Goal: Answer question/provide support

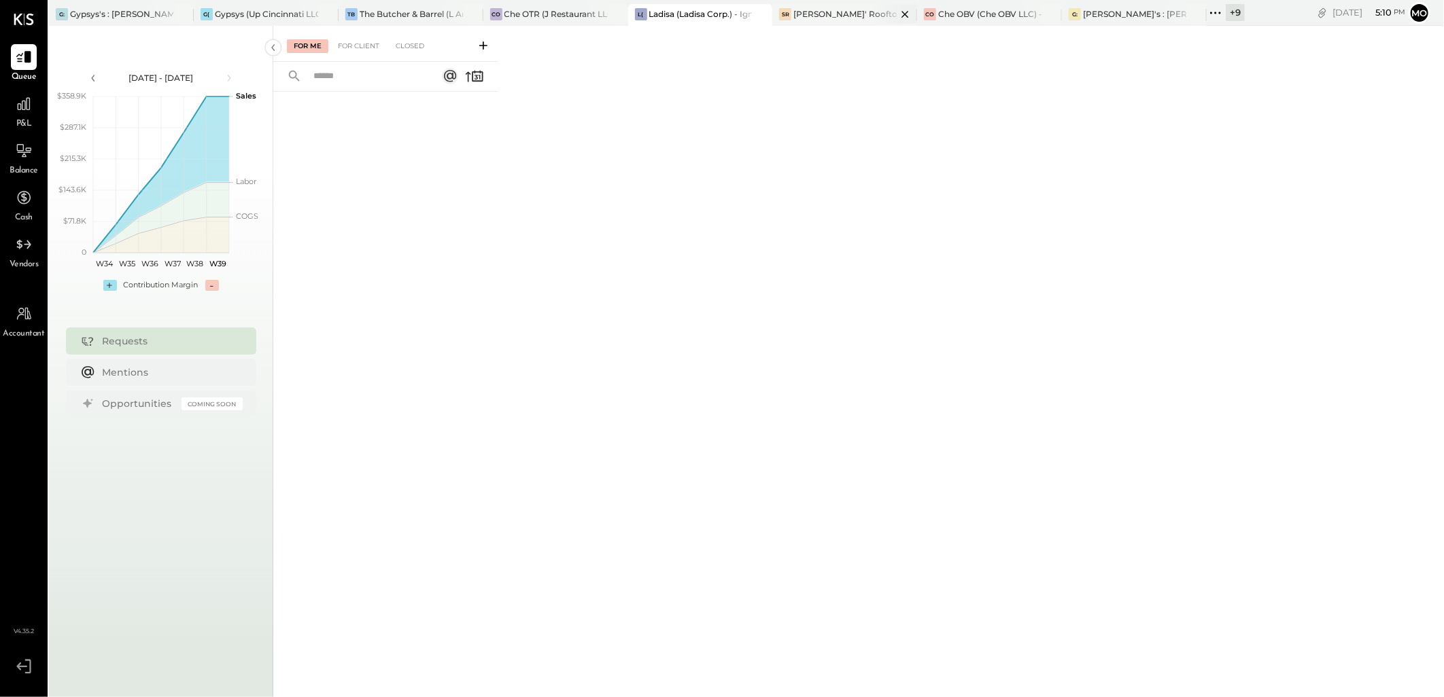
click at [802, 8] on div "[PERSON_NAME]' Rooftop - Ignite" at bounding box center [844, 14] width 103 height 12
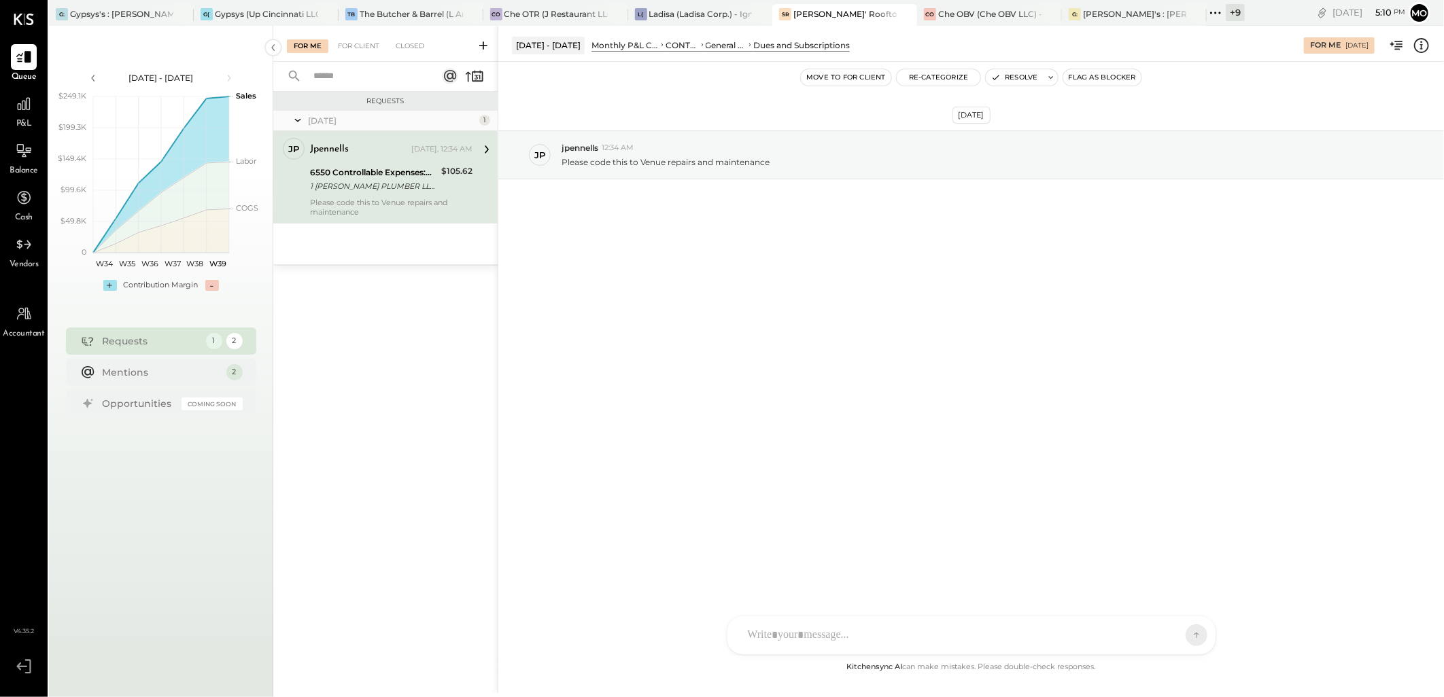
click at [345, 37] on div "For Me For Client Closed" at bounding box center [385, 44] width 224 height 36
click at [345, 44] on div "For Client" at bounding box center [358, 46] width 55 height 14
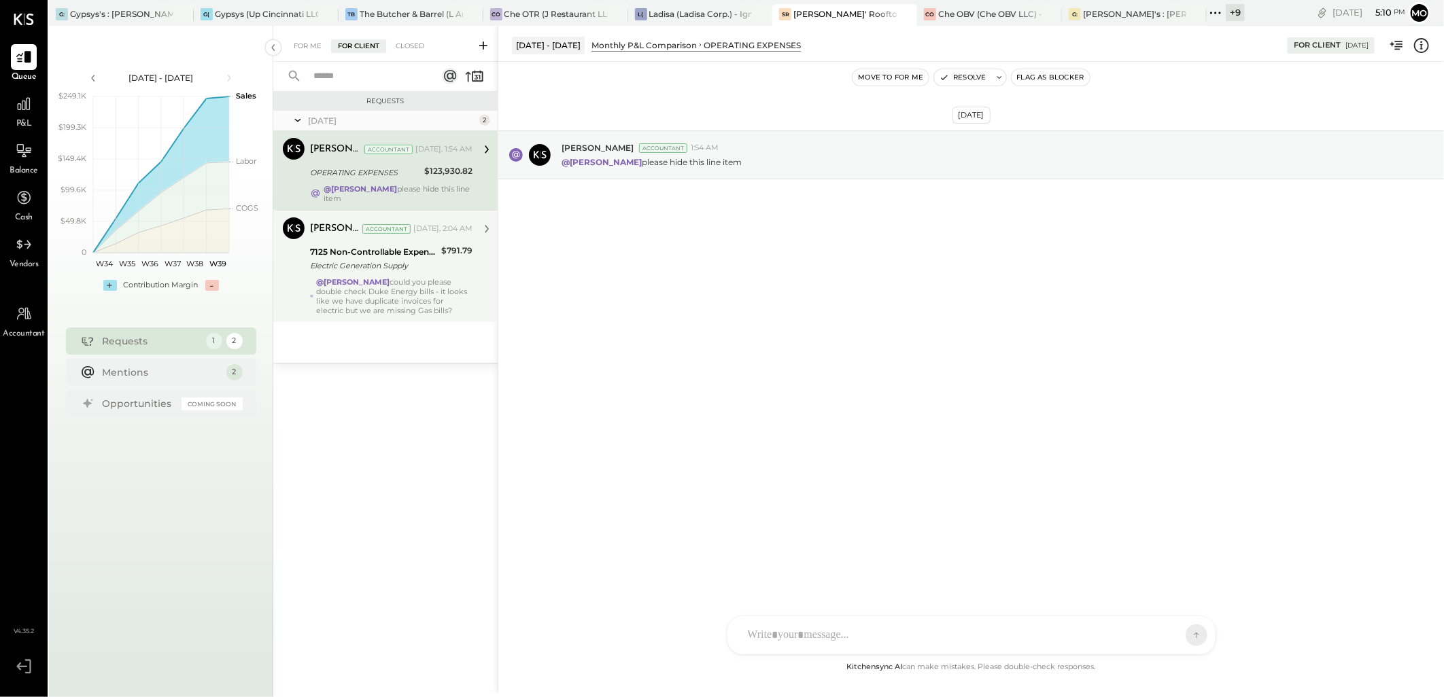
click at [413, 313] on div "@[PERSON_NAME] could you please double check Duke Energy bills - it looks like …" at bounding box center [394, 296] width 156 height 38
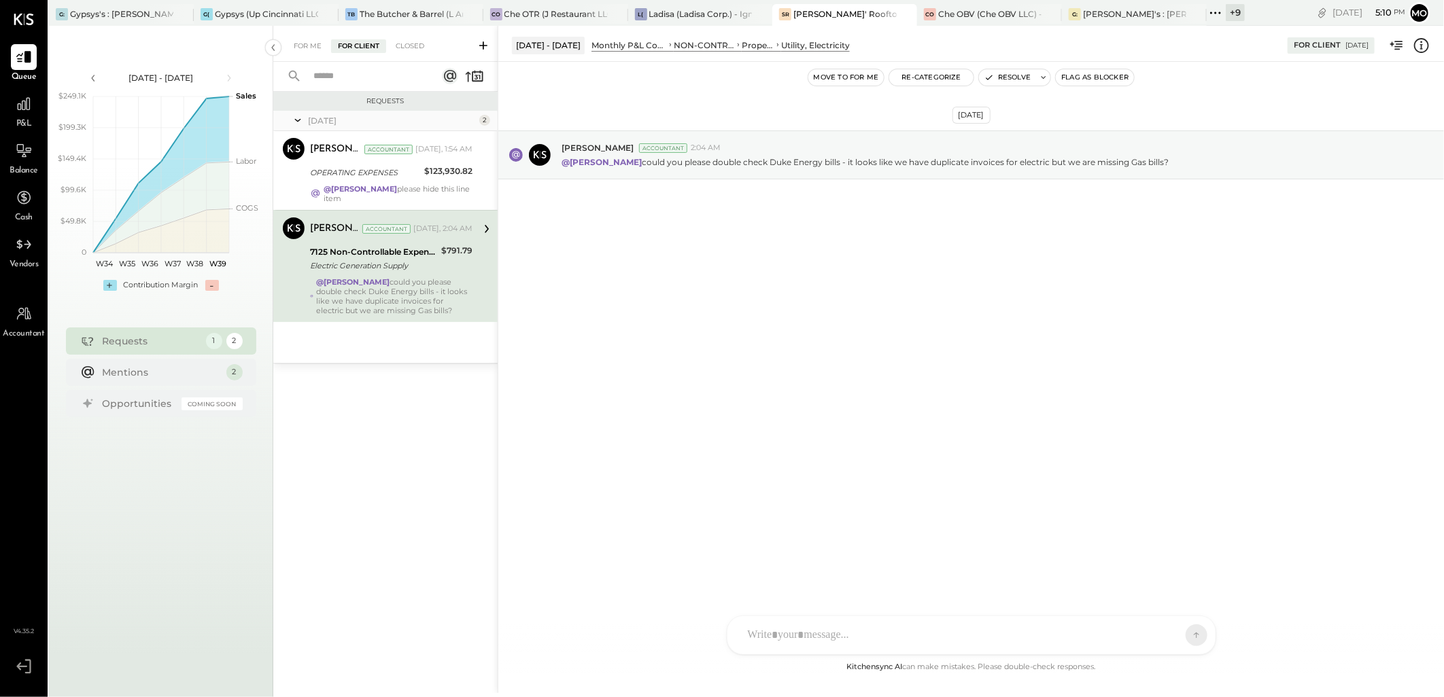
click at [297, 37] on div "For Me For Client Closed" at bounding box center [385, 44] width 224 height 36
click at [304, 46] on div "For Me" at bounding box center [307, 46] width 41 height 14
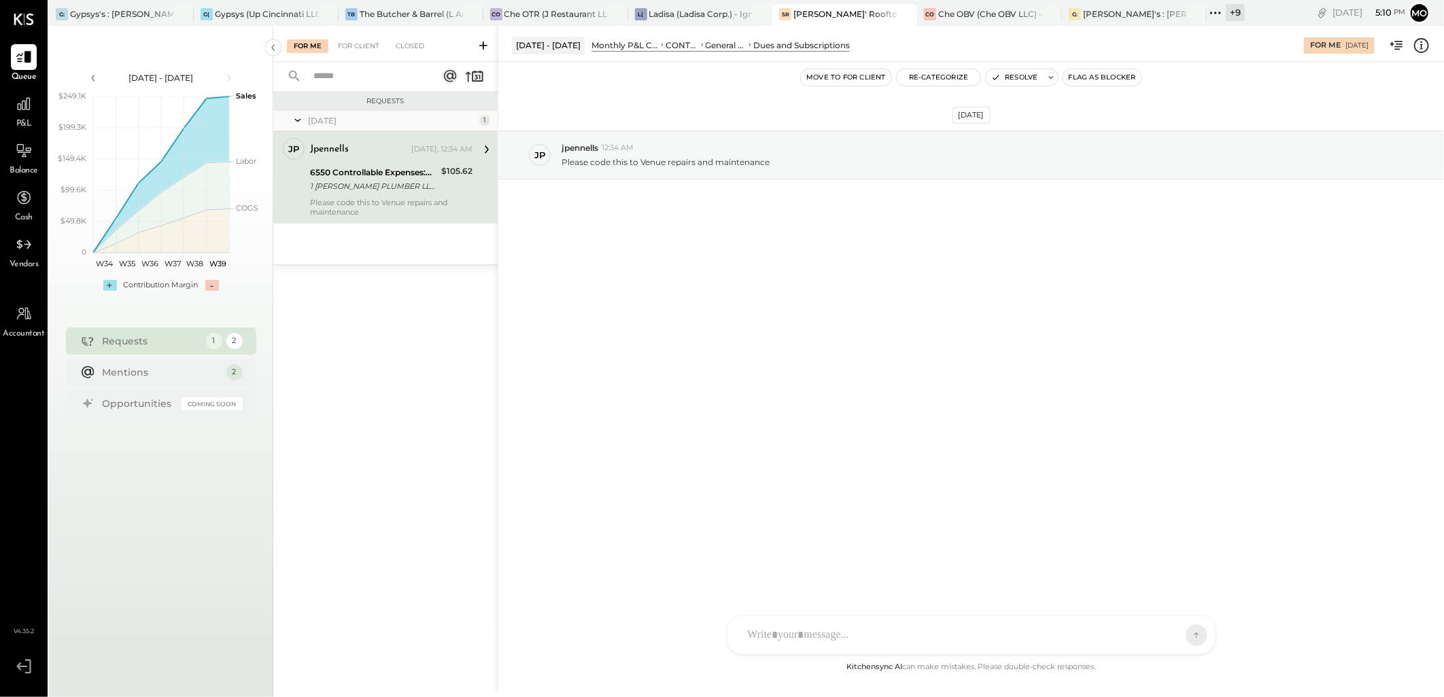
click at [366, 204] on div "Please code this to Venue repairs and maintenance" at bounding box center [391, 207] width 162 height 19
drag, startPoint x: 794, startPoint y: 629, endPoint x: 819, endPoint y: 621, distance: 26.2
click at [794, 629] on div at bounding box center [959, 636] width 436 height 30
click at [960, 564] on div "**********" at bounding box center [971, 578] width 461 height 54
click at [961, 560] on div "**********" at bounding box center [971, 578] width 461 height 54
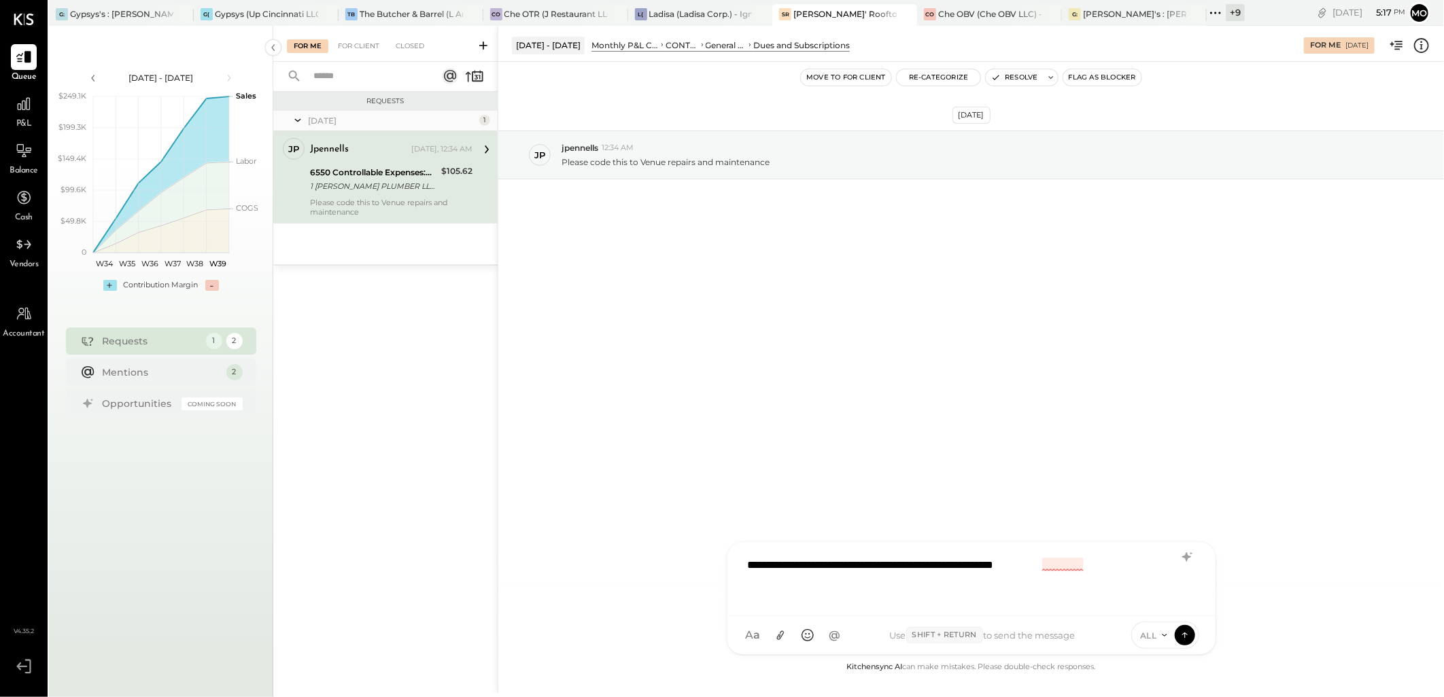
click at [1078, 574] on div "**********" at bounding box center [971, 578] width 461 height 54
click at [1060, 561] on div "**********" at bounding box center [971, 578] width 461 height 54
click at [1100, 566] on div "**********" at bounding box center [971, 578] width 461 height 54
drag, startPoint x: 833, startPoint y: 591, endPoint x: 720, endPoint y: 542, distance: 122.6
click at [720, 542] on div "**********" at bounding box center [971, 359] width 946 height 667
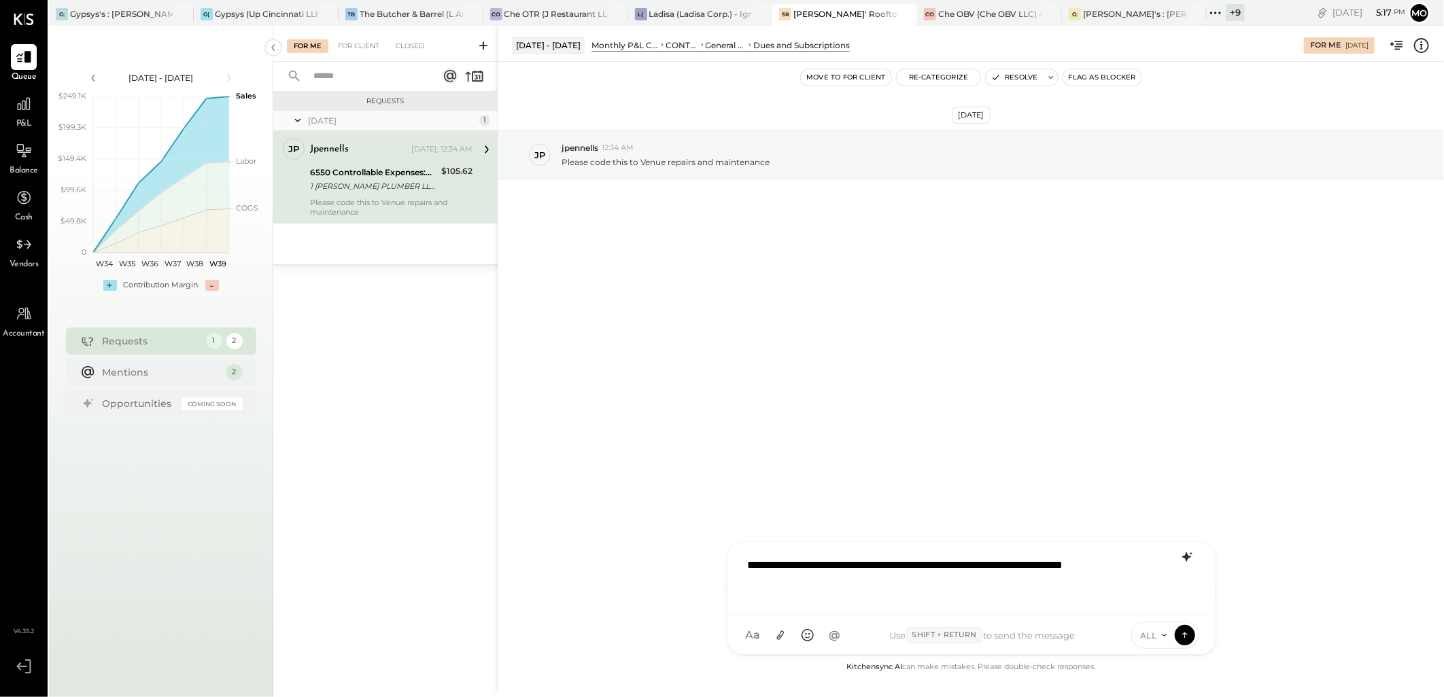
click at [1187, 549] on icon at bounding box center [1187, 557] width 16 height 16
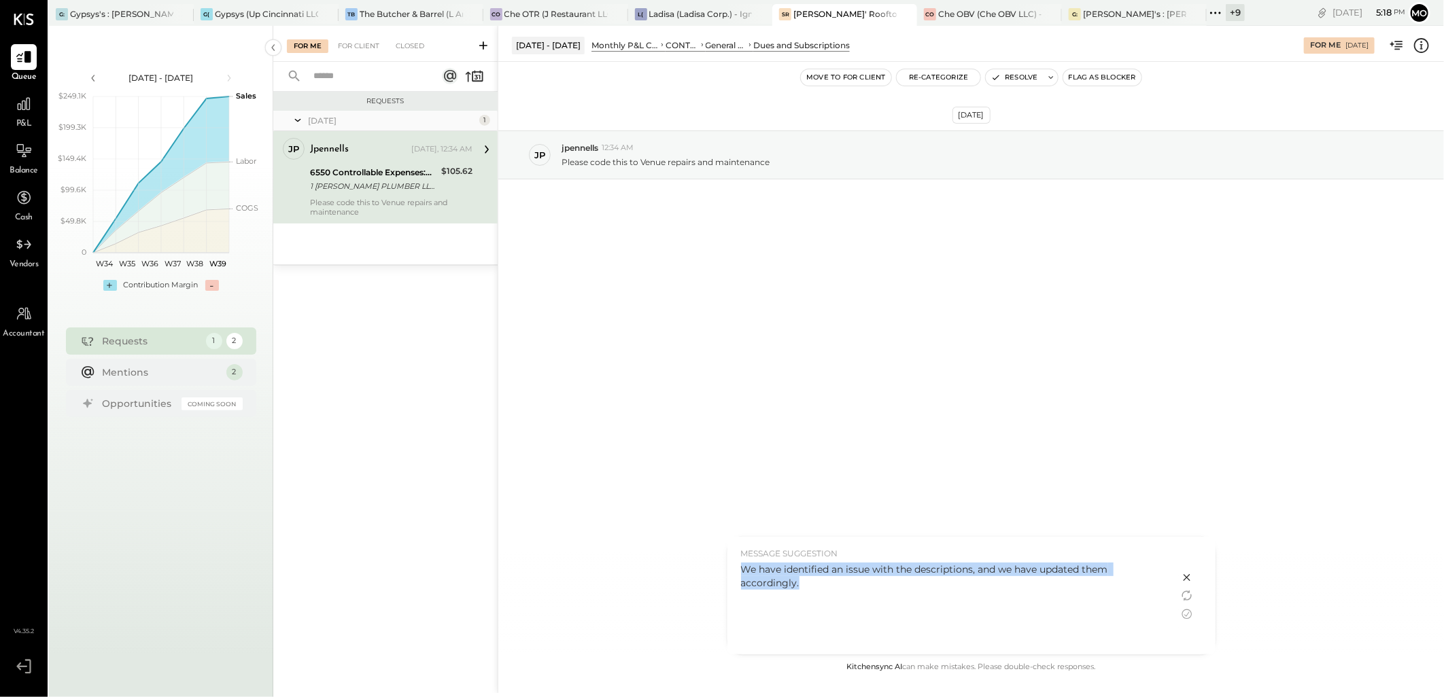
drag, startPoint x: 742, startPoint y: 564, endPoint x: 817, endPoint y: 585, distance: 78.3
click at [817, 585] on div "We have identified an issue with the descriptions, and we have updated them acc…" at bounding box center [953, 576] width 424 height 27
copy div "We have identified an issue with the descriptions, and we have updated them acc…"
click at [1191, 572] on icon at bounding box center [1187, 578] width 16 height 16
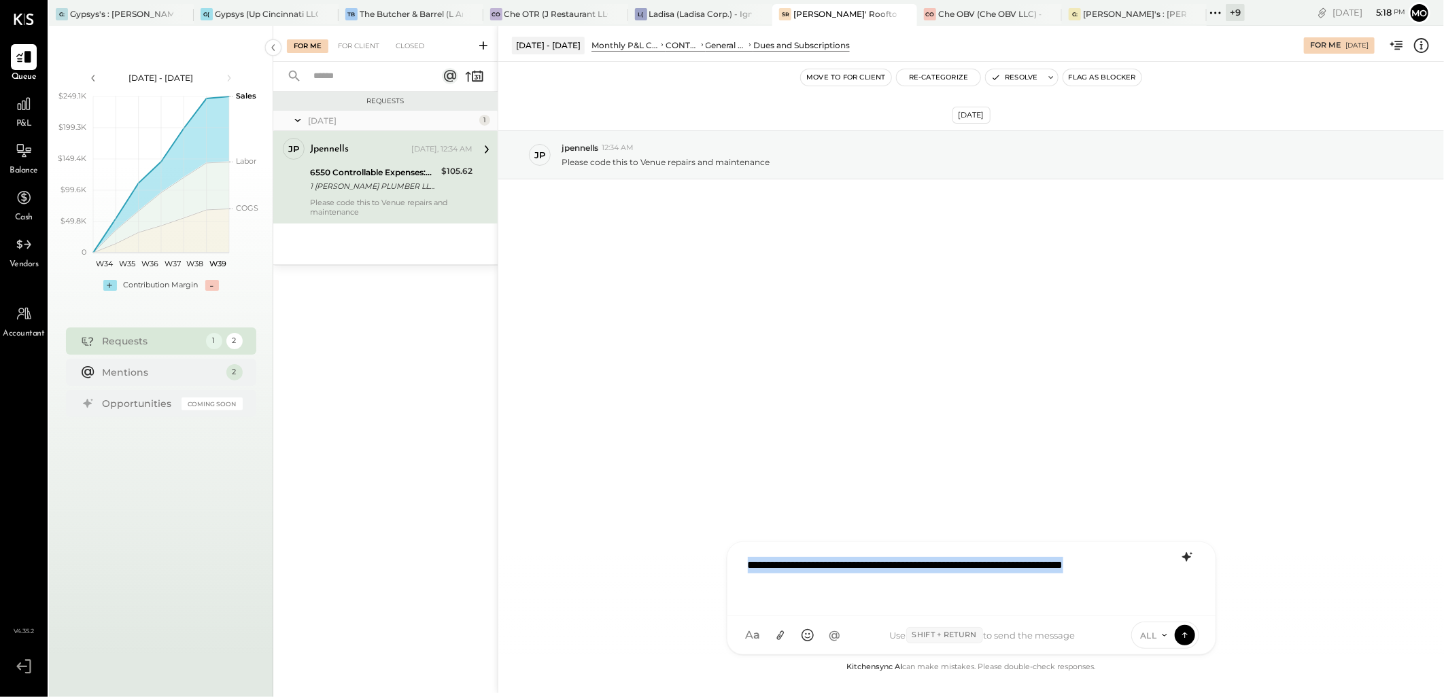
drag, startPoint x: 820, startPoint y: 591, endPoint x: 725, endPoint y: 556, distance: 100.9
click at [727, 556] on div "**********" at bounding box center [971, 599] width 489 height 114
click at [1179, 633] on icon at bounding box center [1185, 635] width 12 height 14
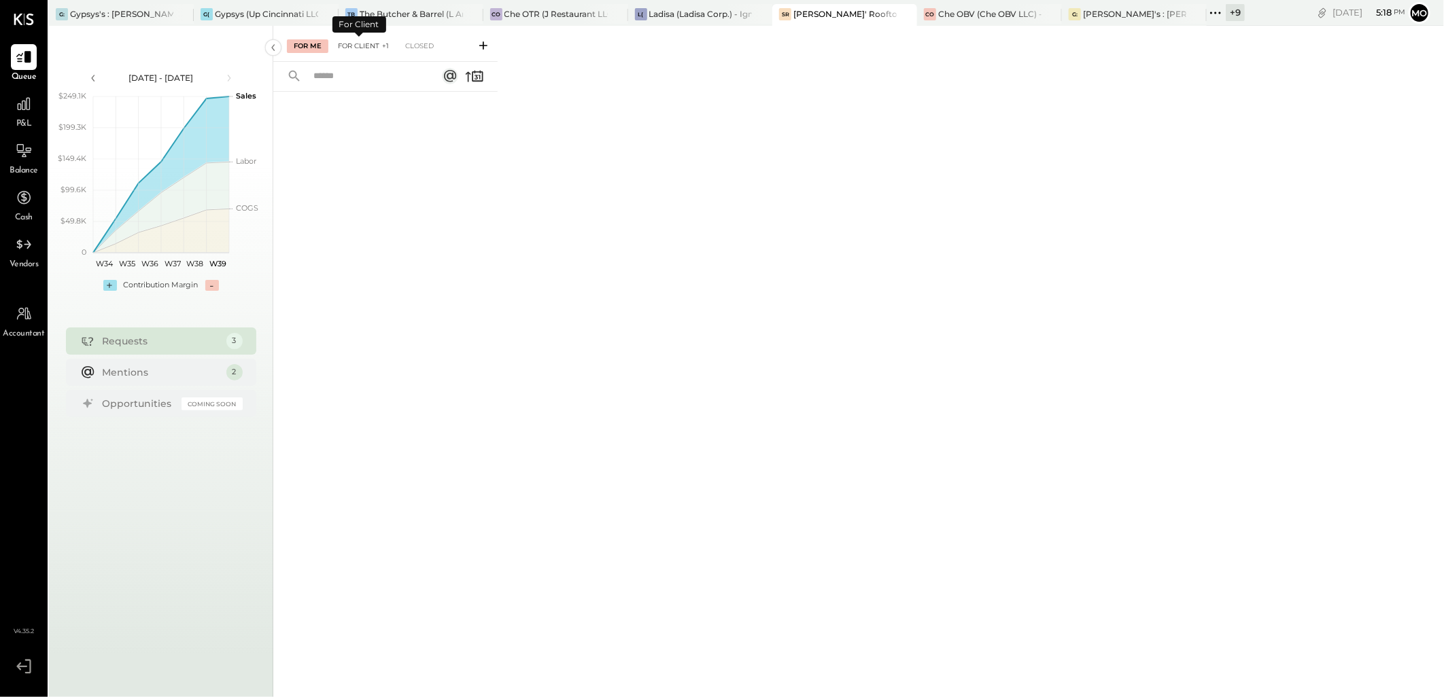
click at [361, 39] on div "For Client +1" at bounding box center [363, 46] width 65 height 14
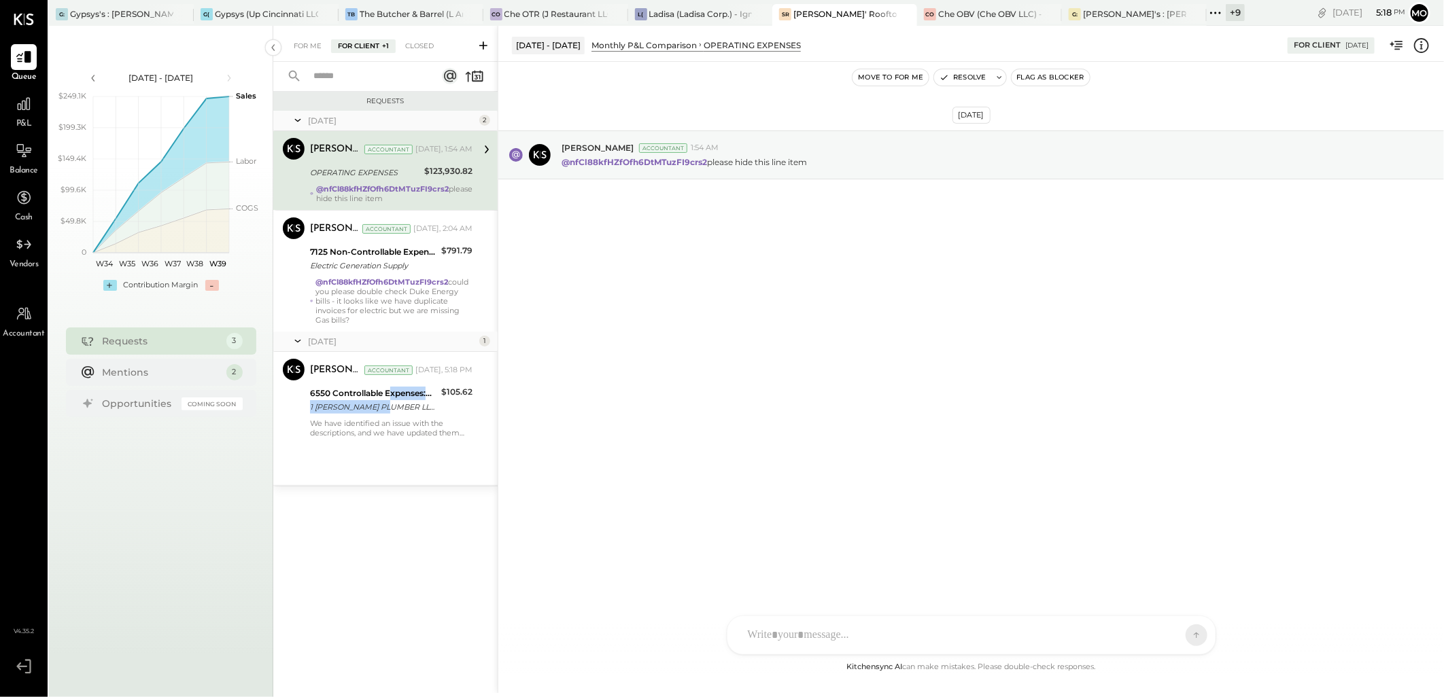
drag, startPoint x: 390, startPoint y: 399, endPoint x: 589, endPoint y: 394, distance: 199.2
click at [390, 399] on div "6550 Controllable Expenses:General & Administrative Expenses:Dues and Subscript…" at bounding box center [373, 394] width 127 height 14
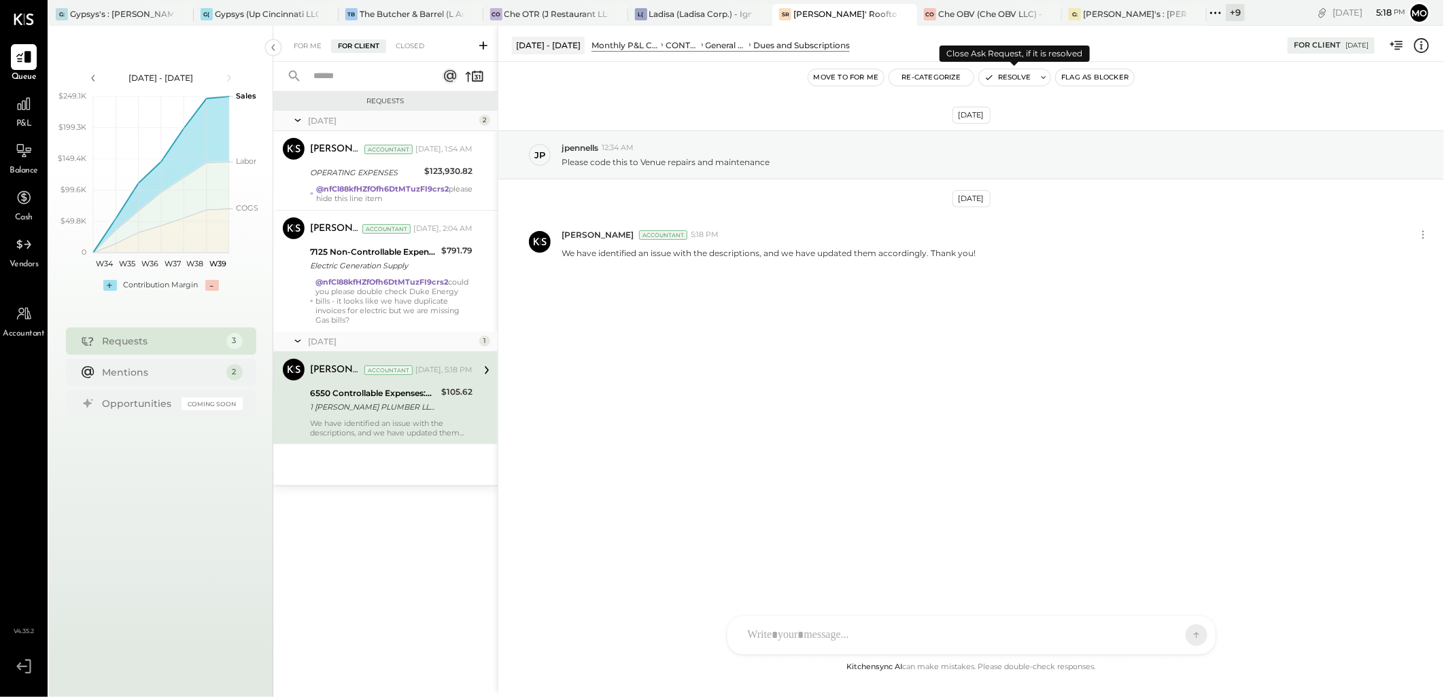
click at [1018, 75] on button "Resolve" at bounding box center [1007, 77] width 57 height 16
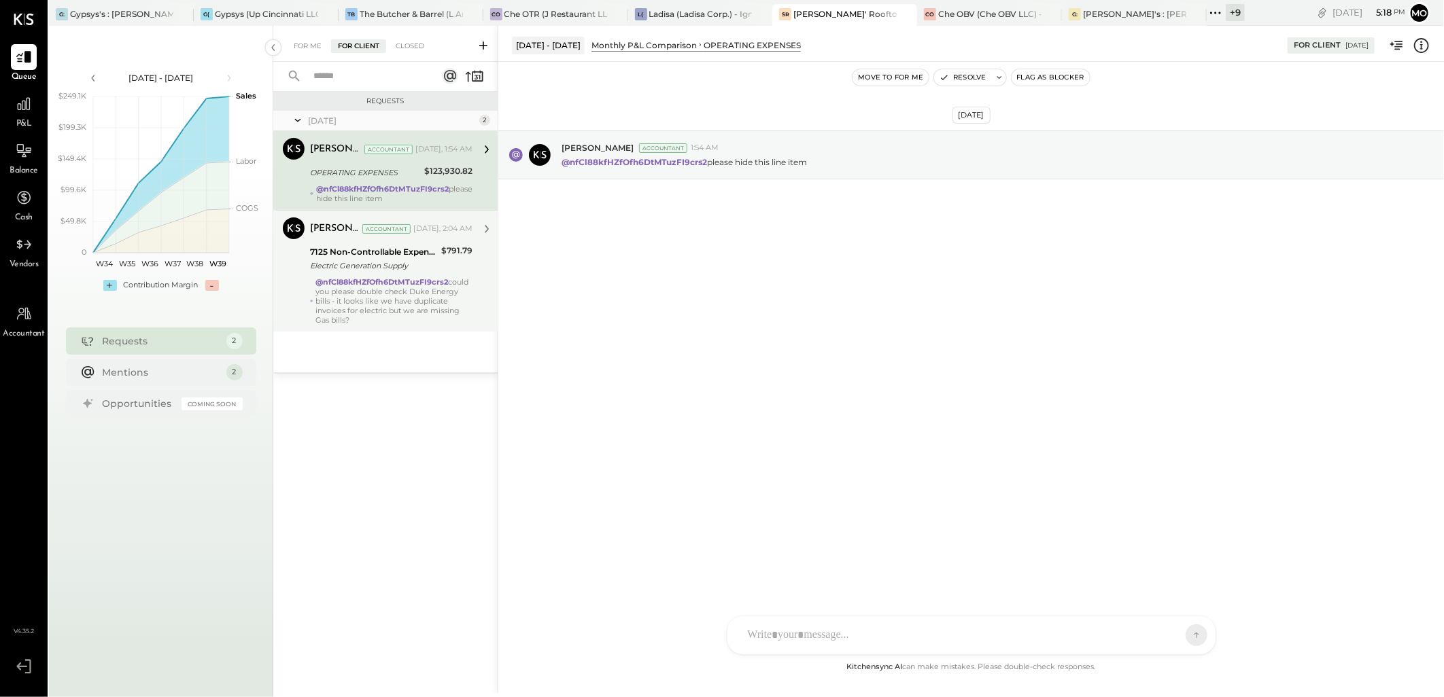
click at [415, 289] on div "@nfCl88kfHZfOfh6DtMTuzFI9crs2 could you please double check Duke Energy bills -…" at bounding box center [394, 301] width 156 height 48
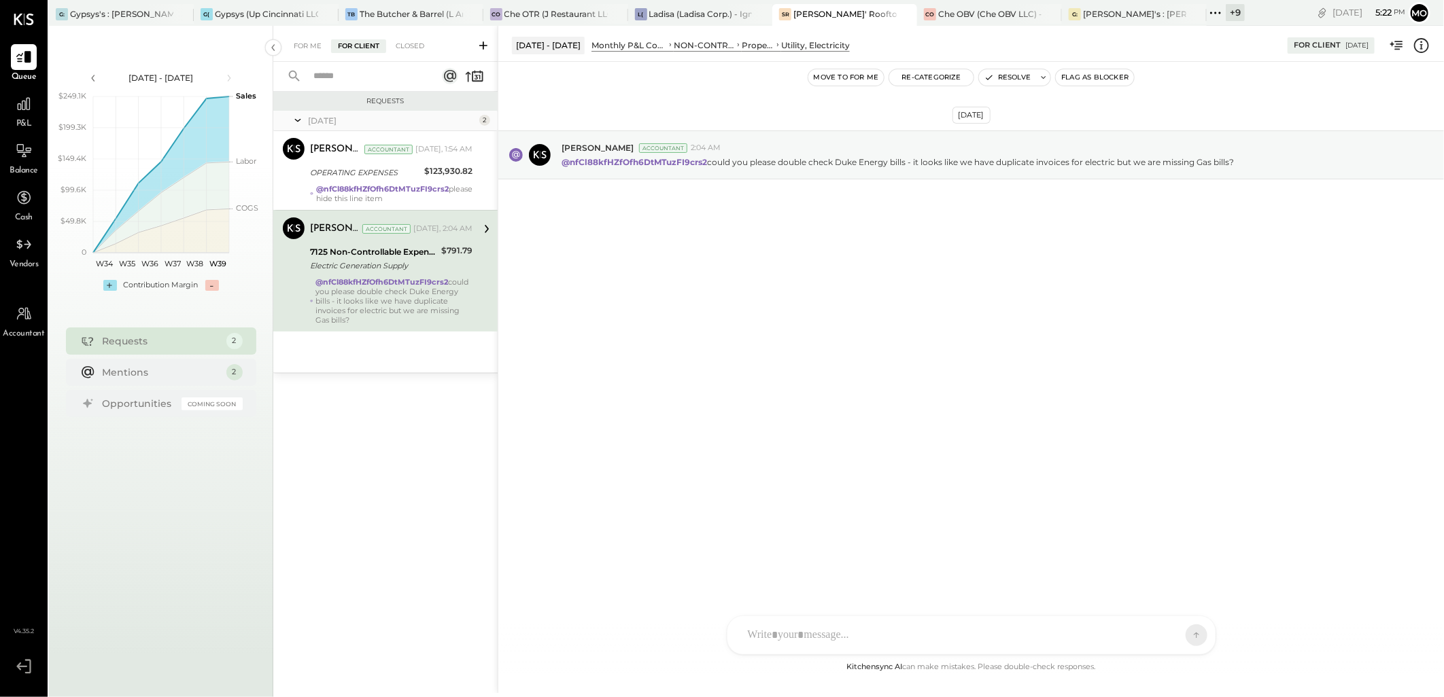
click at [802, 637] on div at bounding box center [959, 636] width 436 height 30
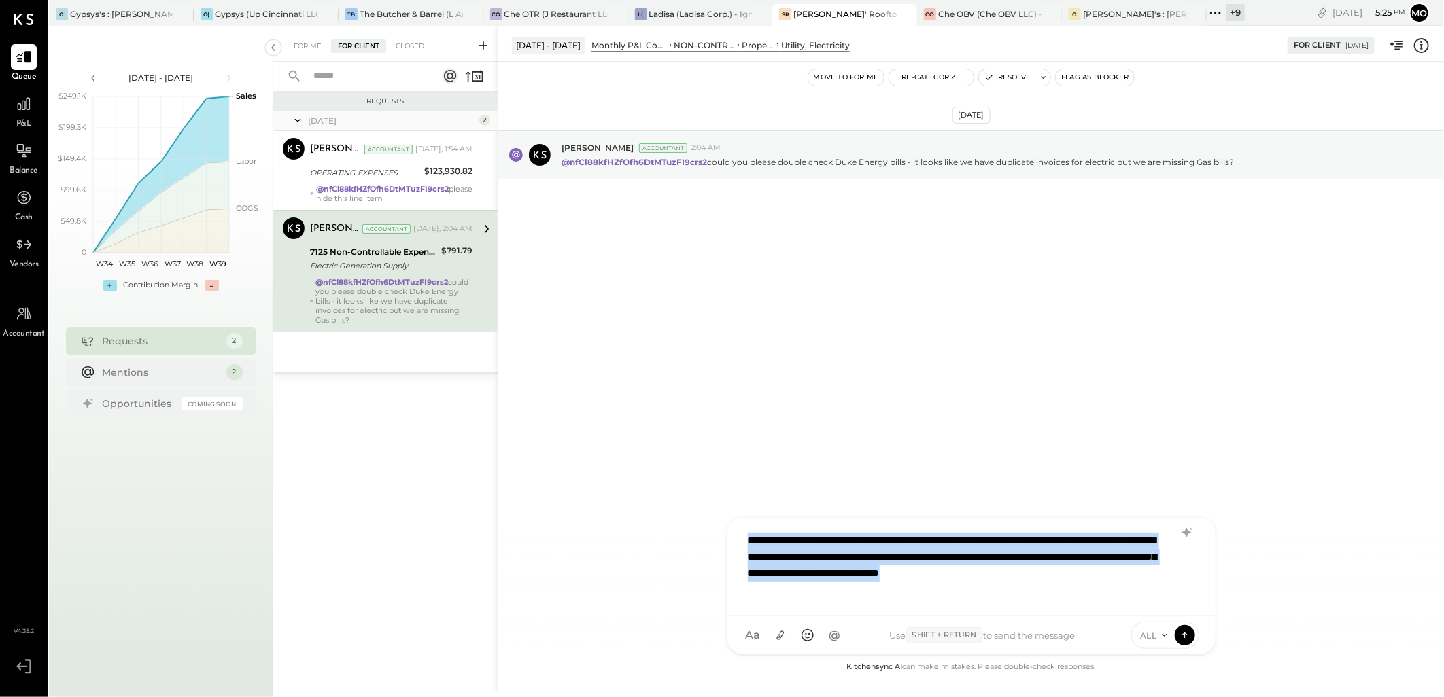
drag, startPoint x: 853, startPoint y: 594, endPoint x: 676, endPoint y: 503, distance: 198.8
click at [676, 503] on div "**********" at bounding box center [971, 359] width 946 height 667
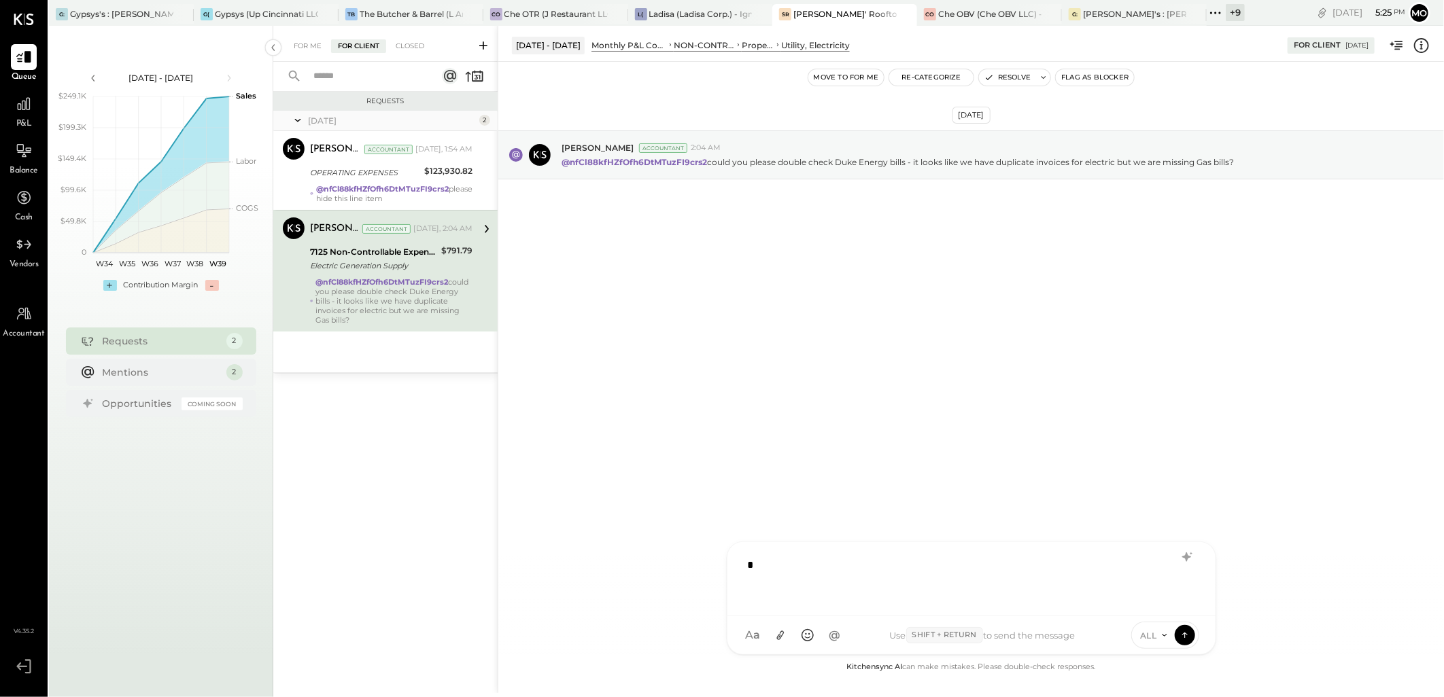
click at [784, 561] on div "*" at bounding box center [971, 578] width 461 height 54
click at [752, 564] on div at bounding box center [971, 578] width 461 height 54
click at [773, 564] on div at bounding box center [971, 578] width 461 height 54
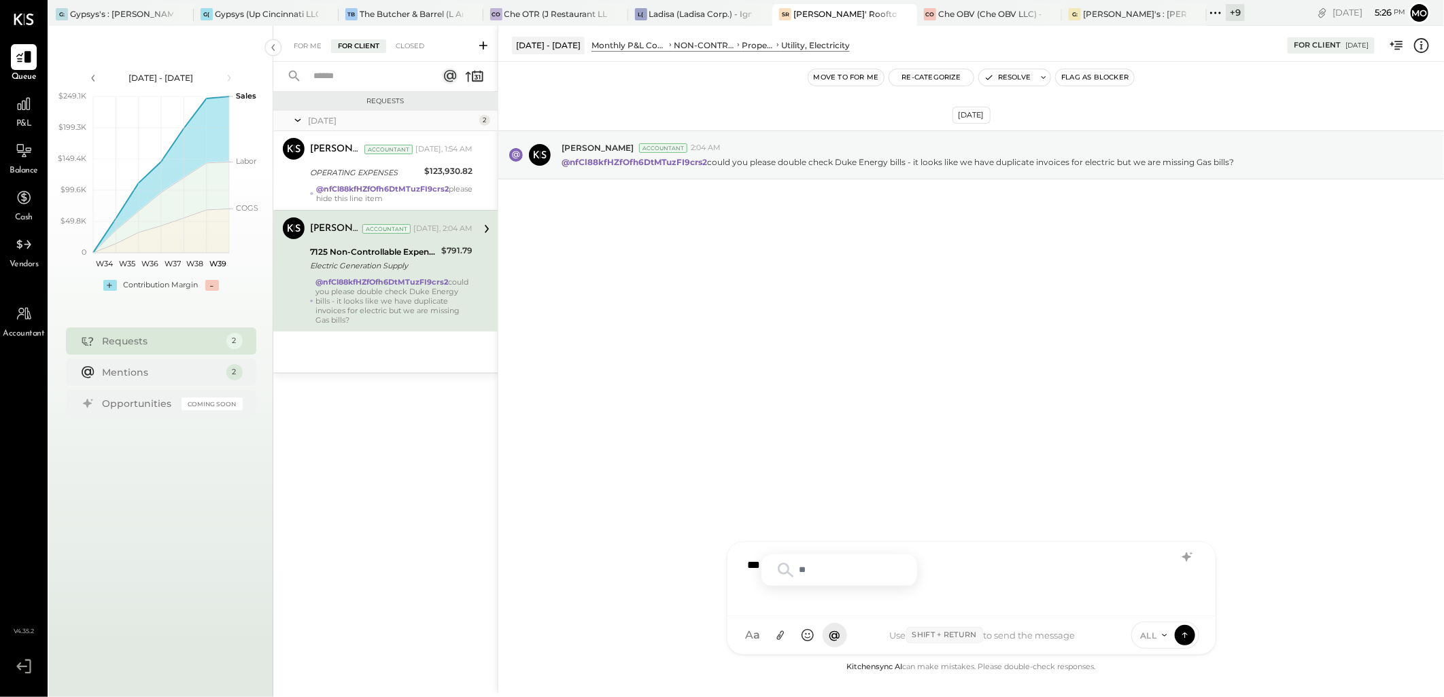
type input "*"
click at [836, 636] on span "@" at bounding box center [835, 636] width 12 height 14
click at [748, 569] on div at bounding box center [971, 578] width 461 height 54
click at [748, 597] on div "*******" at bounding box center [971, 578] width 461 height 54
click at [746, 562] on div "*******" at bounding box center [971, 578] width 461 height 54
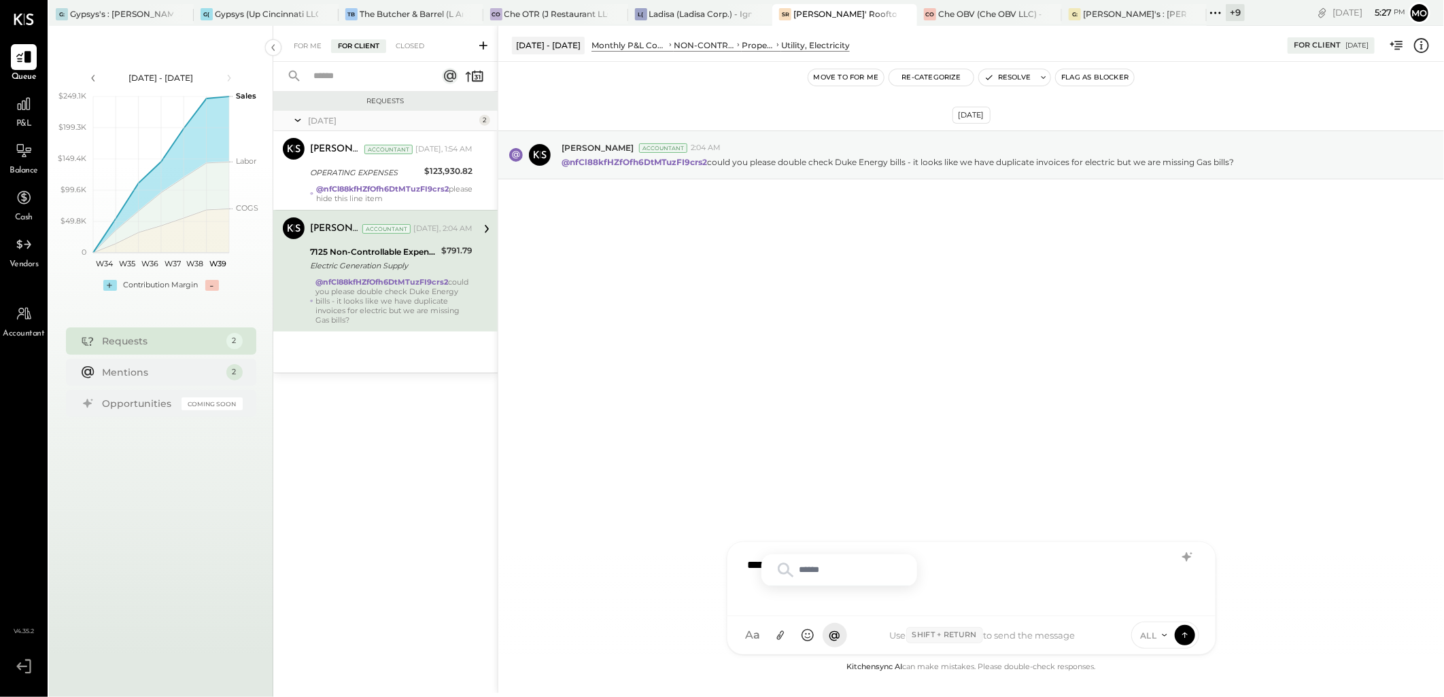
click at [954, 575] on div "*******" at bounding box center [971, 578] width 461 height 54
click at [784, 612] on div "*******" at bounding box center [971, 579] width 488 height 74
click at [753, 568] on div "*******" at bounding box center [971, 578] width 461 height 54
type input "*"
drag, startPoint x: 748, startPoint y: 630, endPoint x: 814, endPoint y: 623, distance: 66.3
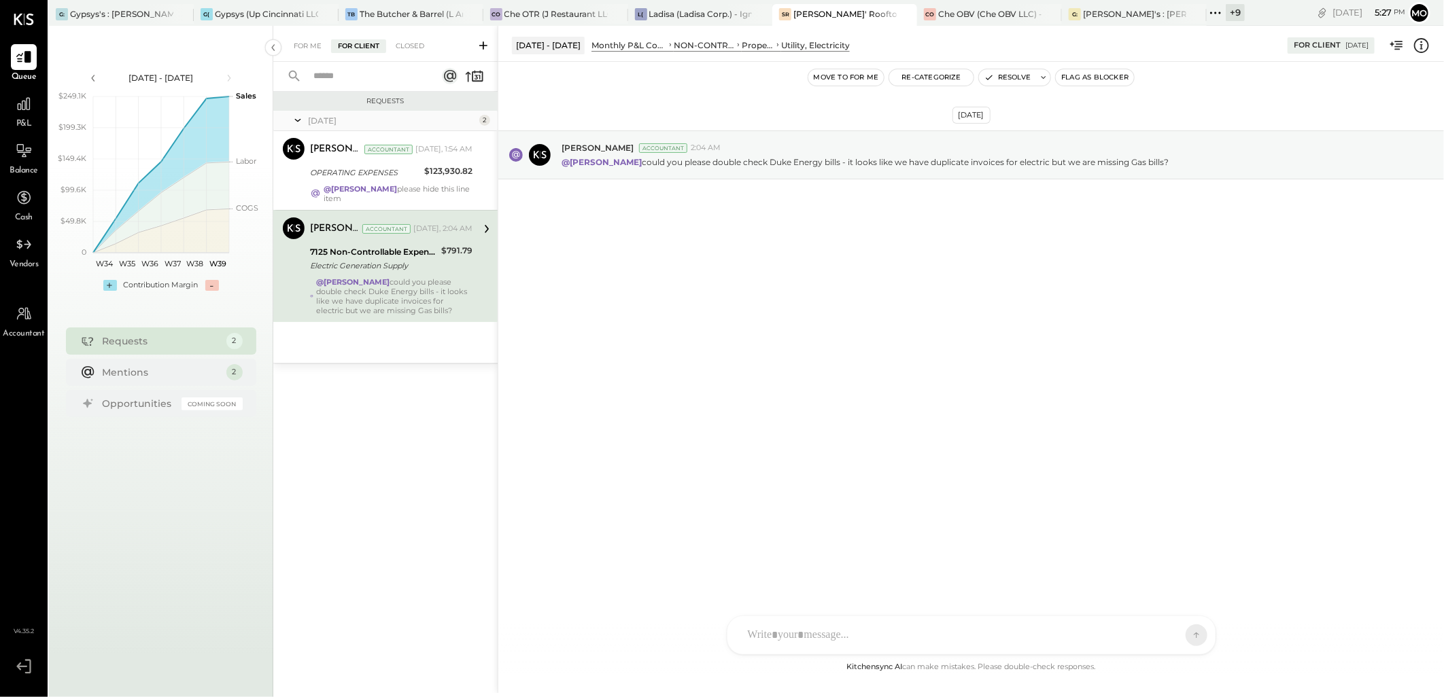
click at [746, 630] on div at bounding box center [959, 636] width 436 height 30
type input "******"
click at [880, 576] on span "[PERSON_NAME]" at bounding box center [858, 573] width 107 height 13
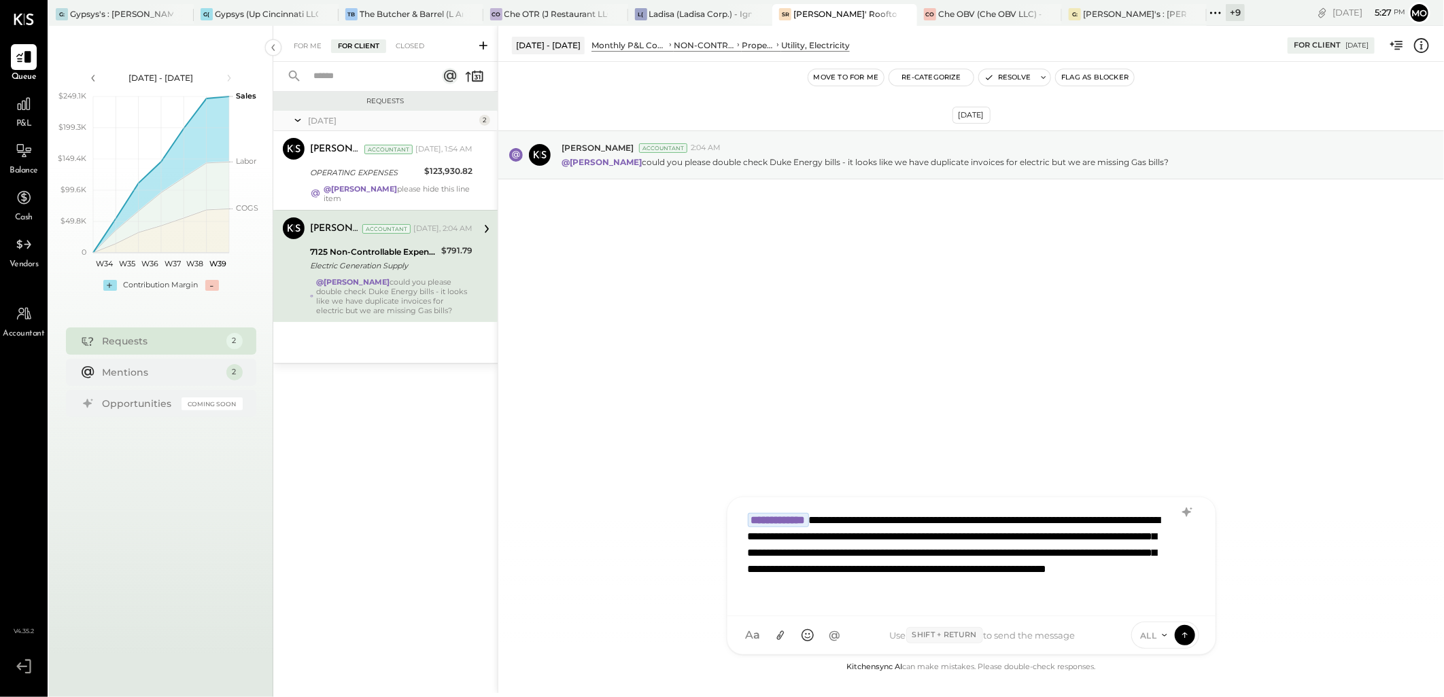
scroll to position [1, 0]
click at [783, 636] on icon at bounding box center [780, 636] width 14 height 14
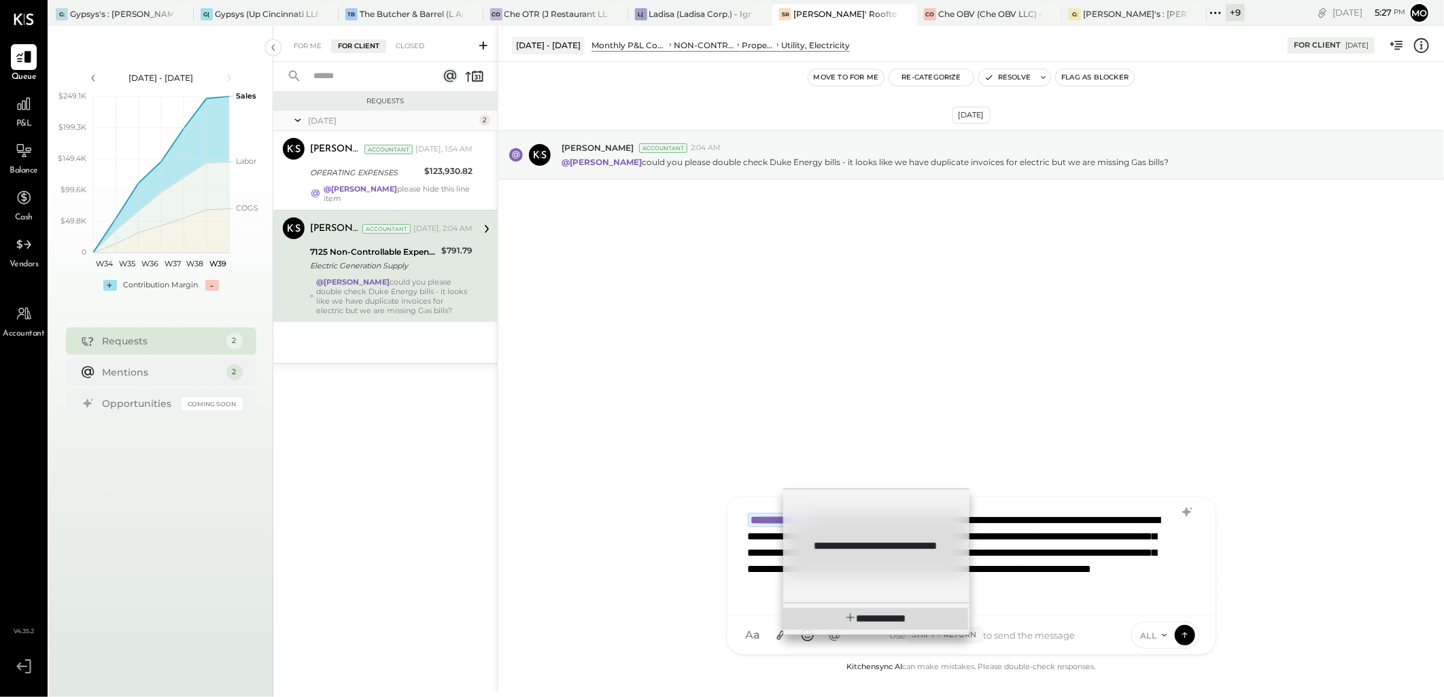
click at [865, 616] on span "**********" at bounding box center [885, 619] width 41 height 10
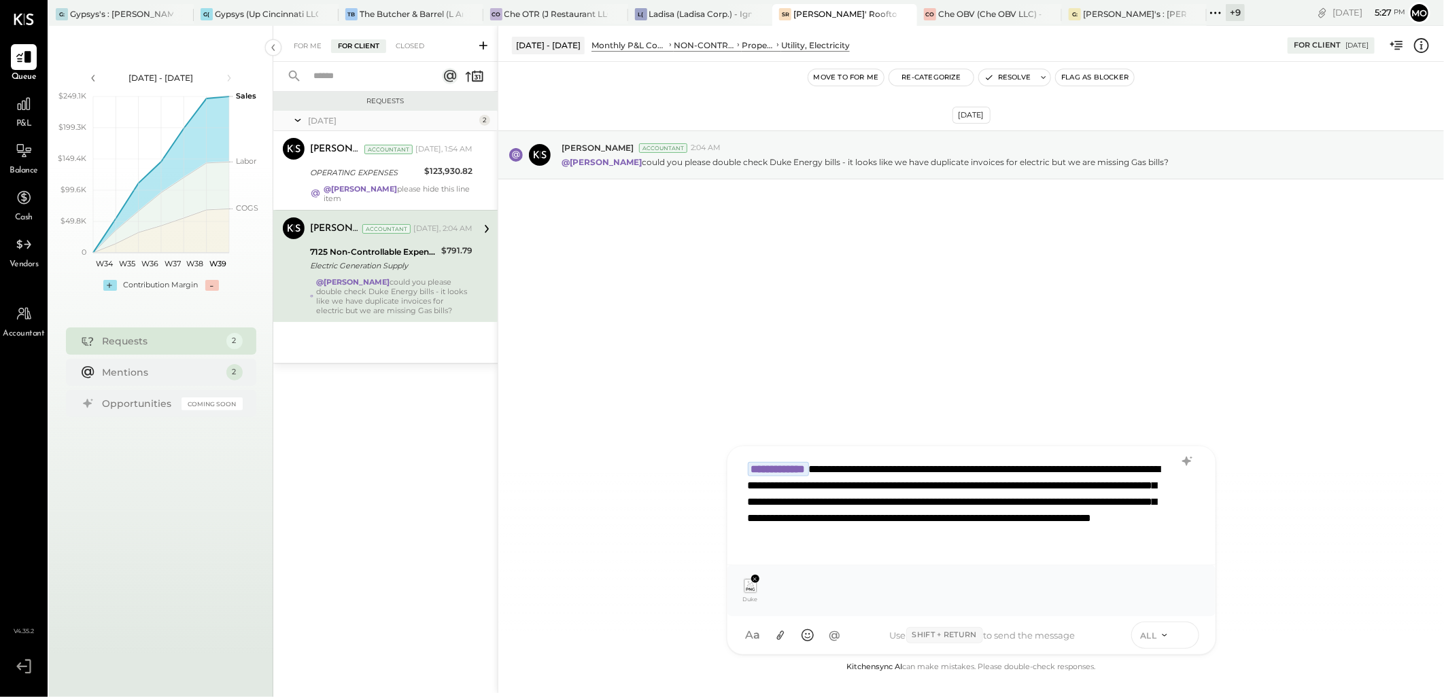
click at [1181, 632] on icon at bounding box center [1185, 635] width 12 height 14
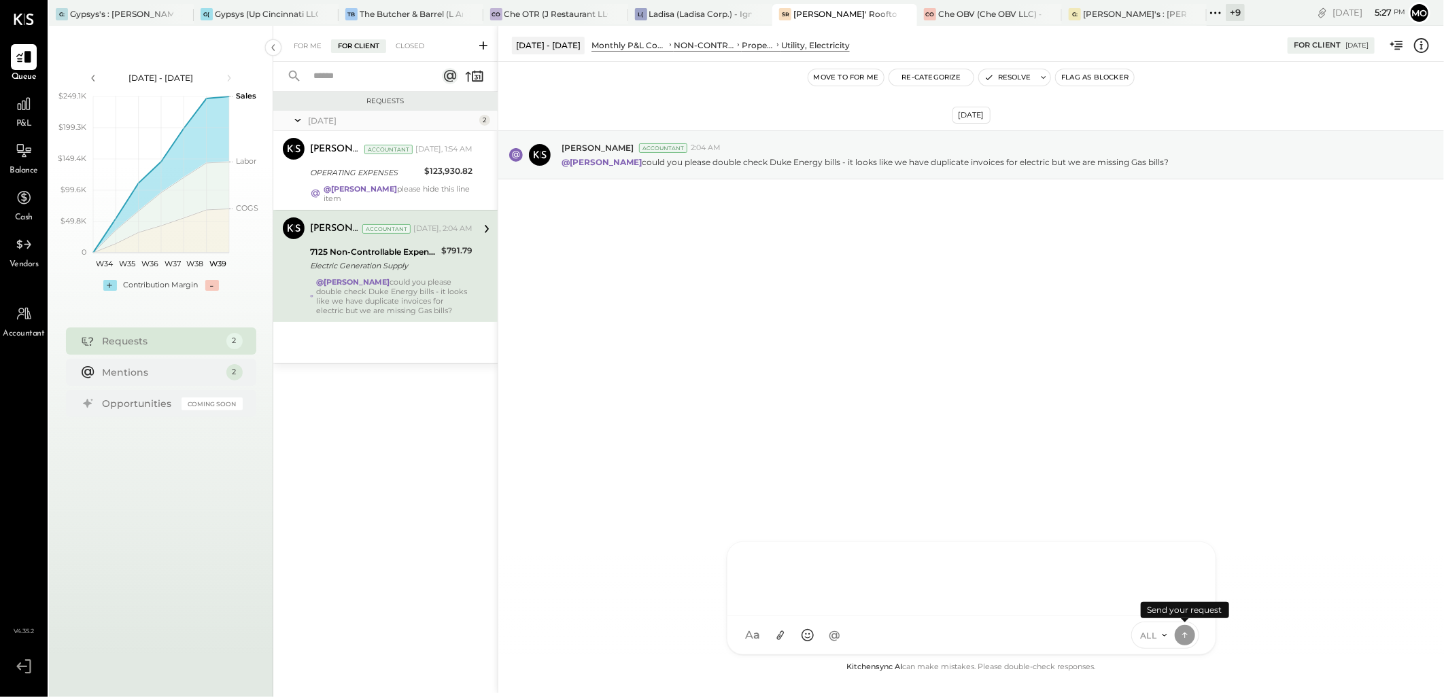
scroll to position [0, 0]
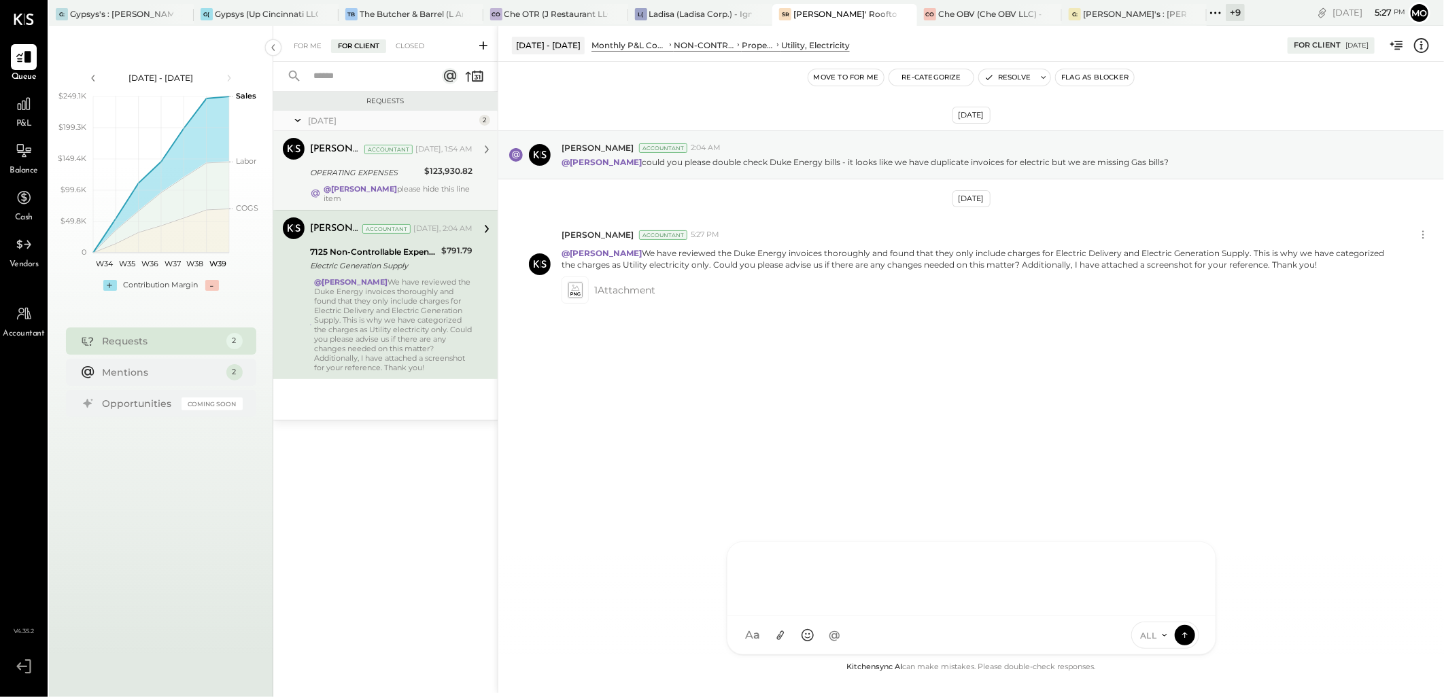
click at [423, 171] on div "OPERATING EXPENSES $123,930.82" at bounding box center [391, 172] width 162 height 16
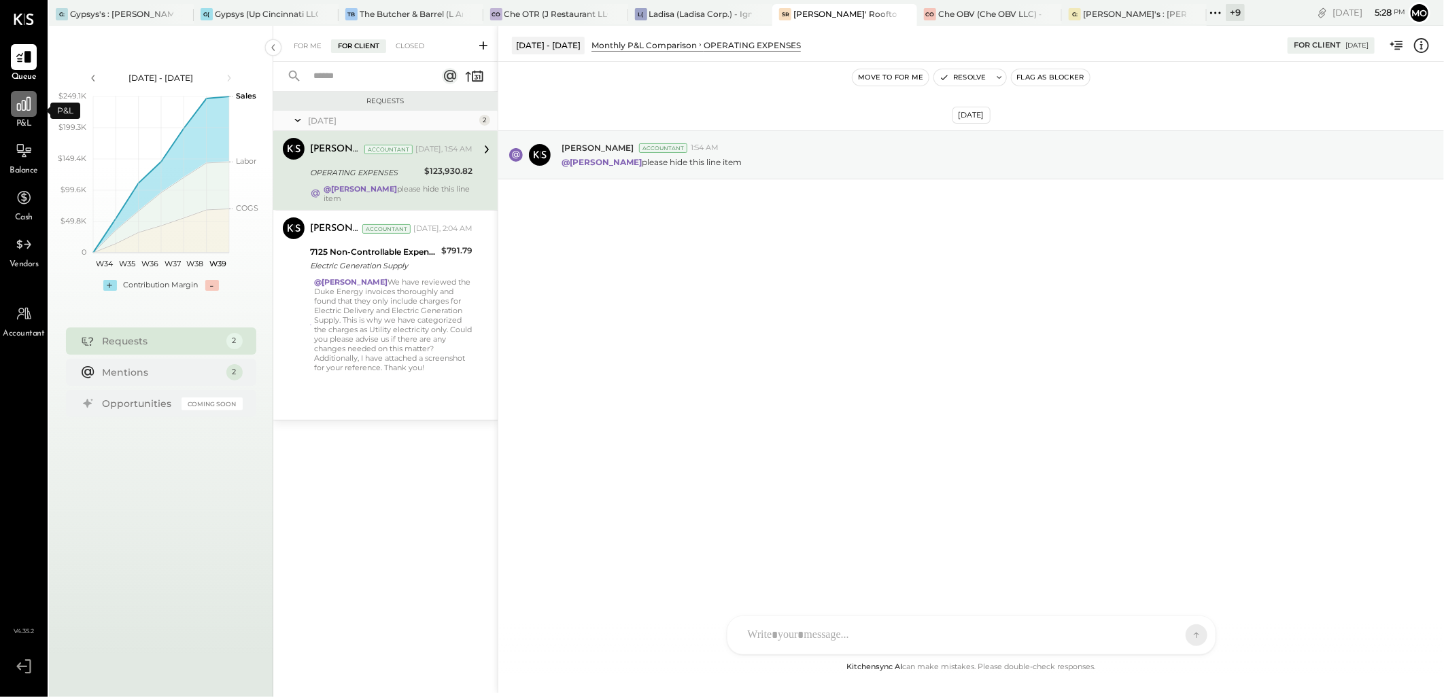
click at [25, 107] on icon at bounding box center [24, 104] width 14 height 14
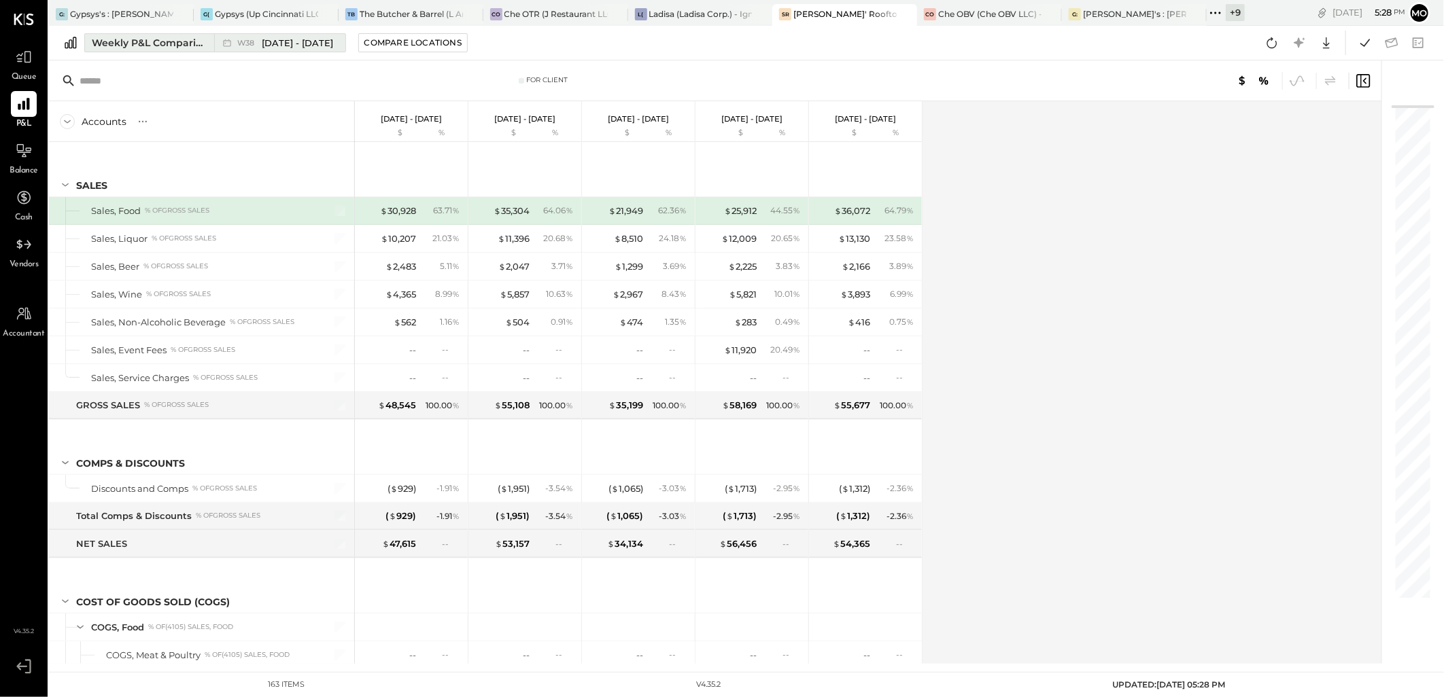
click at [167, 39] on div "Weekly P&L Comparison" at bounding box center [149, 43] width 114 height 14
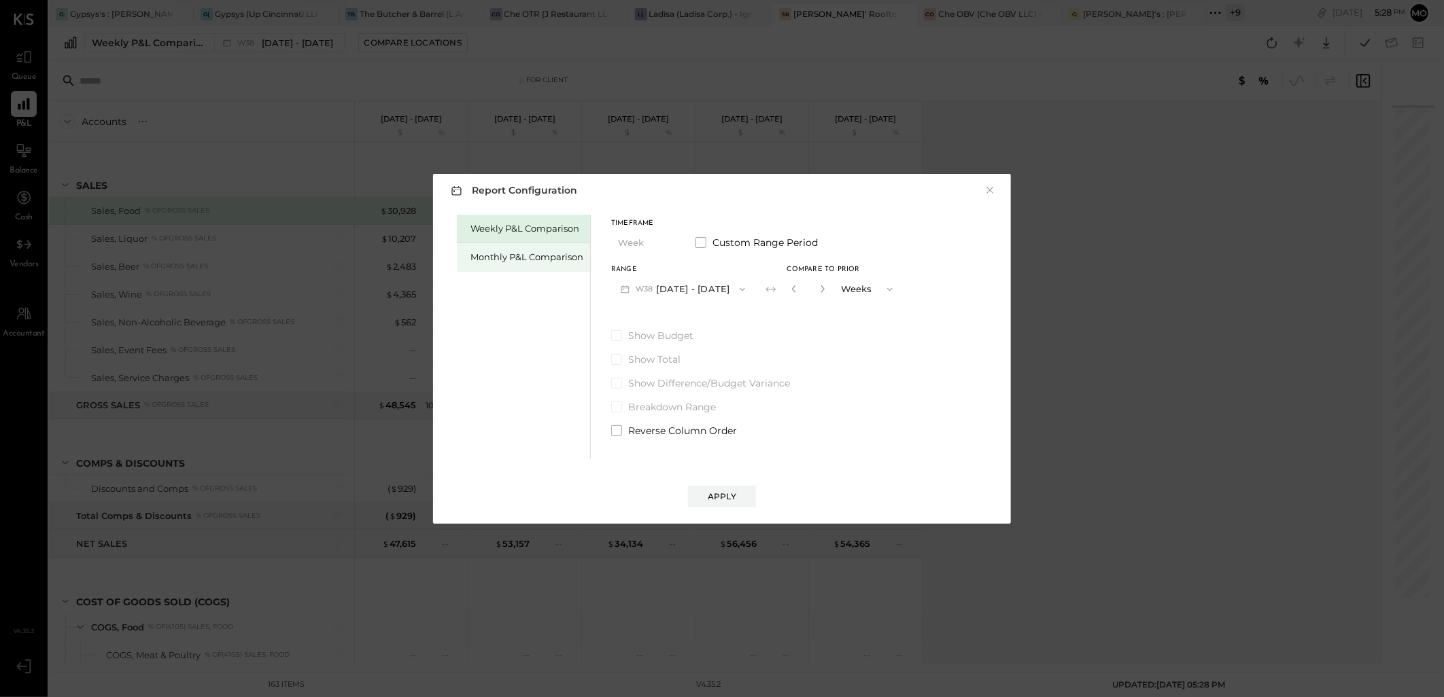
click at [534, 266] on div "Monthly P&L Comparison" at bounding box center [523, 257] width 133 height 29
click at [708, 285] on button "M09 Sep 1 - 30, 2025" at bounding box center [682, 289] width 143 height 25
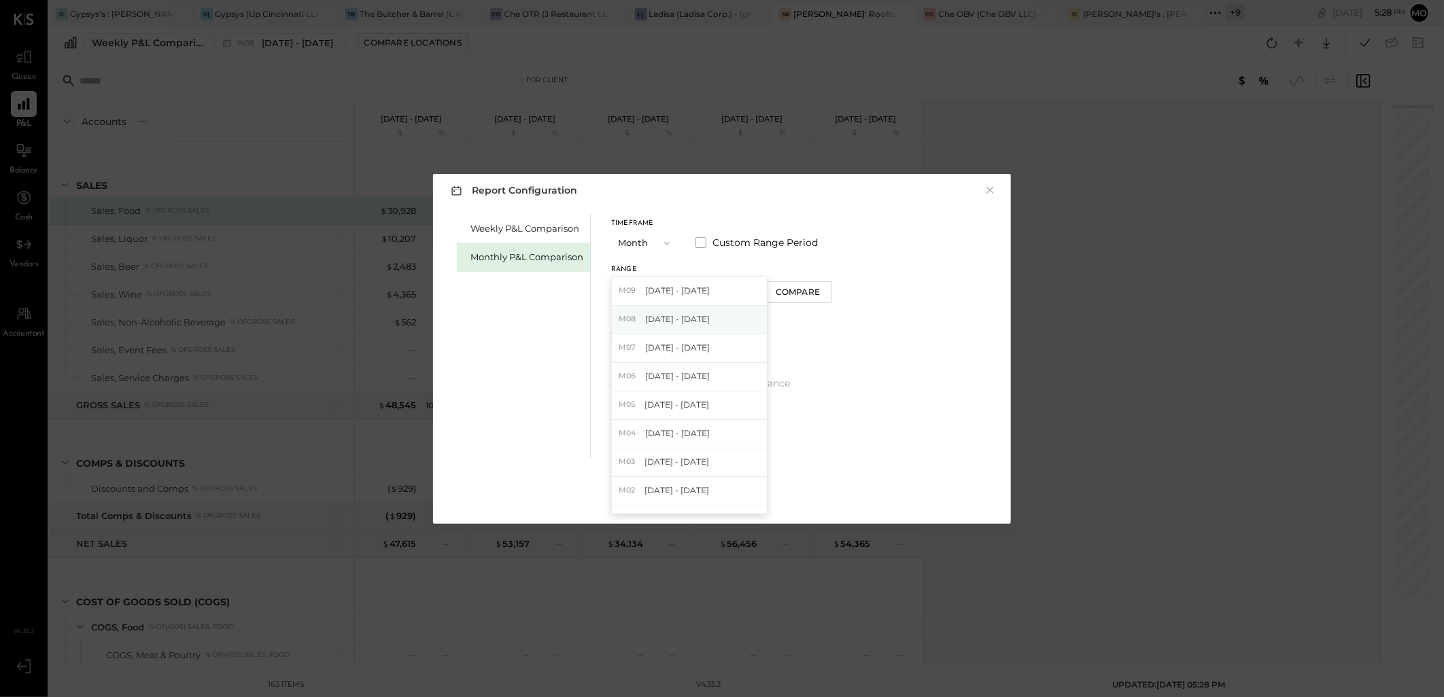
click at [664, 321] on span "[DATE] - [DATE]" at bounding box center [677, 319] width 65 height 12
click at [803, 285] on button "Compare" at bounding box center [798, 292] width 68 height 22
click at [809, 288] on input "*" at bounding box center [808, 289] width 18 height 22
click at [819, 285] on icon "button" at bounding box center [822, 289] width 8 height 8
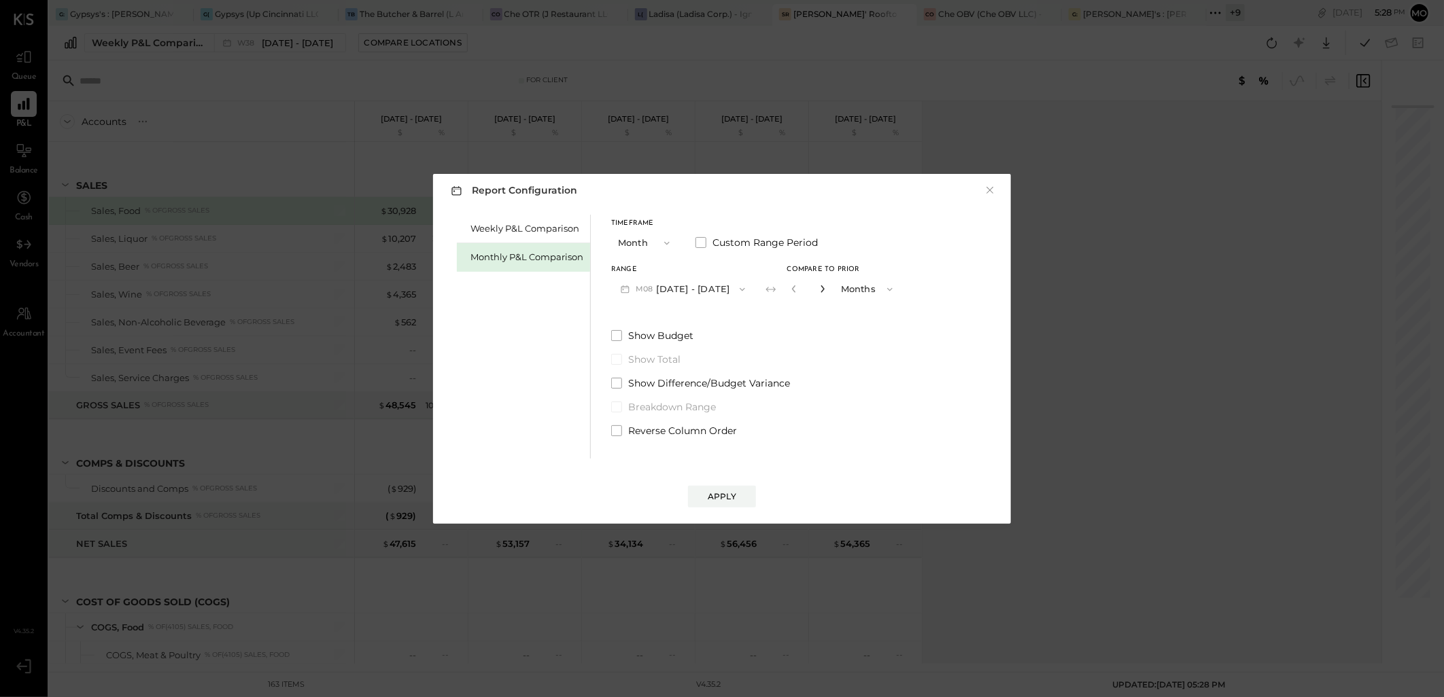
type input "*"
click at [722, 494] on div "Apply" at bounding box center [722, 497] width 29 height 12
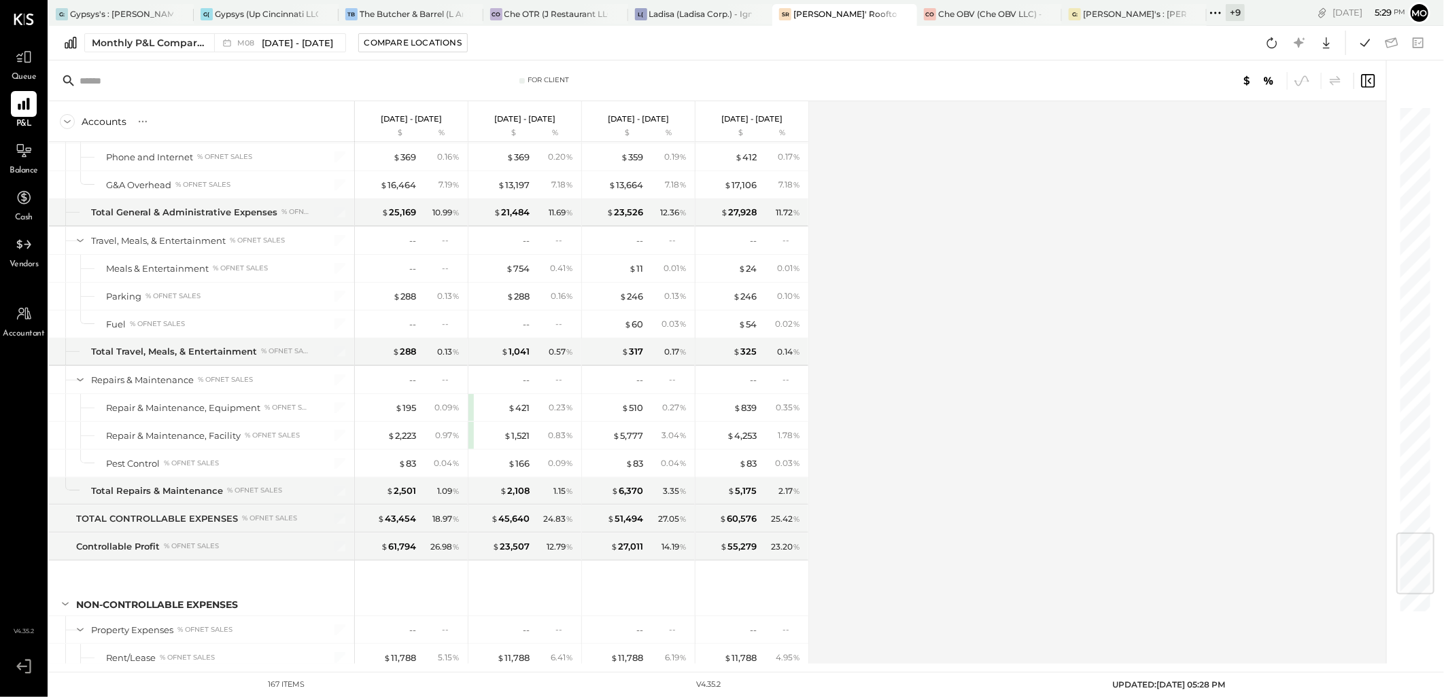
scroll to position [3625, 0]
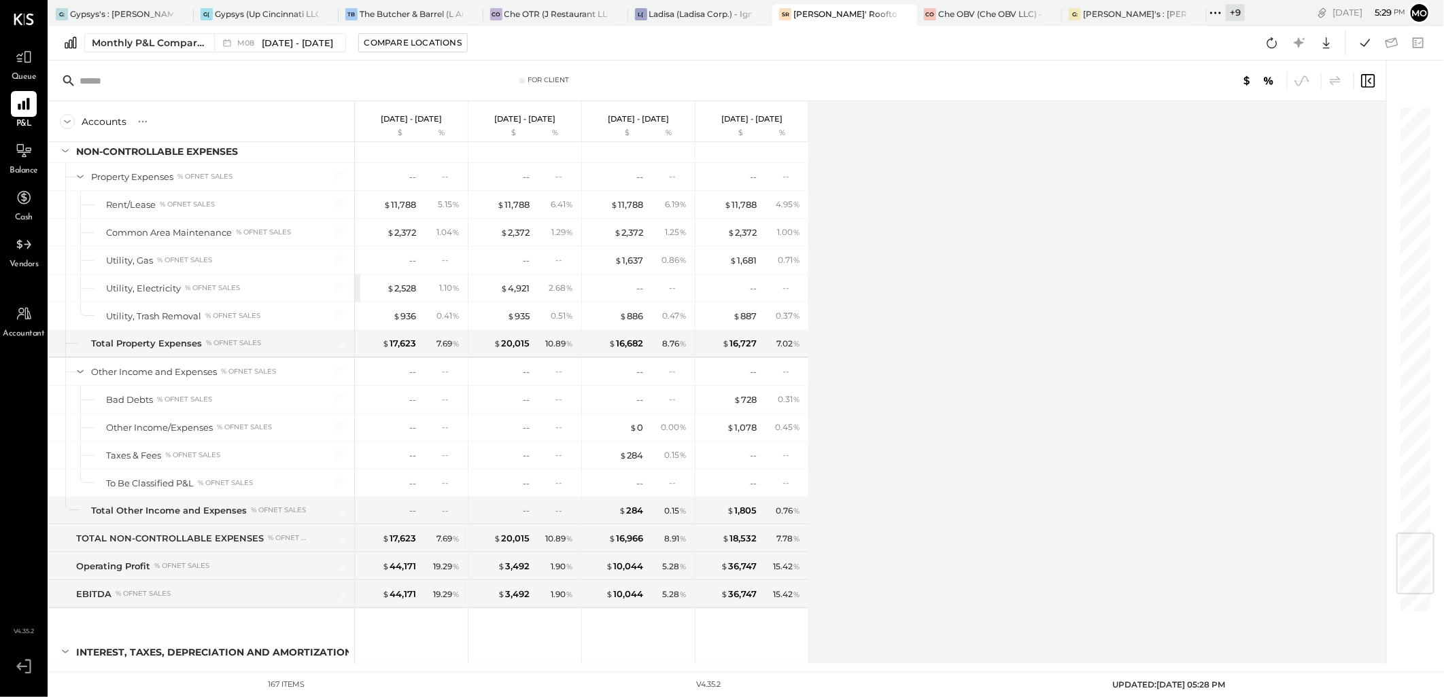
click at [1064, 292] on div "Accounts S % GL Aug 1 - 31, 2025 $ % Jul 1 - 31, 2025 $ % Jun 1 - 30, 2025 $ % …" at bounding box center [718, 382] width 1339 height 563
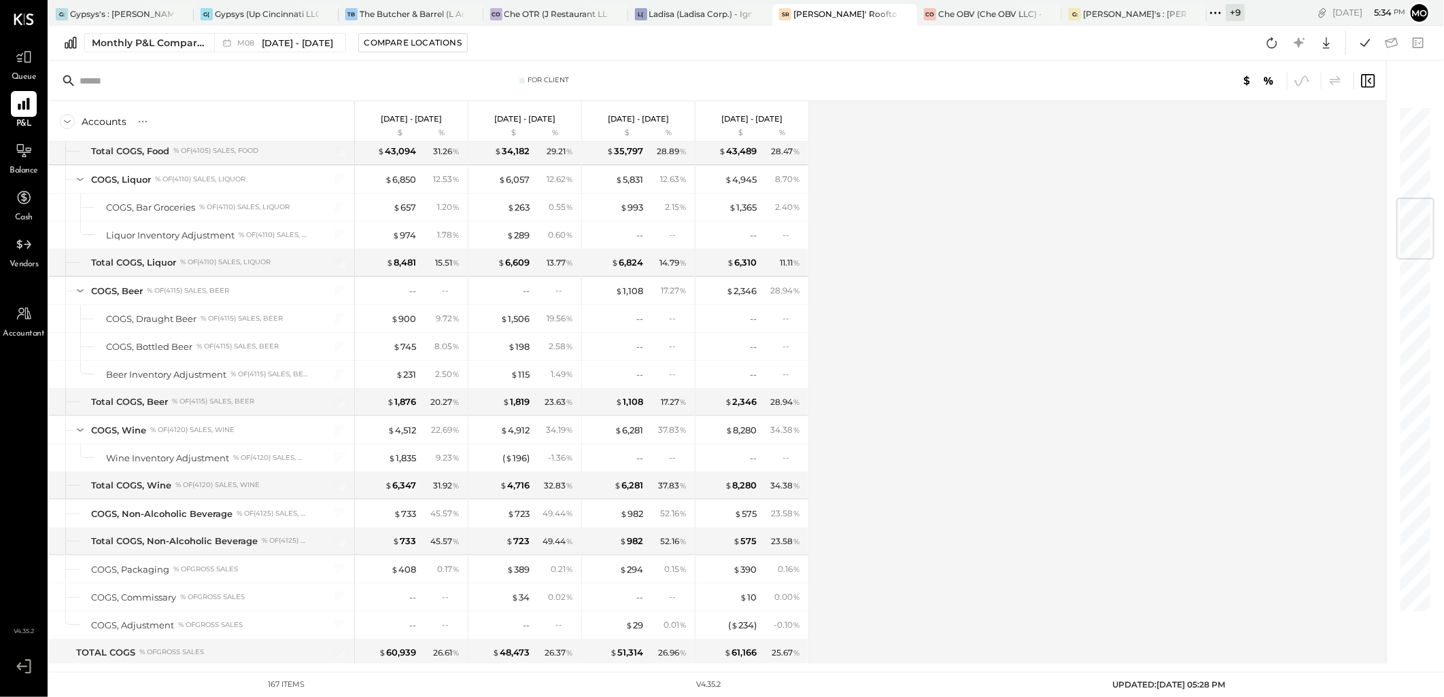
scroll to position [1160, 0]
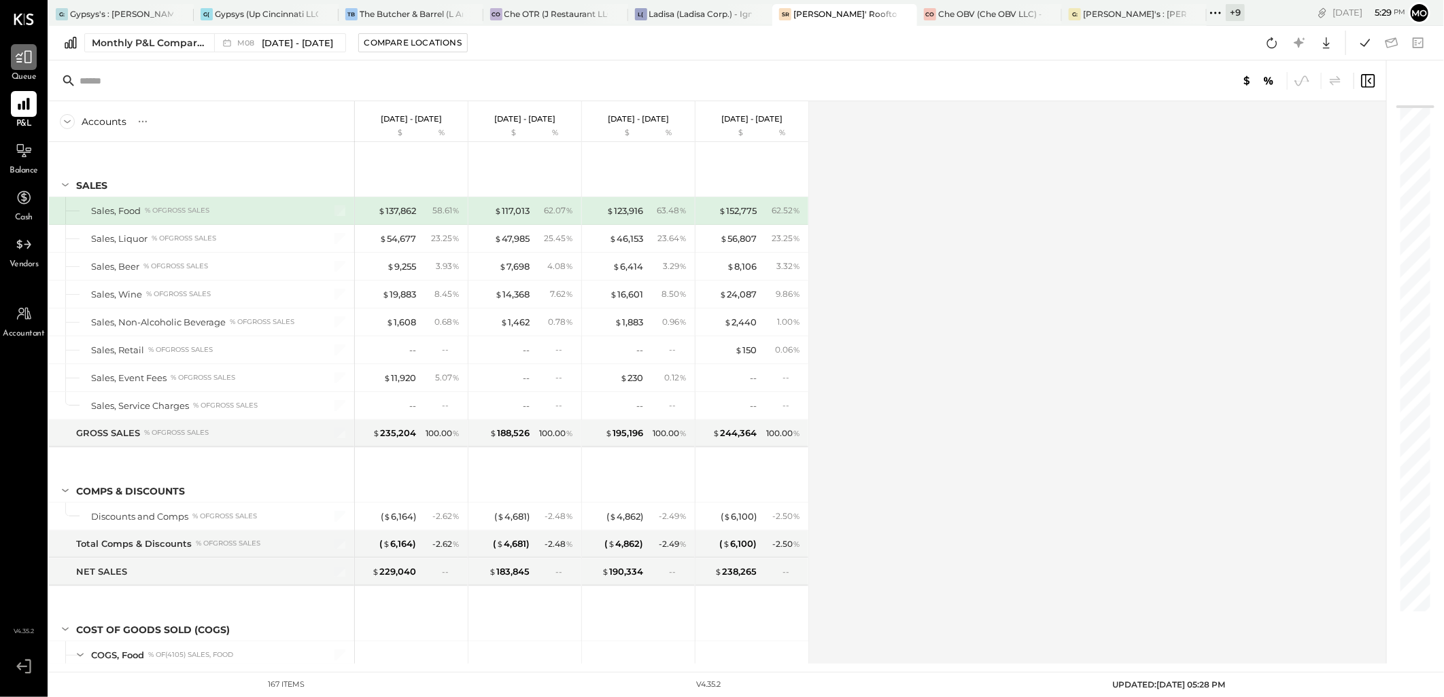
click at [16, 50] on icon at bounding box center [24, 57] width 18 height 18
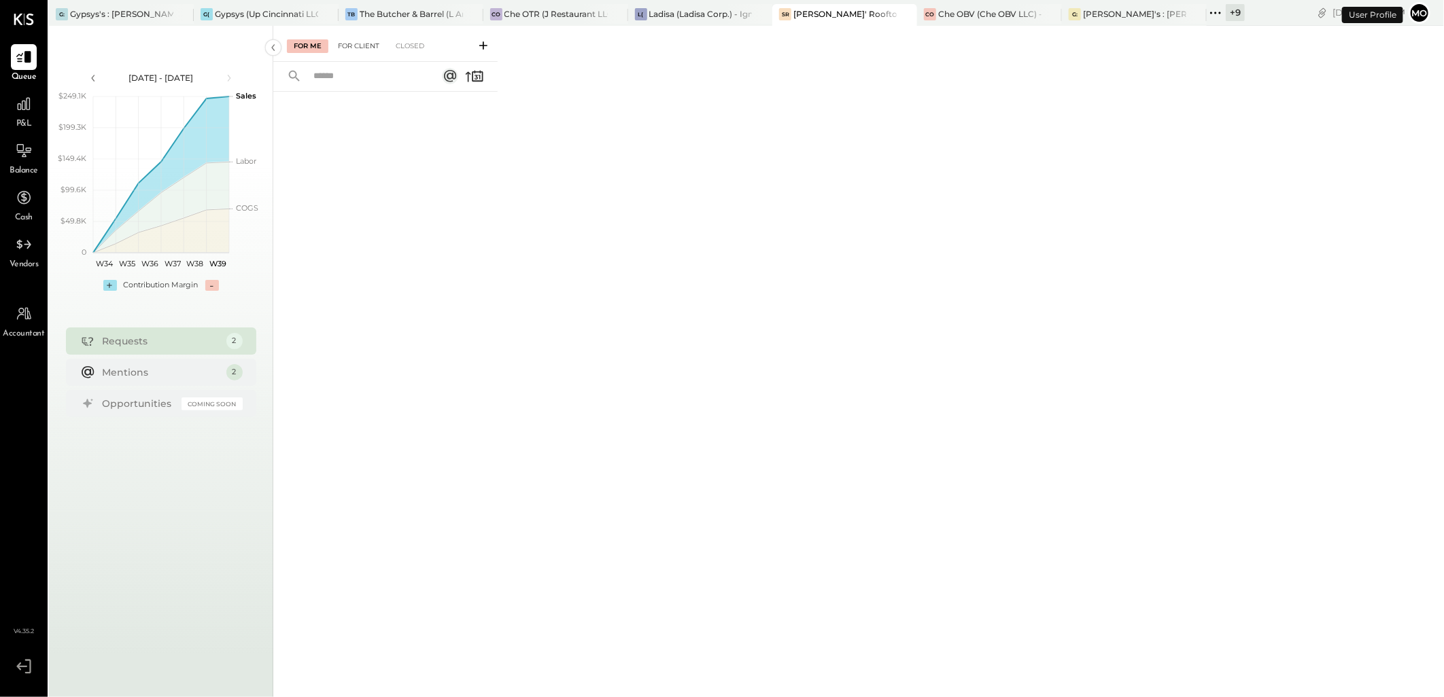
click at [359, 51] on div "For Client" at bounding box center [358, 46] width 55 height 14
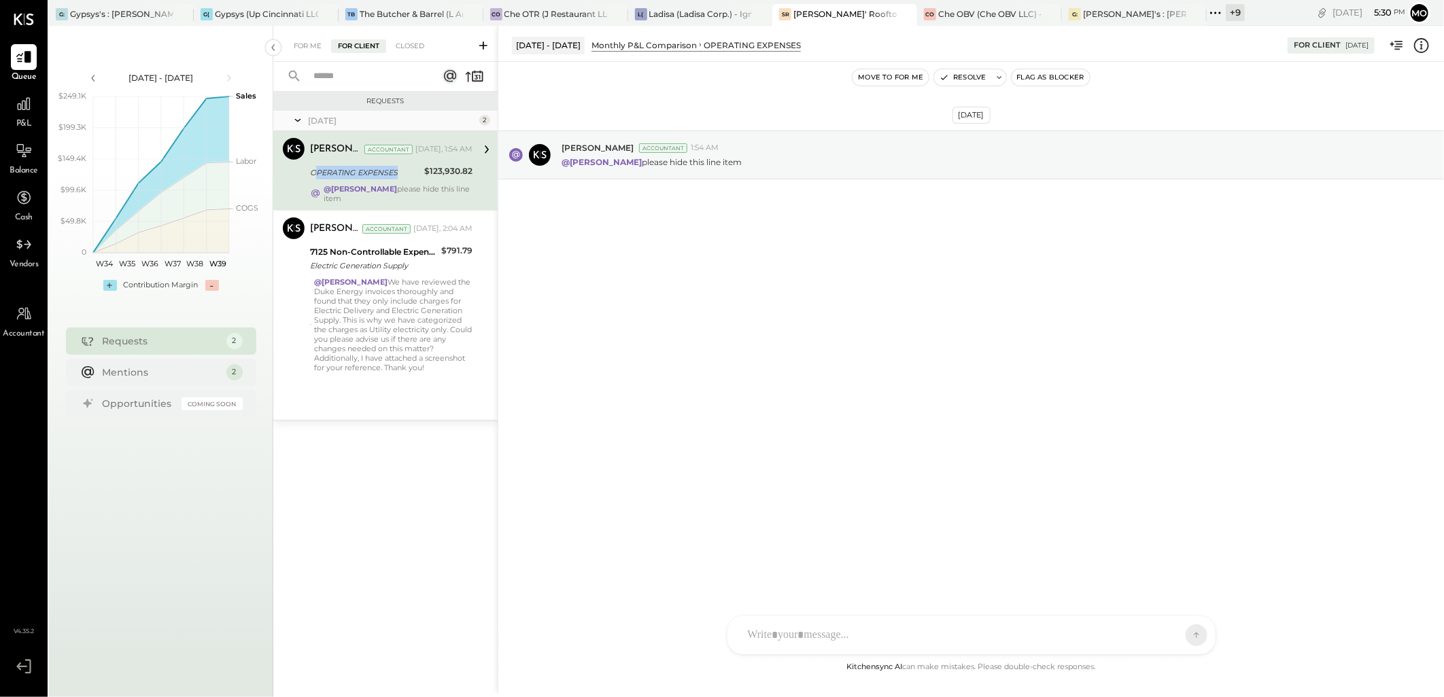
drag, startPoint x: 378, startPoint y: 179, endPoint x: 395, endPoint y: 180, distance: 17.0
click at [395, 180] on div "OPERATING EXPENSES" at bounding box center [365, 172] width 110 height 16
drag, startPoint x: 392, startPoint y: 180, endPoint x: 328, endPoint y: 175, distance: 64.8
click at [329, 175] on div "OPERATING EXPENSES" at bounding box center [365, 173] width 110 height 14
drag, startPoint x: 309, startPoint y: 173, endPoint x: 396, endPoint y: 179, distance: 87.2
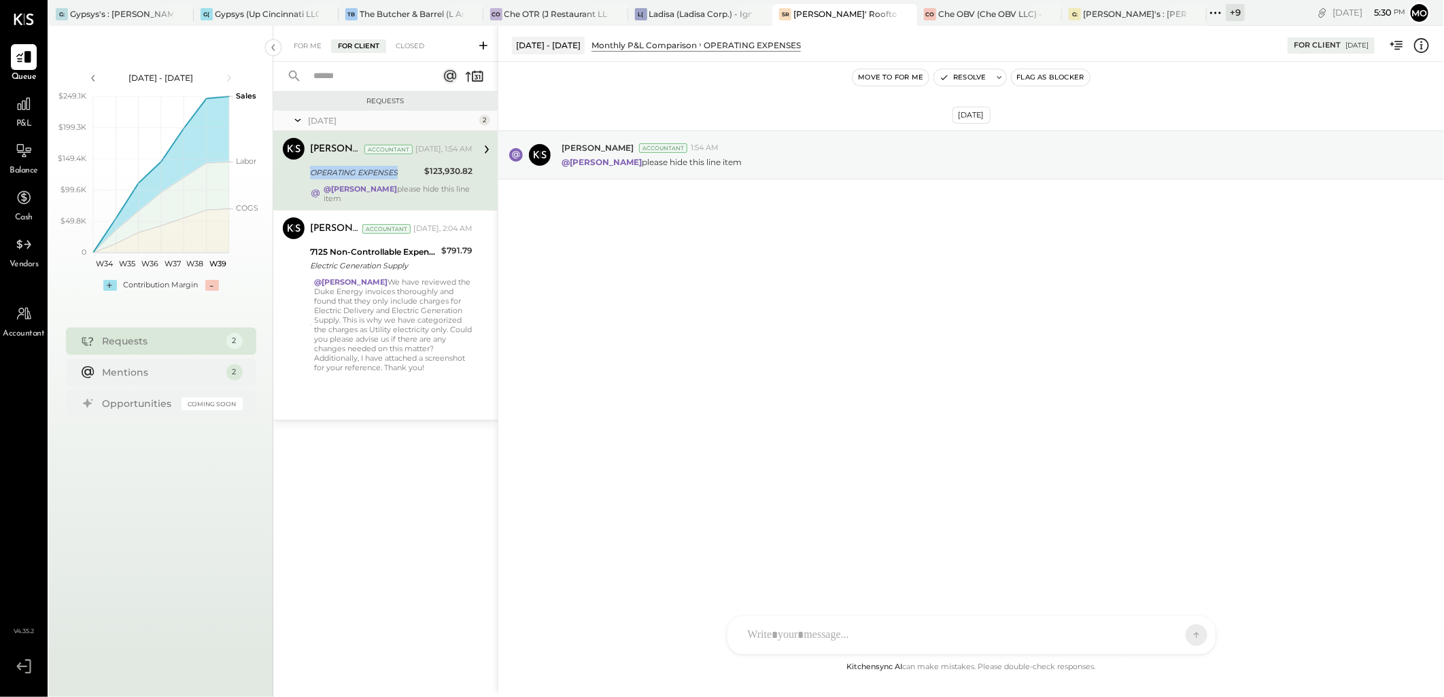
click at [396, 179] on div "OPERATING EXPENSES" at bounding box center [365, 173] width 110 height 14
copy div "OPERATING EXPENSES"
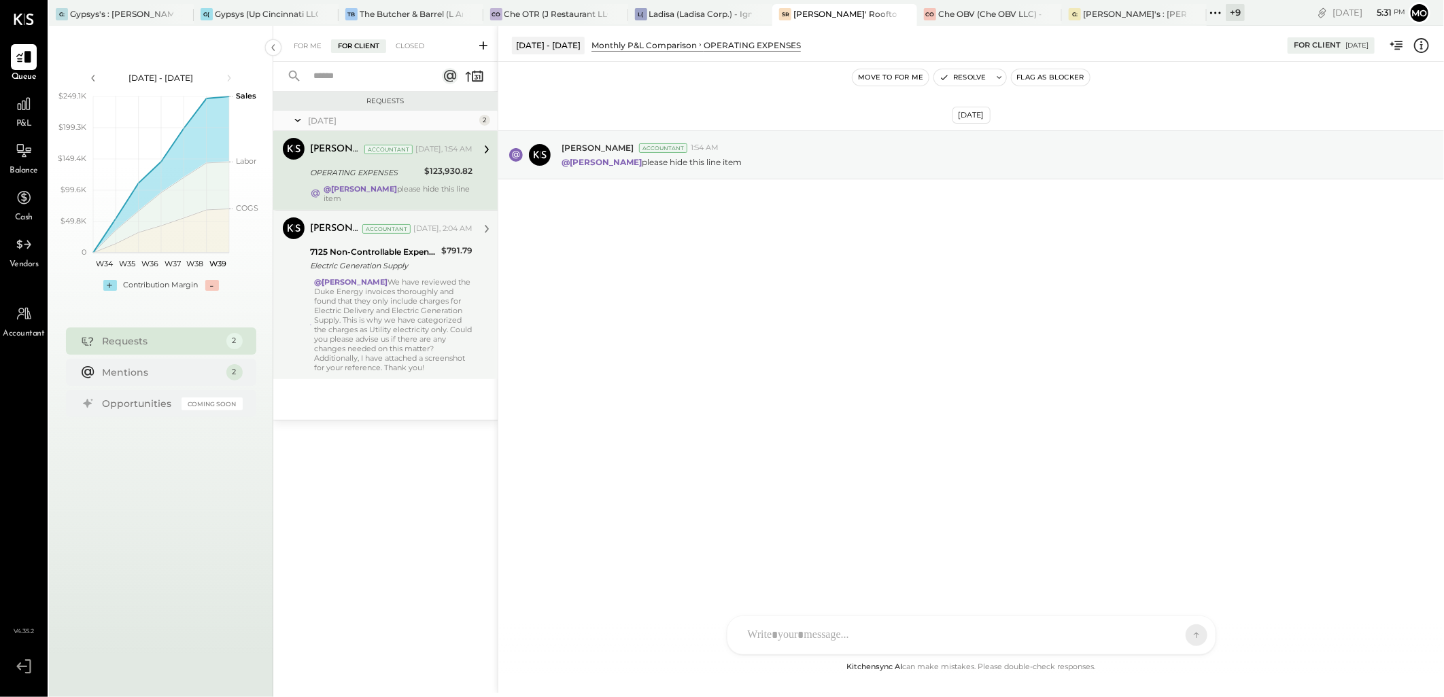
click at [417, 281] on div "@Margot Bloch We have reviewed the Duke Energy invoices thoroughly and found th…" at bounding box center [393, 324] width 158 height 95
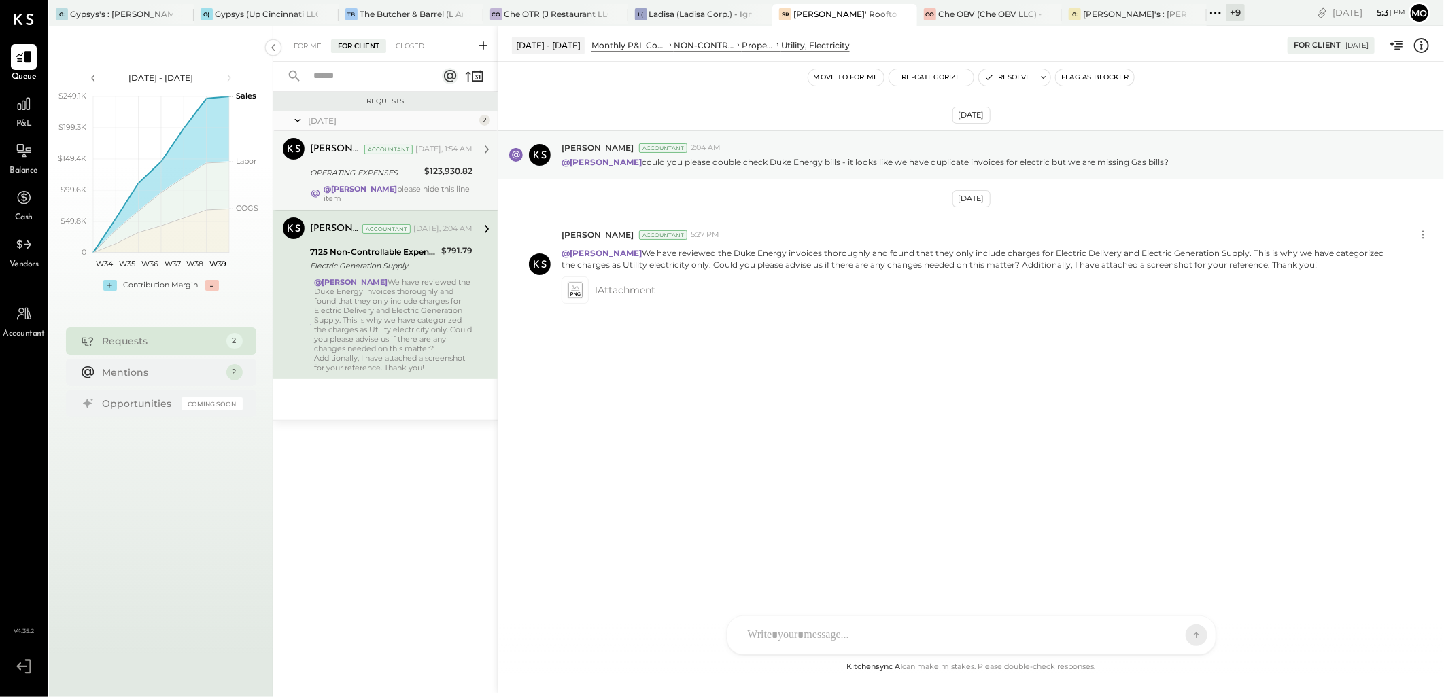
click at [372, 180] on div "OPERATING EXPENSES" at bounding box center [365, 172] width 110 height 16
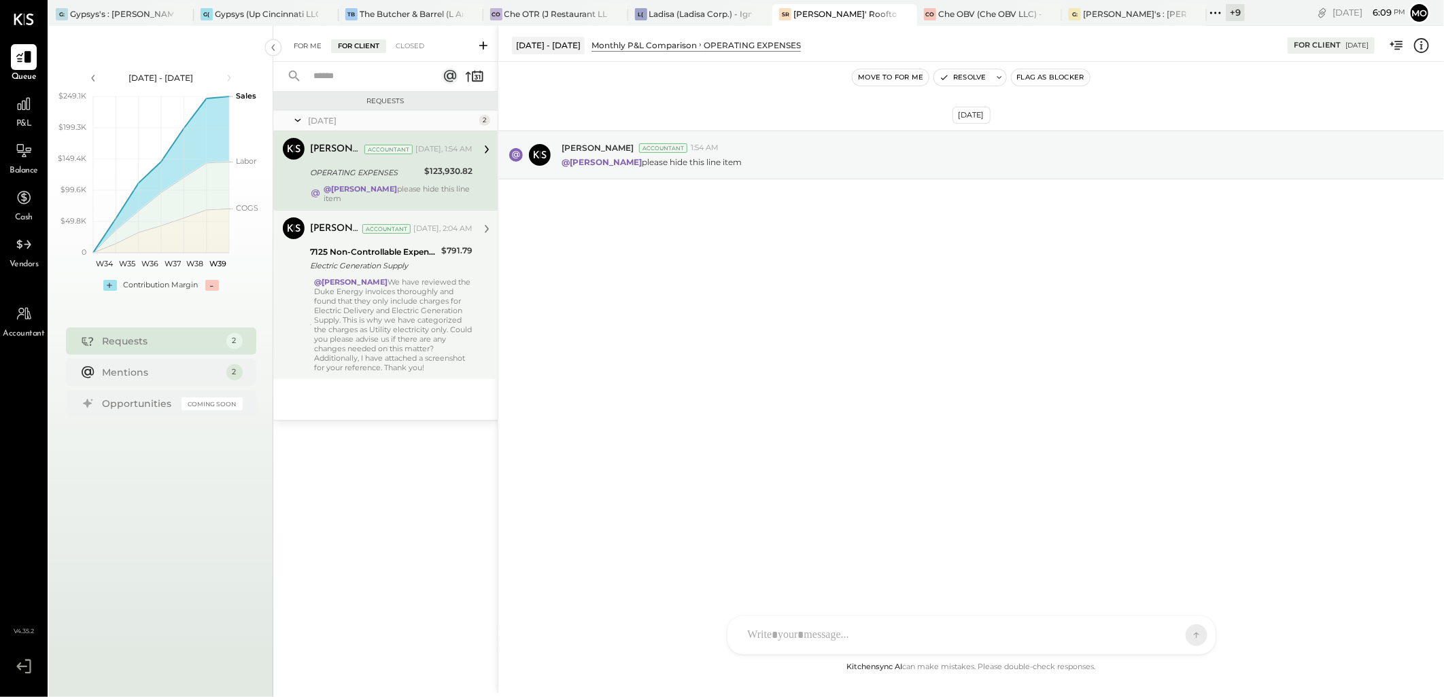
click at [306, 44] on div "For Me" at bounding box center [307, 46] width 41 height 14
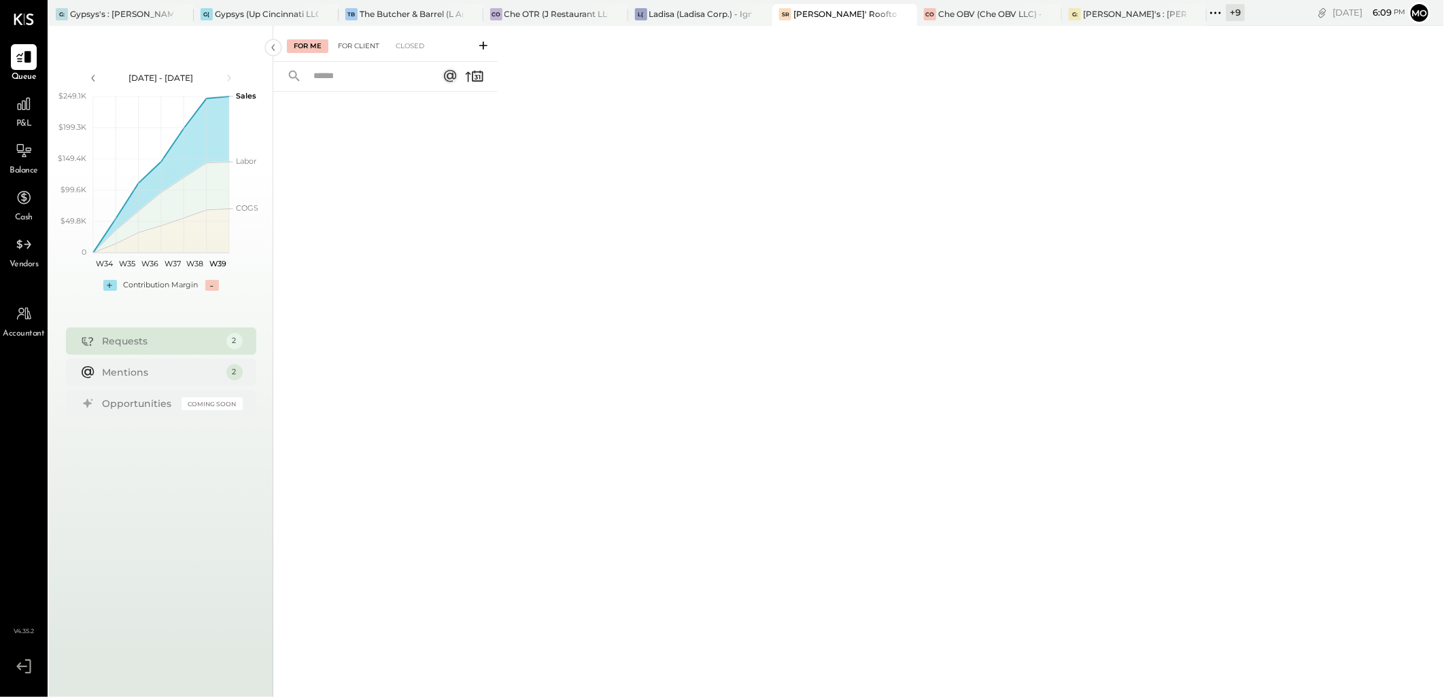
click at [348, 48] on div "For Client" at bounding box center [358, 46] width 55 height 14
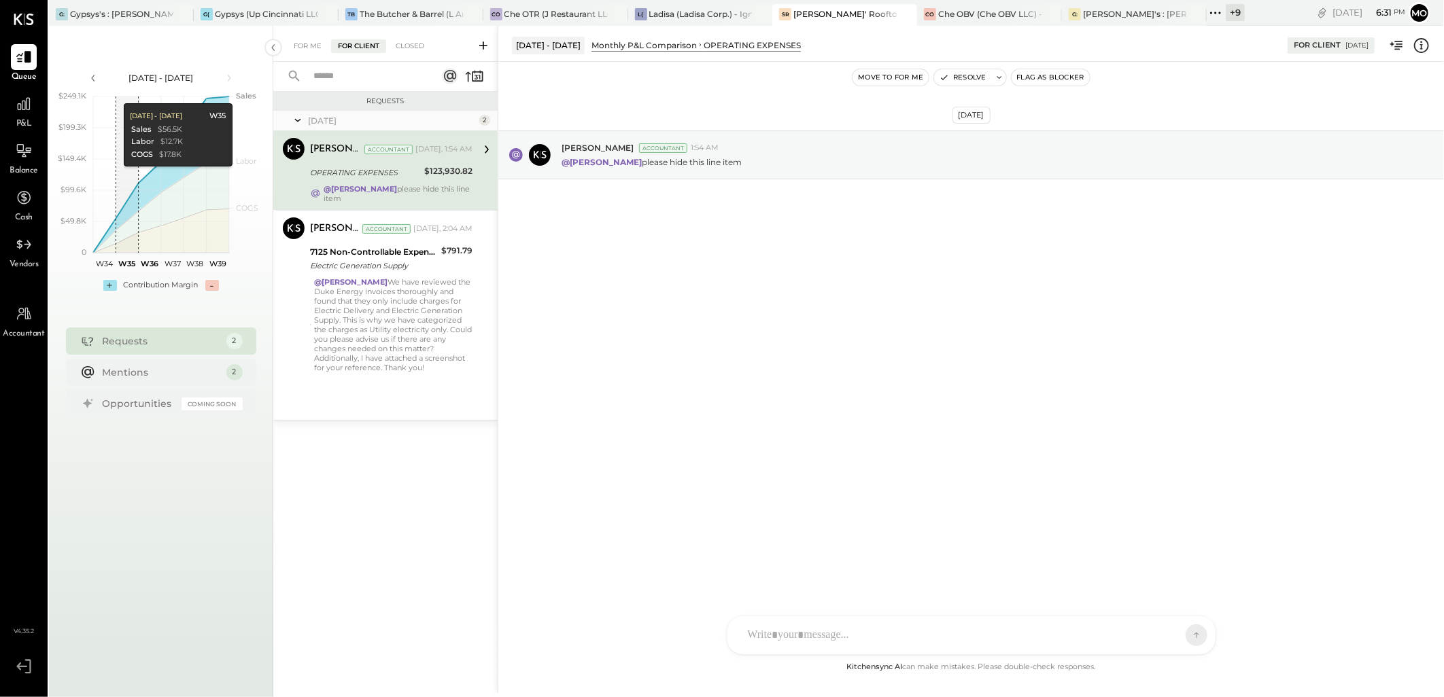
click at [797, 402] on div "Sep 24th, 2025 Margot Bloch Accountant 1:54 AM @Mohammadsalkin Ansari please hi…" at bounding box center [970, 360] width 945 height 597
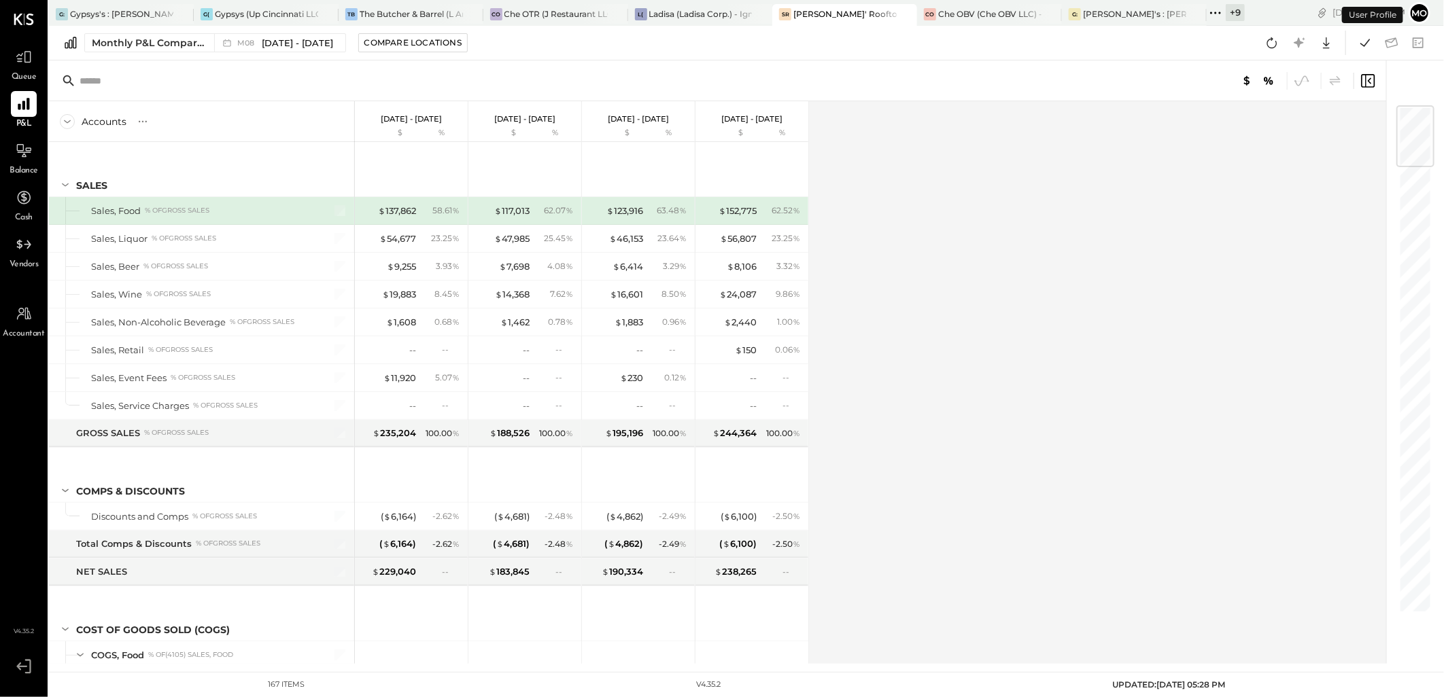
click at [408, 10] on div "The Butcher & Barrel (L Argento LLC) - [GEOGRAPHIC_DATA]" at bounding box center [411, 14] width 103 height 12
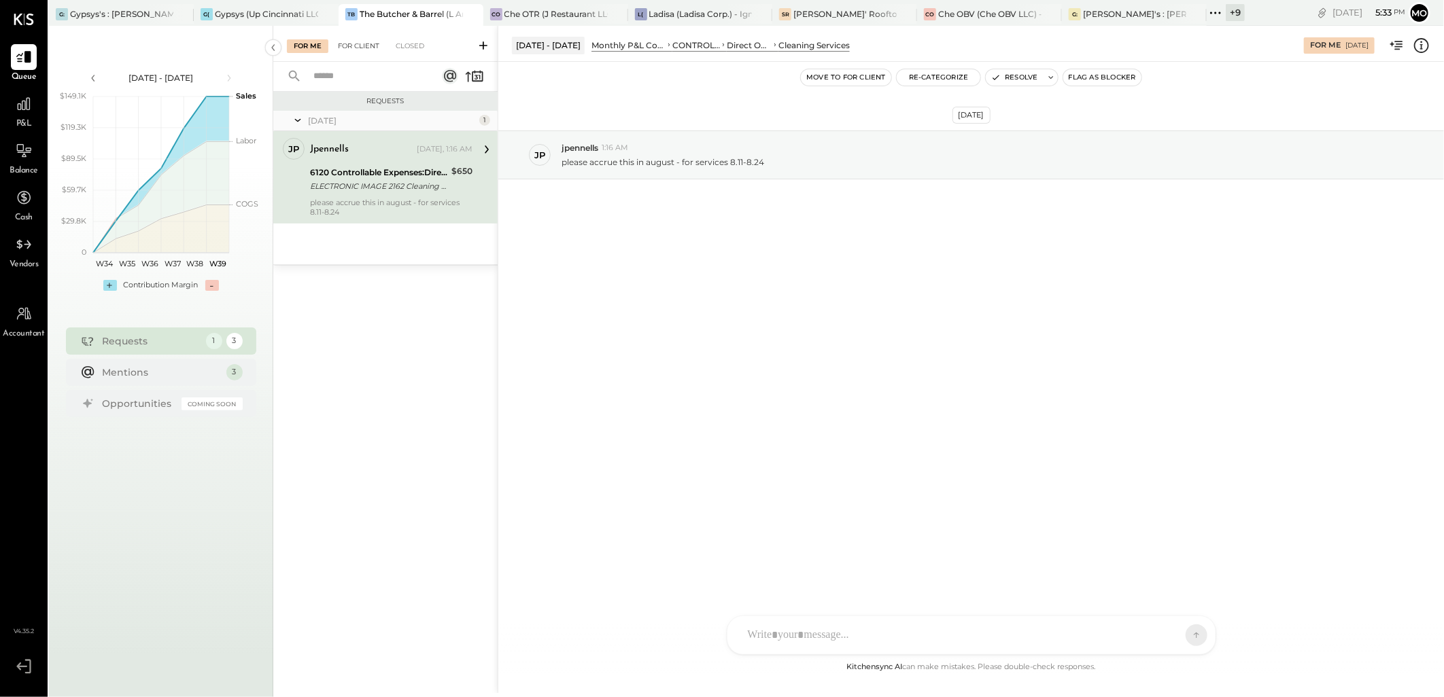
click at [349, 48] on div "For Client" at bounding box center [358, 46] width 55 height 14
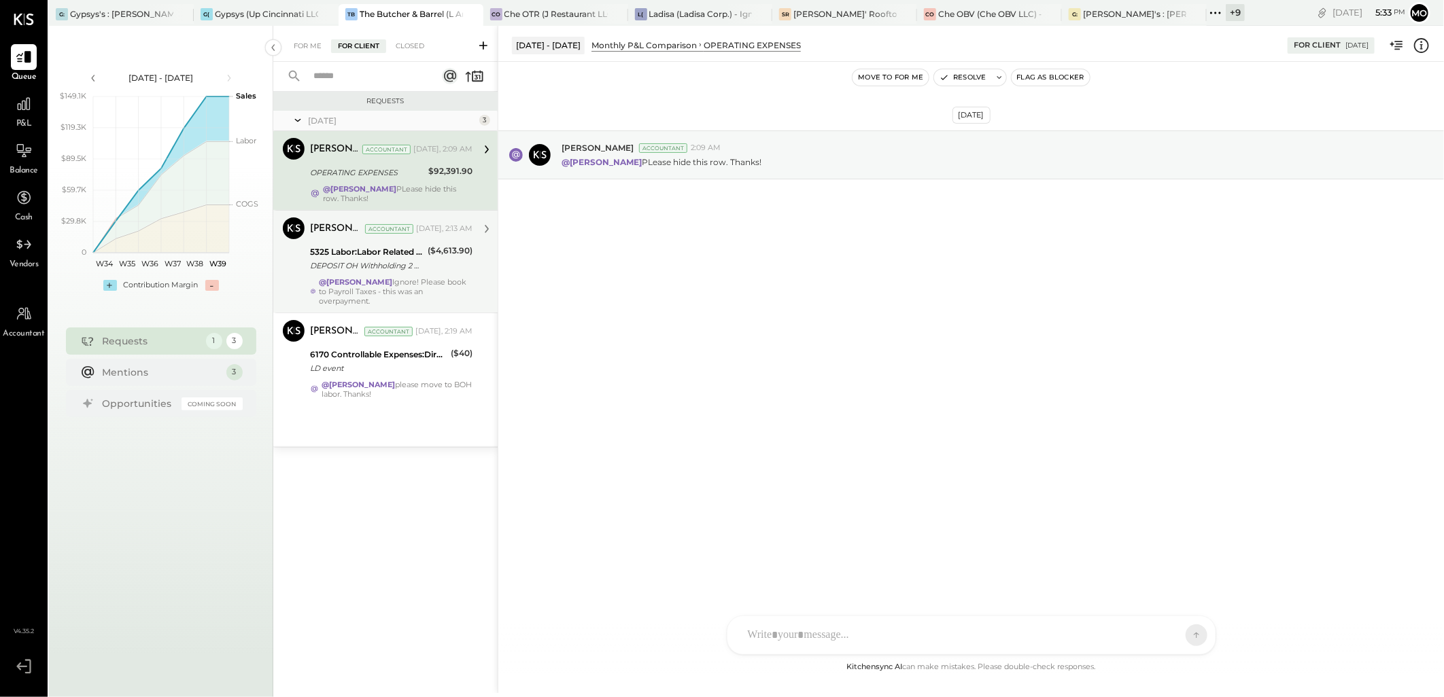
click at [384, 266] on div "DEPOSIT OH Withholding 2 Qtr" at bounding box center [367, 266] width 114 height 14
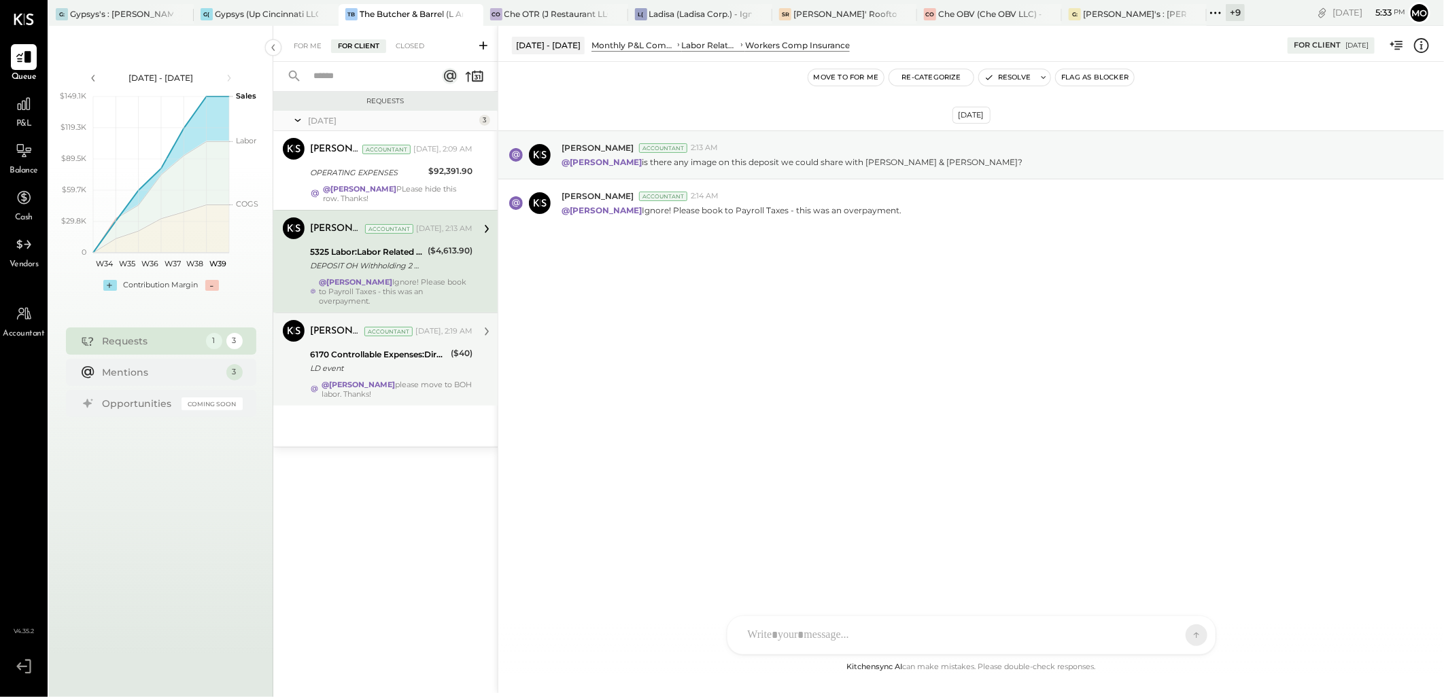
click at [381, 377] on div "[PERSON_NAME] Accountant [DATE], 2:19 AM 6170 Controllable Expenses:Direct Oper…" at bounding box center [391, 359] width 162 height 79
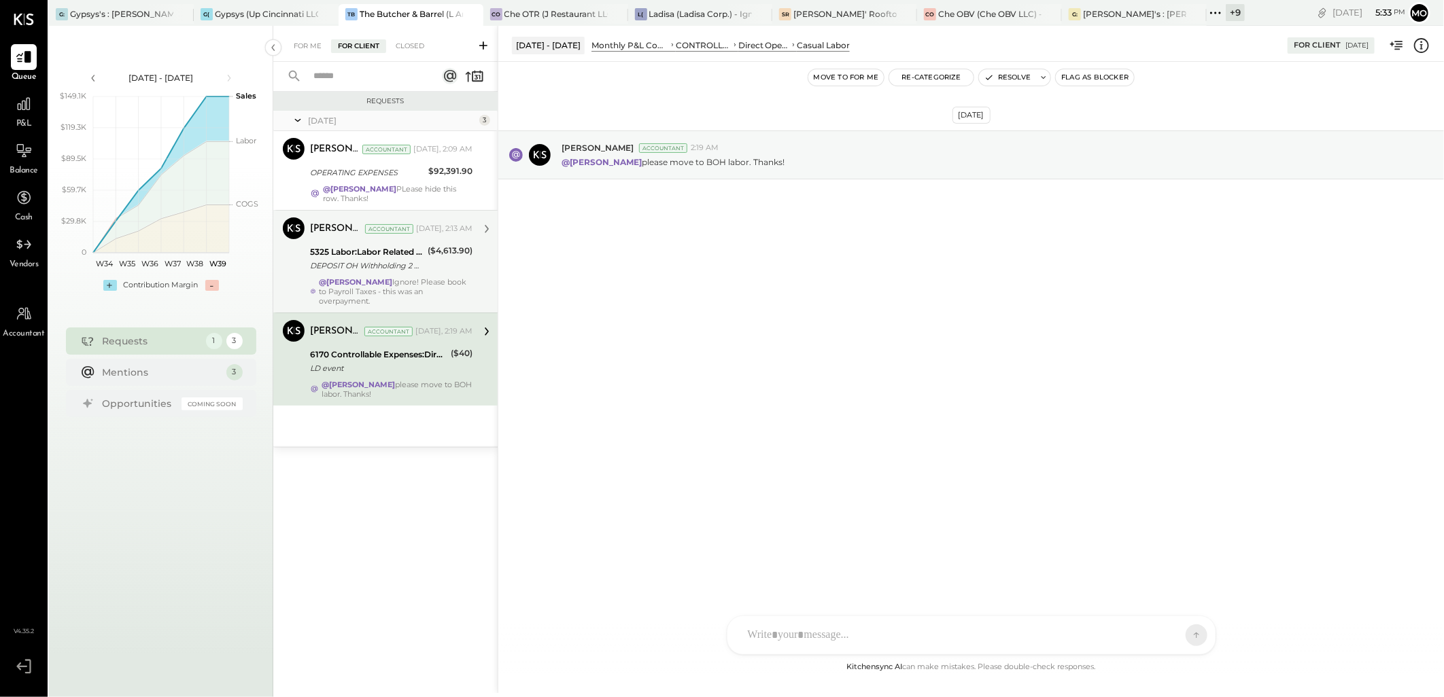
click at [443, 265] on div "($4,613.90)" at bounding box center [450, 259] width 45 height 30
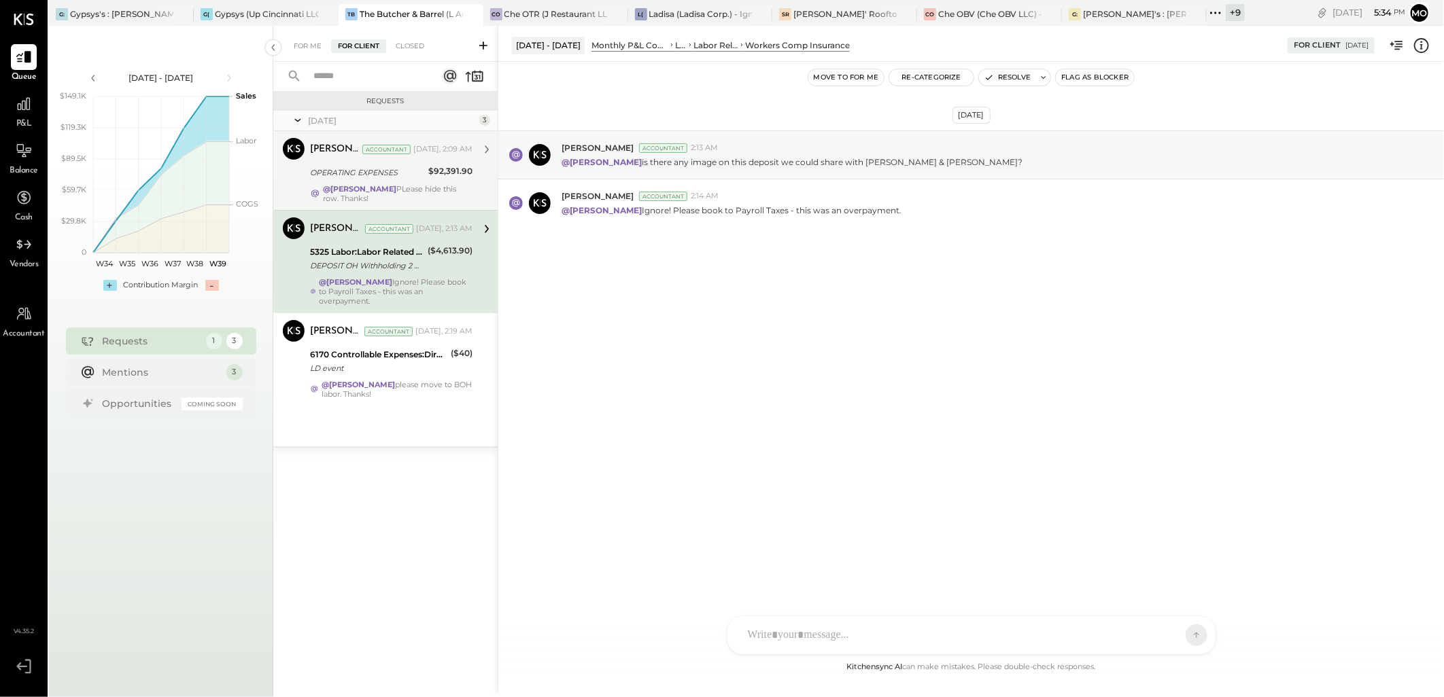
click at [425, 168] on div "OPERATING EXPENSES $92,391.90" at bounding box center [391, 172] width 162 height 16
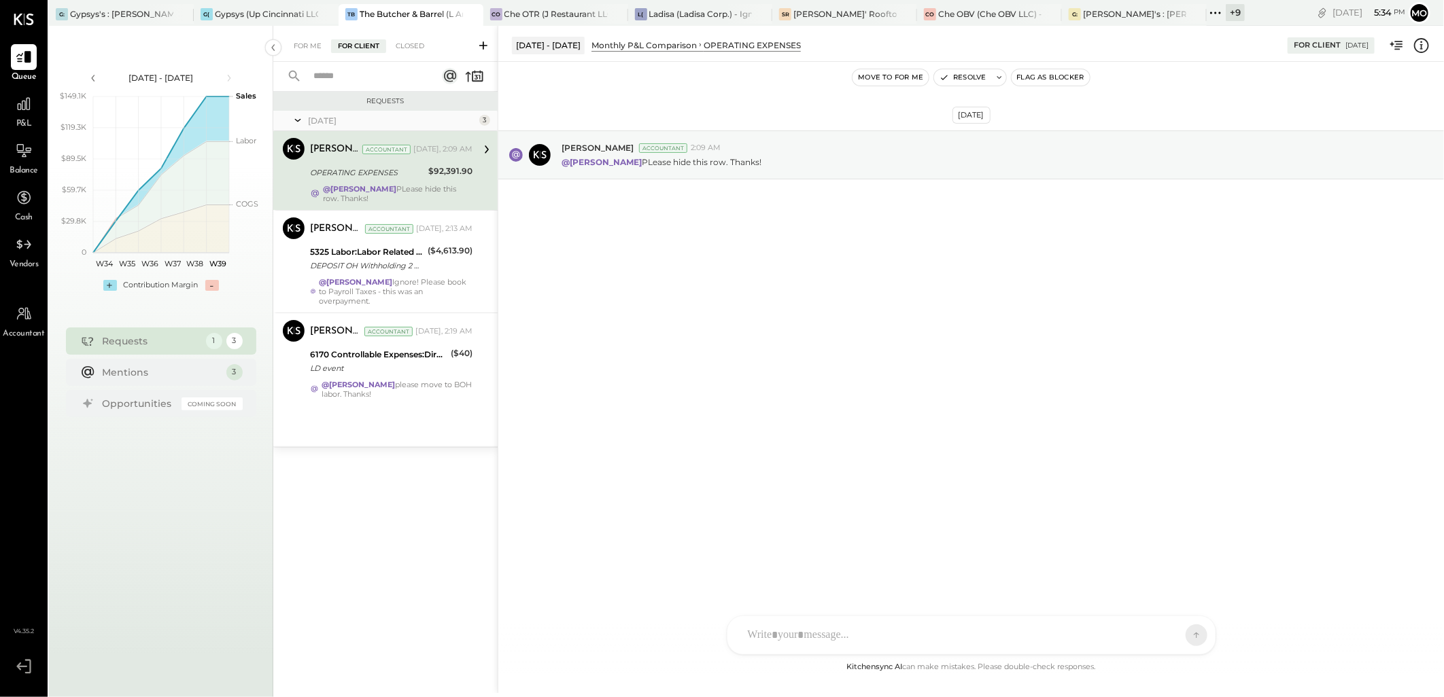
click at [305, 56] on div "For Me For Client Closed" at bounding box center [385, 44] width 224 height 36
click at [302, 52] on div "For Me" at bounding box center [307, 46] width 41 height 14
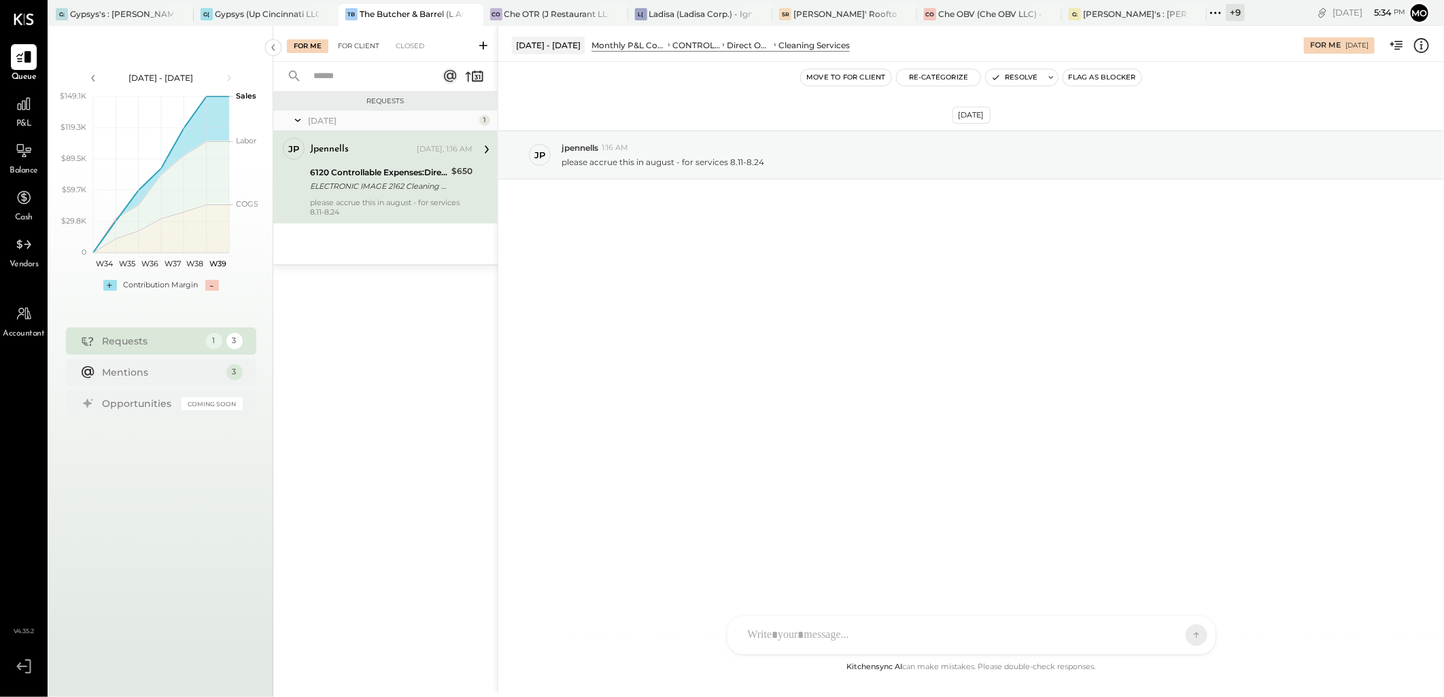
click at [350, 49] on div "For Client" at bounding box center [358, 46] width 55 height 14
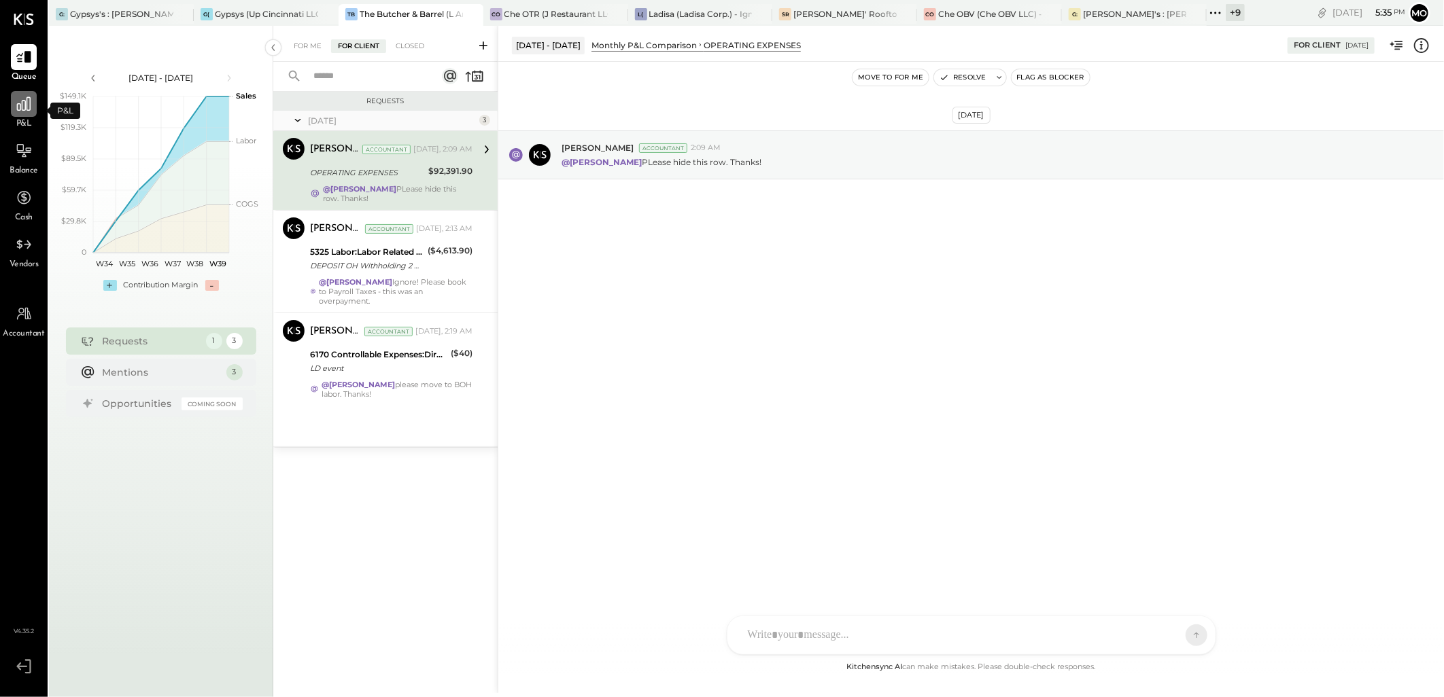
click at [19, 103] on icon at bounding box center [24, 104] width 14 height 14
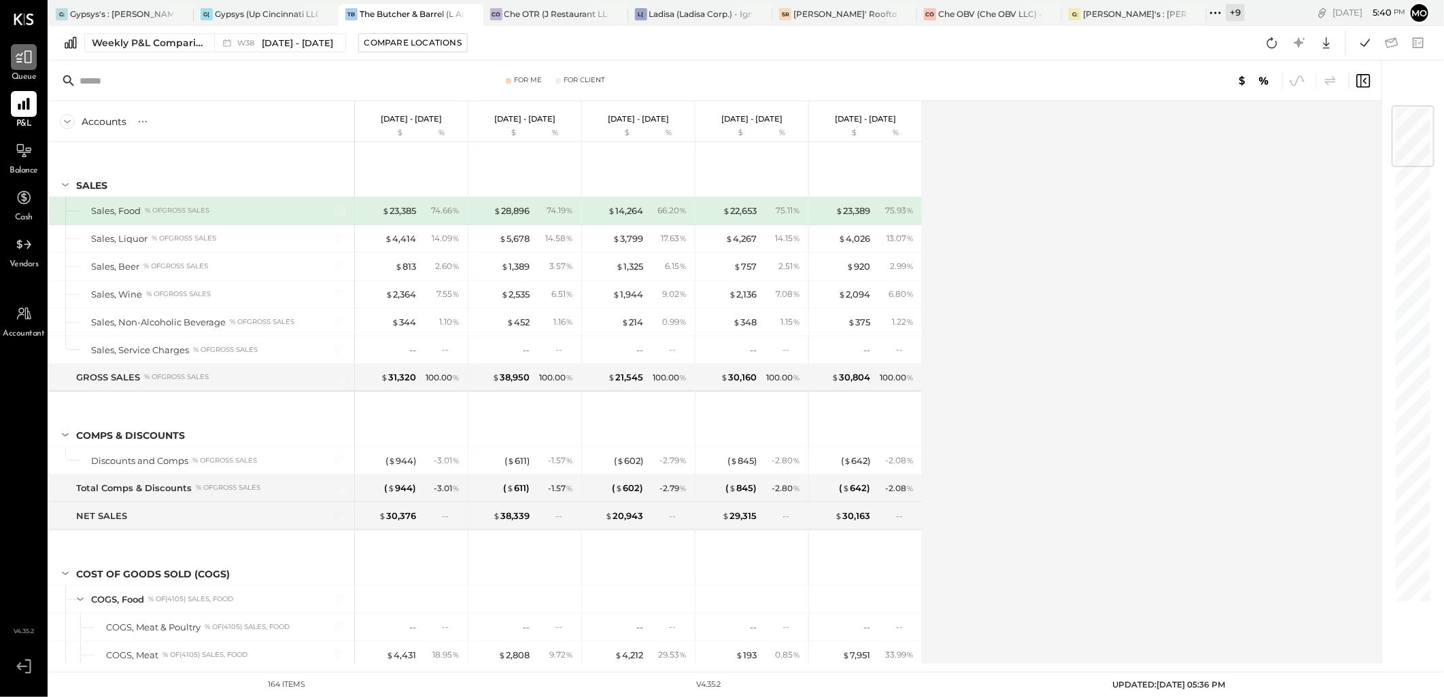
click at [24, 67] on div at bounding box center [24, 57] width 26 height 26
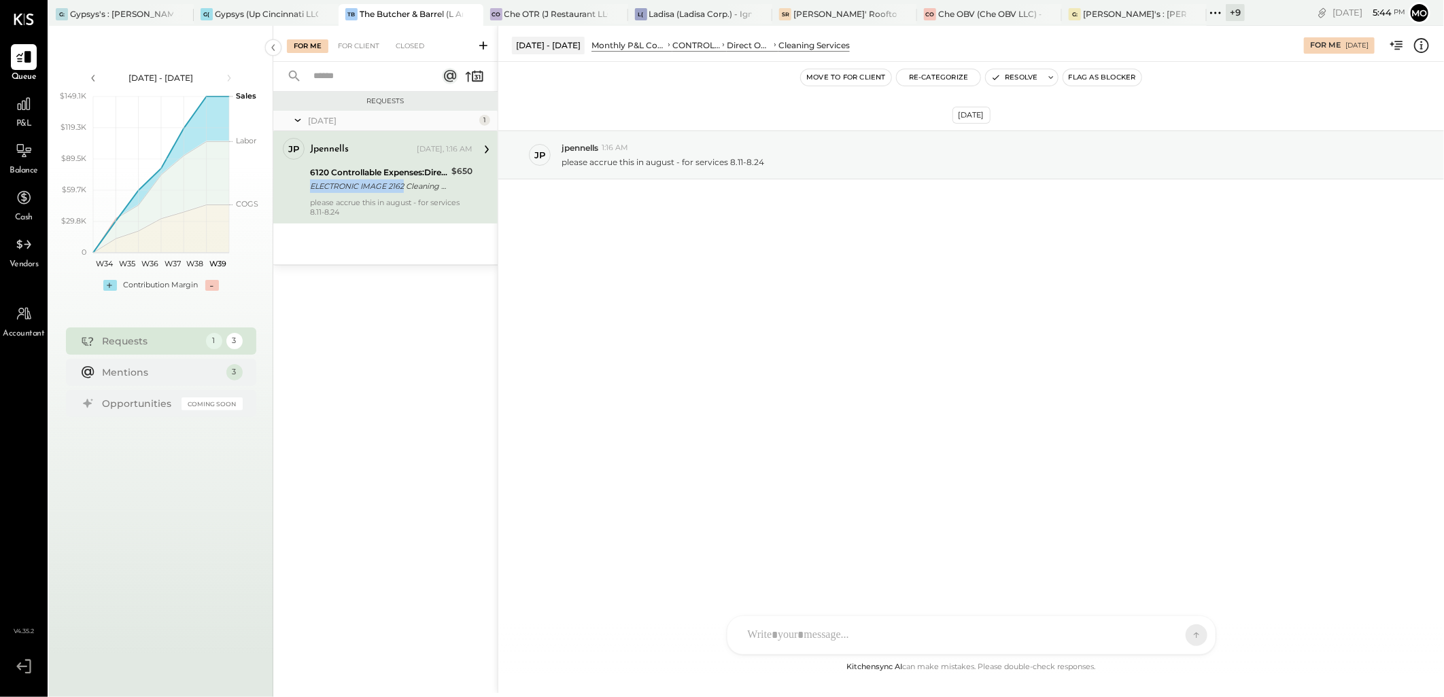
drag, startPoint x: 306, startPoint y: 188, endPoint x: 402, endPoint y: 187, distance: 95.8
click at [402, 187] on div "jp jpennells Employee jpennells [DATE], 1:16 AM 6120 Controllable Expenses:Dire…" at bounding box center [385, 177] width 224 height 92
copy div "ELECTRONIC IMAGE 2162"
click at [807, 623] on div at bounding box center [959, 636] width 436 height 30
click at [1187, 640] on icon at bounding box center [1185, 635] width 12 height 14
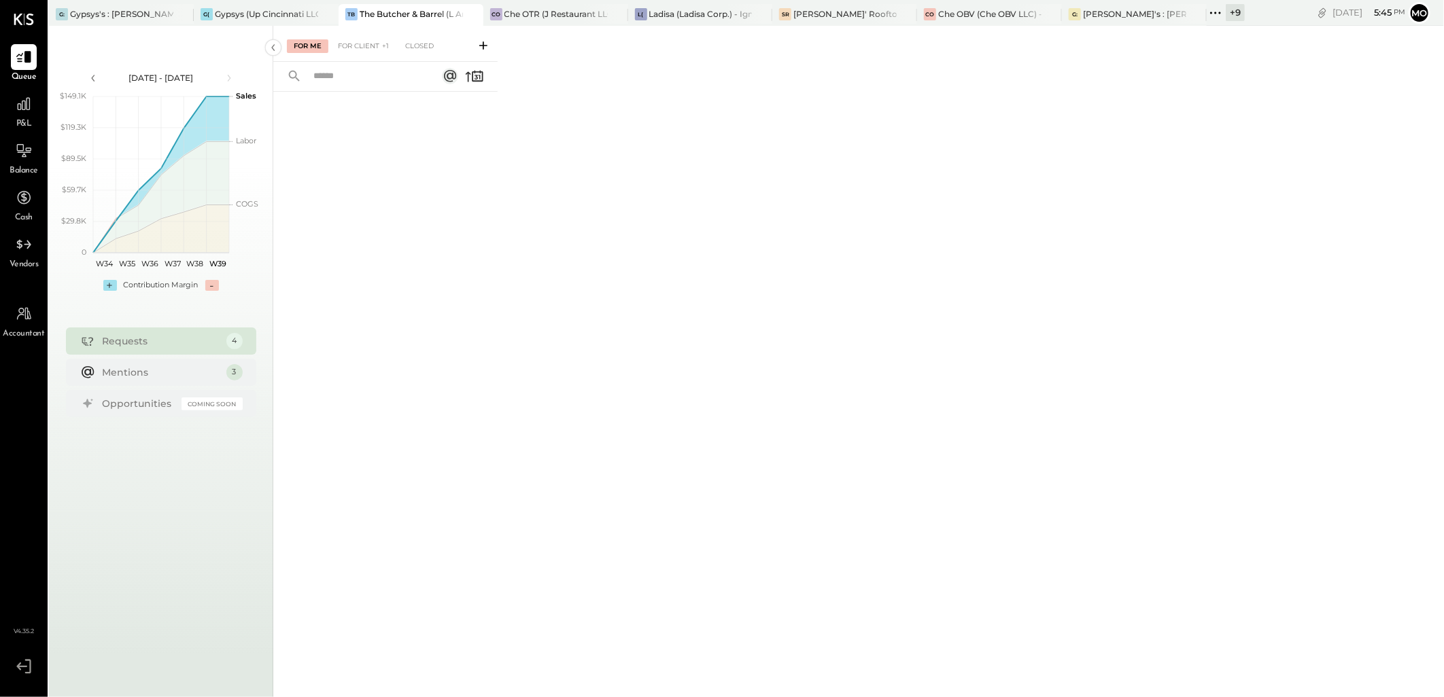
click at [357, 53] on div "For Me For Client +1 Closed" at bounding box center [385, 44] width 224 height 36
click at [356, 44] on div "For Client +1" at bounding box center [363, 46] width 65 height 14
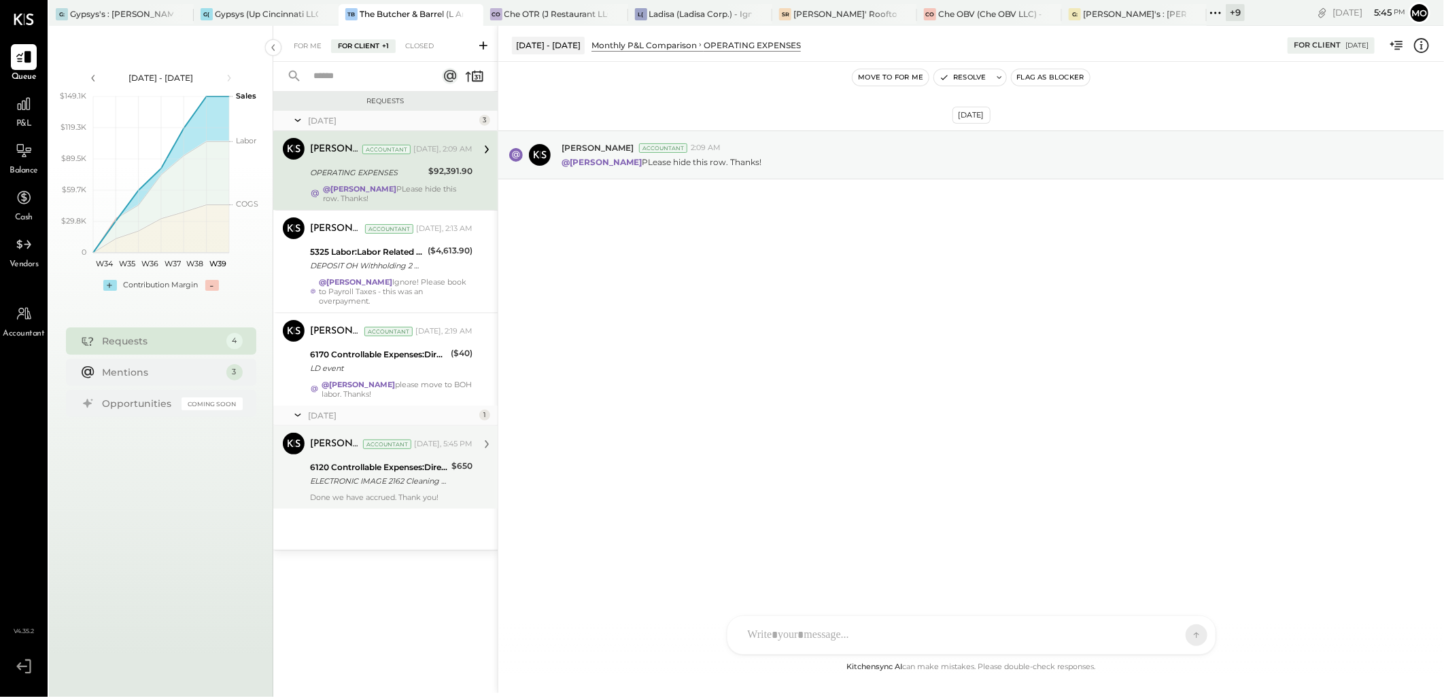
click at [398, 493] on div "Done we have accrued. Thank you!" at bounding box center [391, 498] width 162 height 10
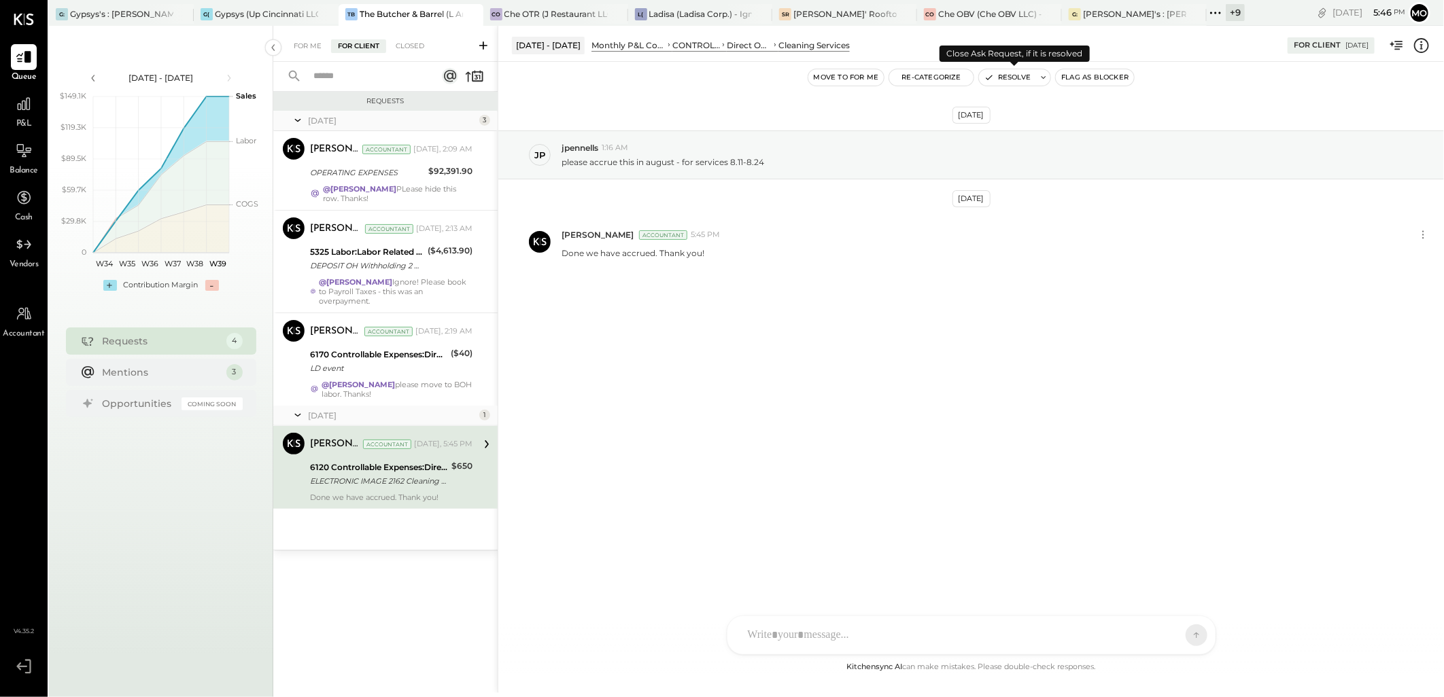
click at [1014, 80] on button "Resolve" at bounding box center [1007, 77] width 57 height 16
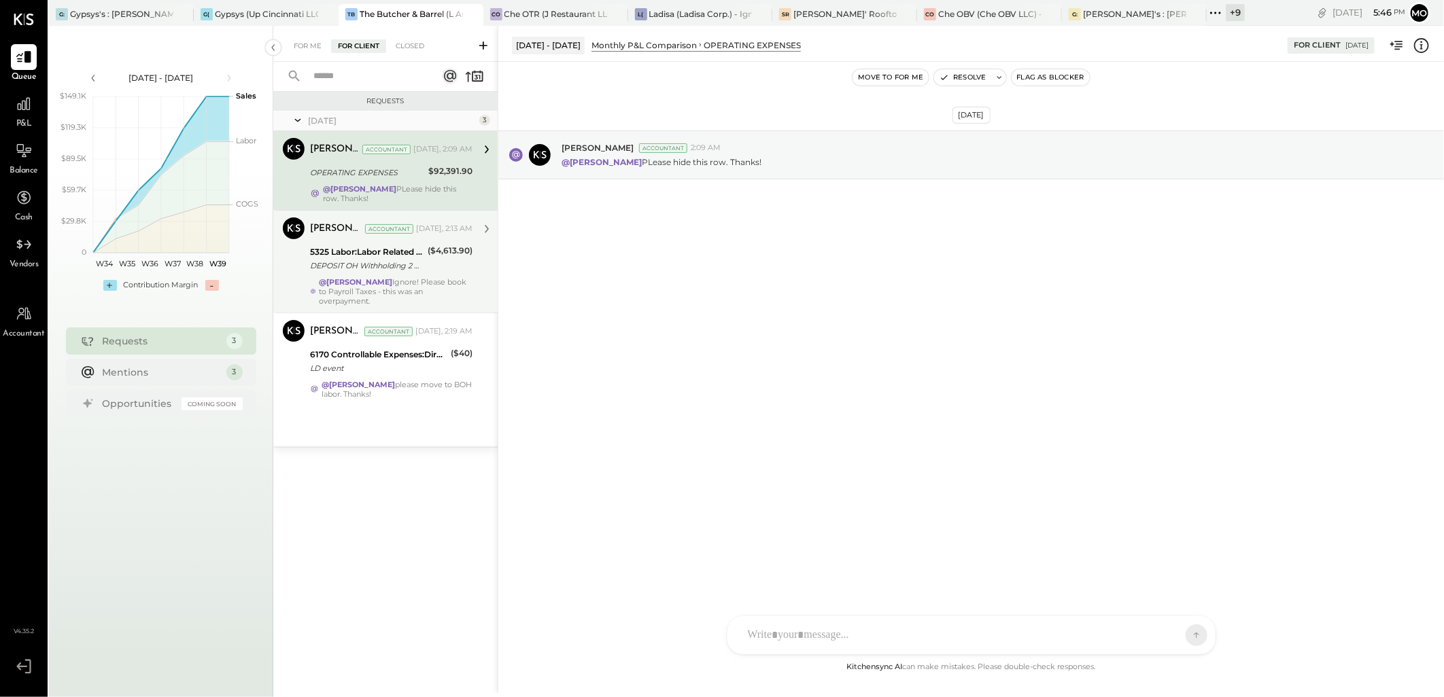
click at [389, 262] on div "DEPOSIT OH Withholding 2 Qtr" at bounding box center [367, 266] width 114 height 14
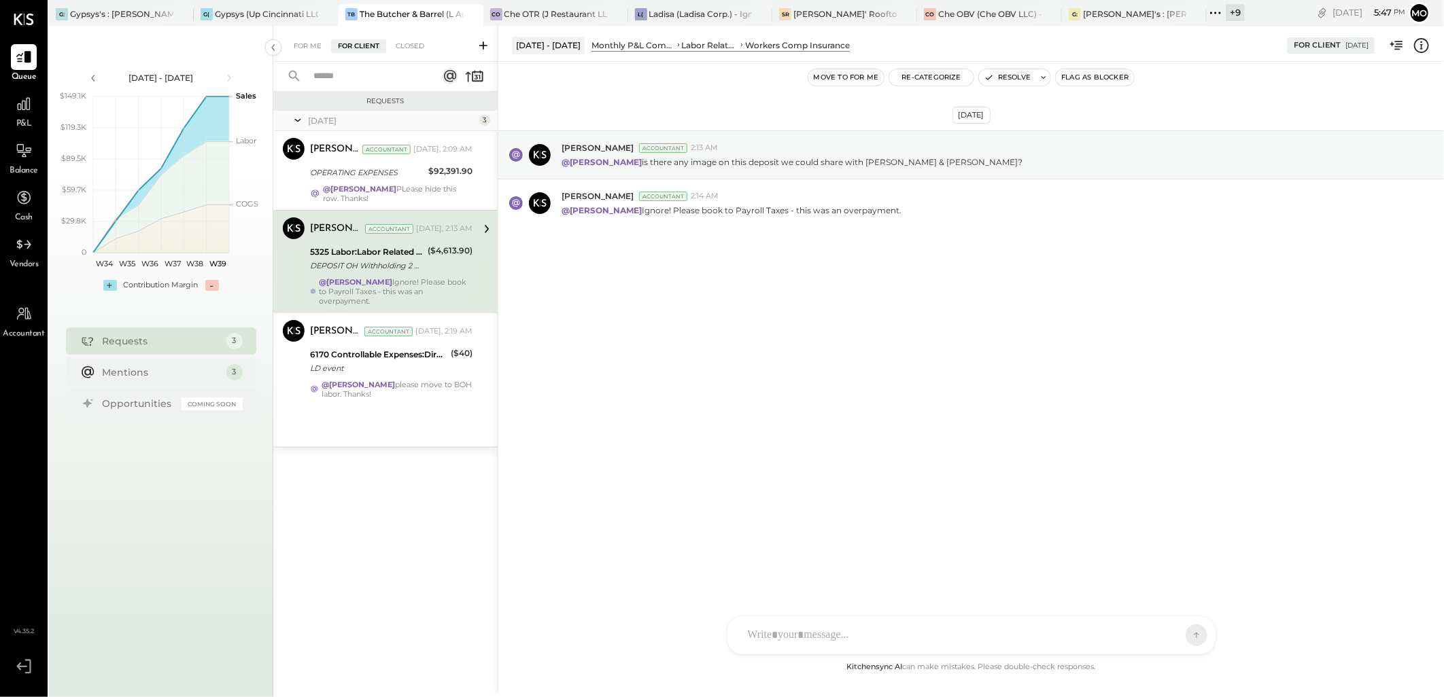
click at [770, 644] on div "AM [PERSON_NAME] I imeronijuan MA [PERSON_NAME] Ansari J jpennells J jpeyton S …" at bounding box center [971, 635] width 489 height 39
click at [863, 524] on span "[PERSON_NAME]" at bounding box center [858, 519] width 107 height 13
click at [1188, 640] on icon at bounding box center [1185, 635] width 12 height 14
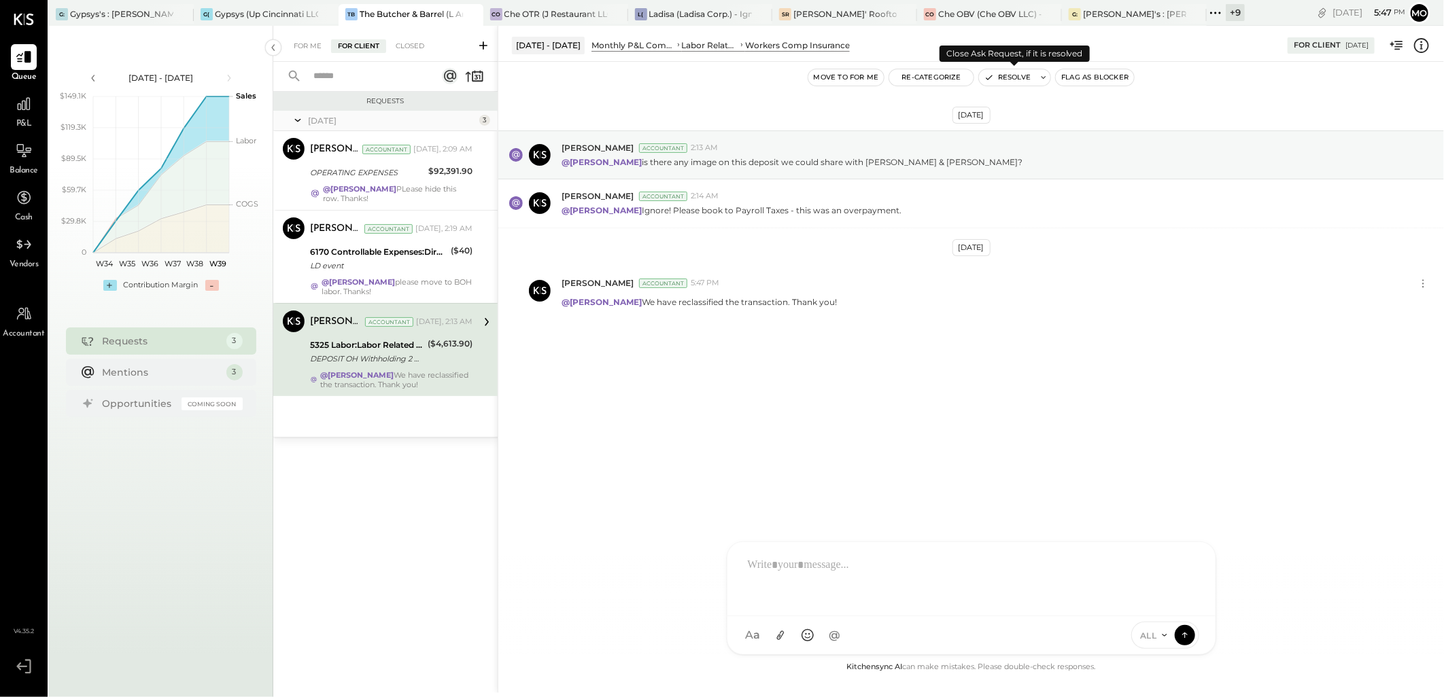
click at [1023, 82] on button "Resolve" at bounding box center [1007, 77] width 57 height 16
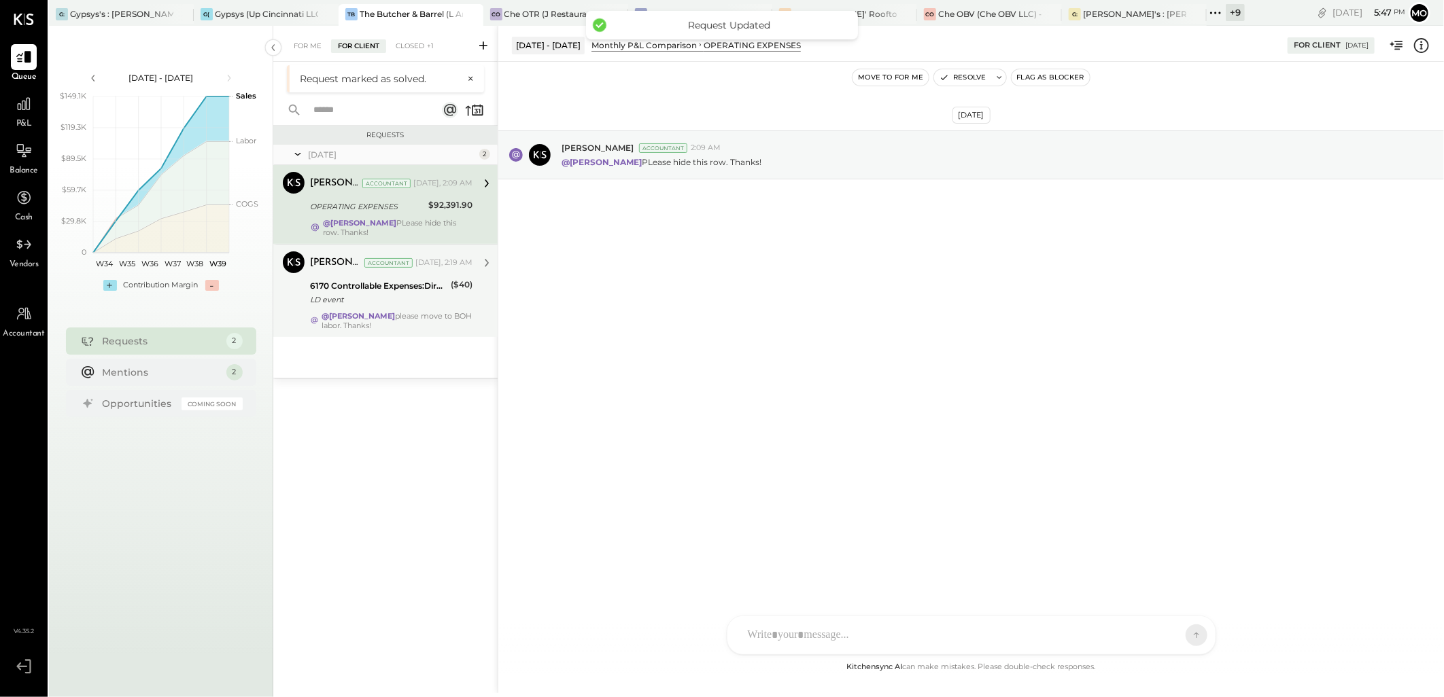
click at [406, 285] on div "6170 Controllable Expenses:Direct Operating Expenses:Casual Labor" at bounding box center [378, 286] width 137 height 14
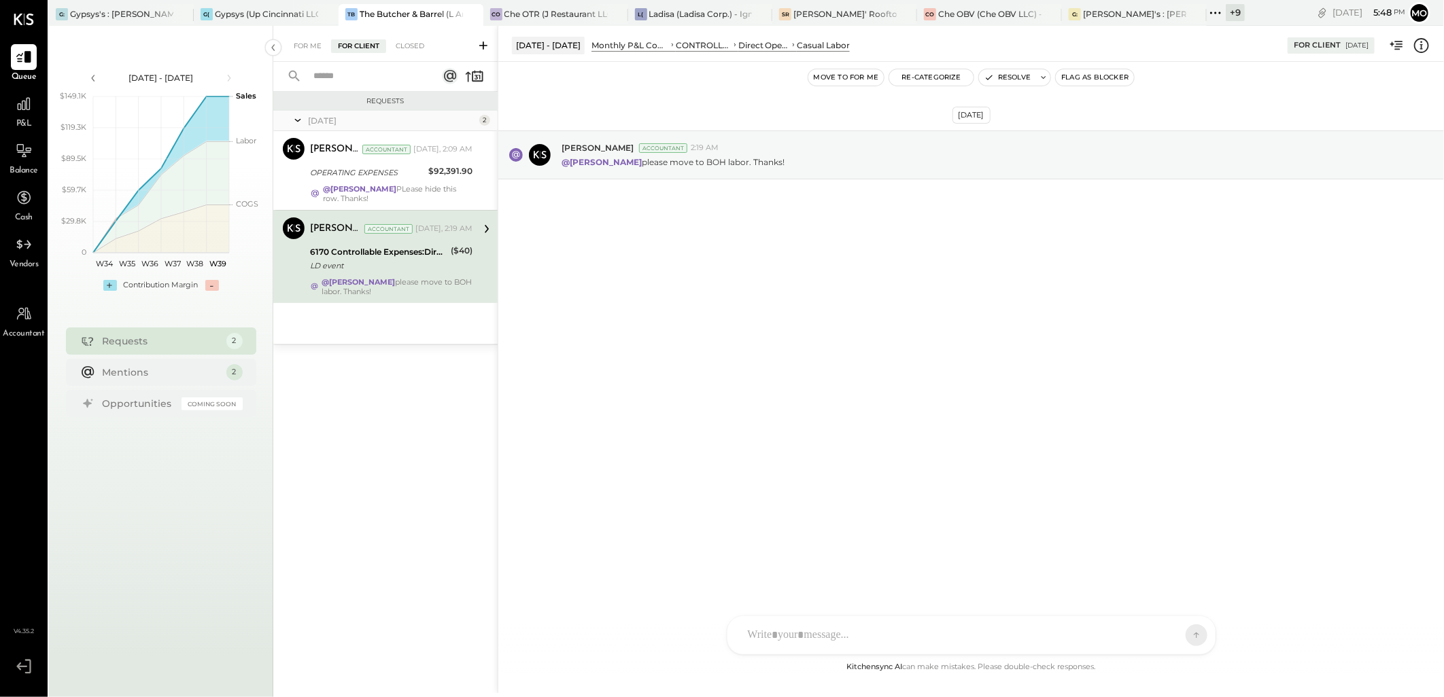
click at [785, 620] on div at bounding box center [971, 635] width 488 height 38
click at [799, 623] on div at bounding box center [959, 636] width 436 height 30
type input "*****"
click at [862, 578] on span "[PERSON_NAME]" at bounding box center [858, 573] width 107 height 13
click at [1192, 639] on button at bounding box center [1185, 635] width 20 height 20
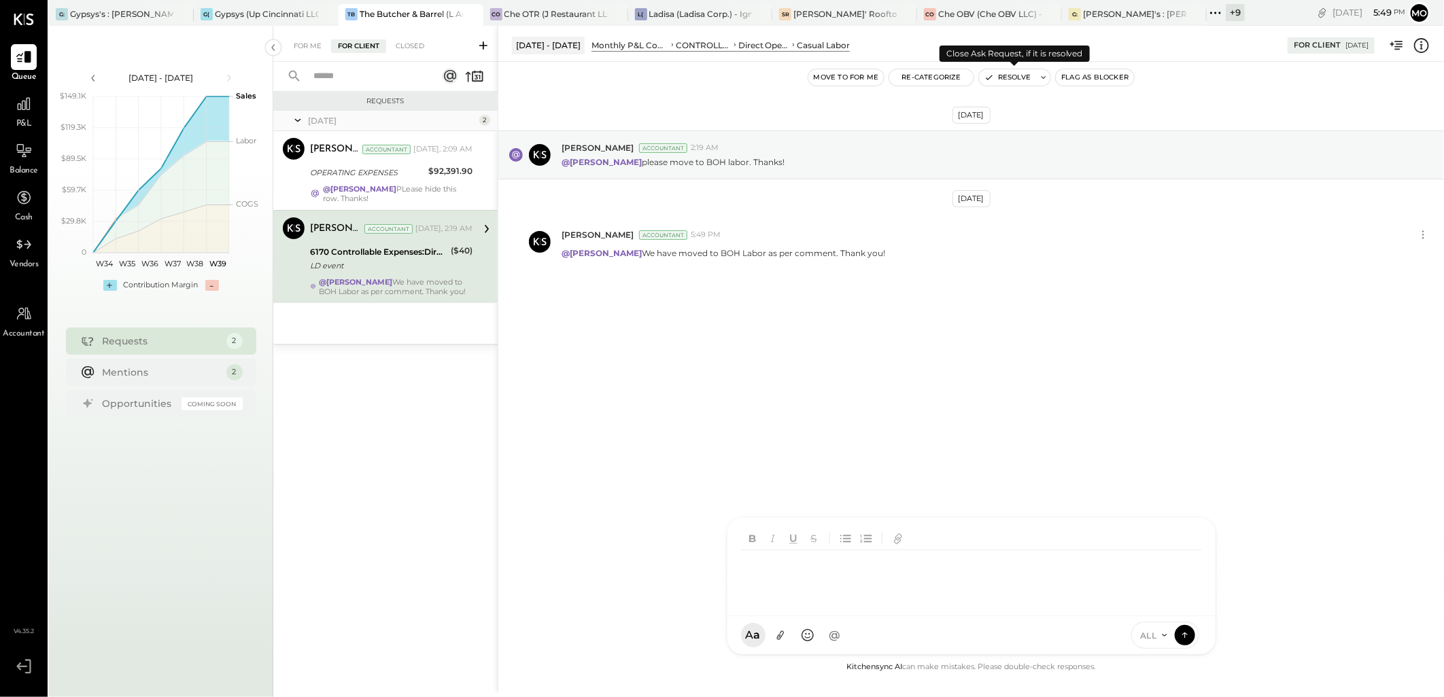
click at [1024, 73] on button "Resolve" at bounding box center [1007, 77] width 57 height 16
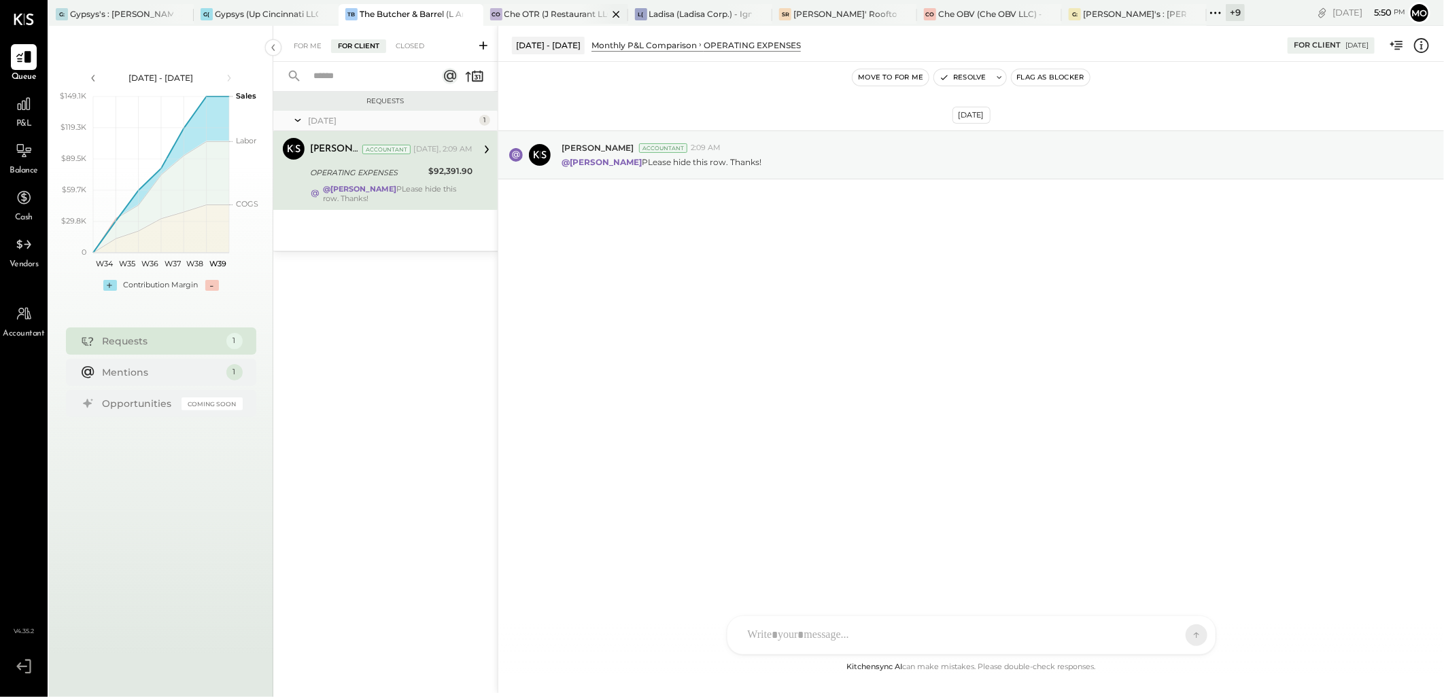
click at [528, 15] on div "Che OTR (J Restaurant LLC) - Ignite" at bounding box center [555, 14] width 103 height 12
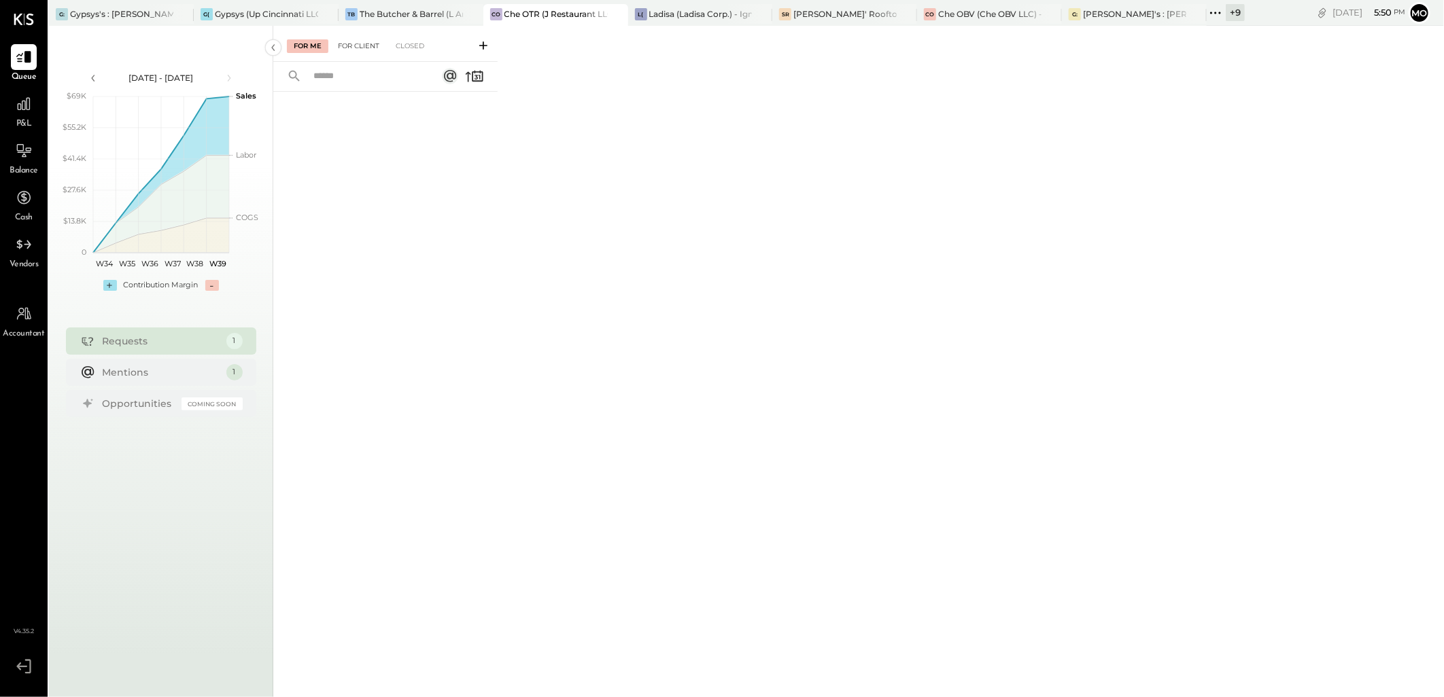
click at [353, 51] on div "For Client" at bounding box center [358, 46] width 55 height 14
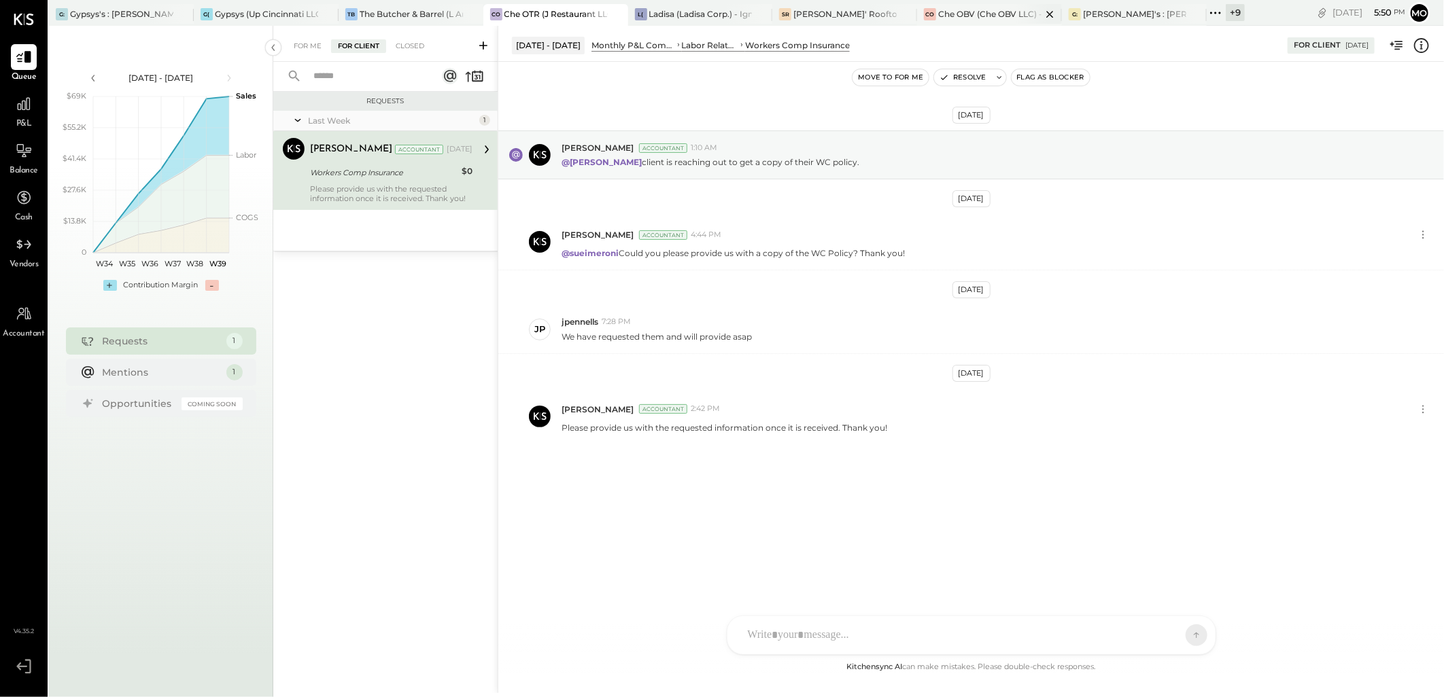
click at [946, 16] on div "Che OBV (Che OBV LLC) - Ignite" at bounding box center [989, 14] width 103 height 12
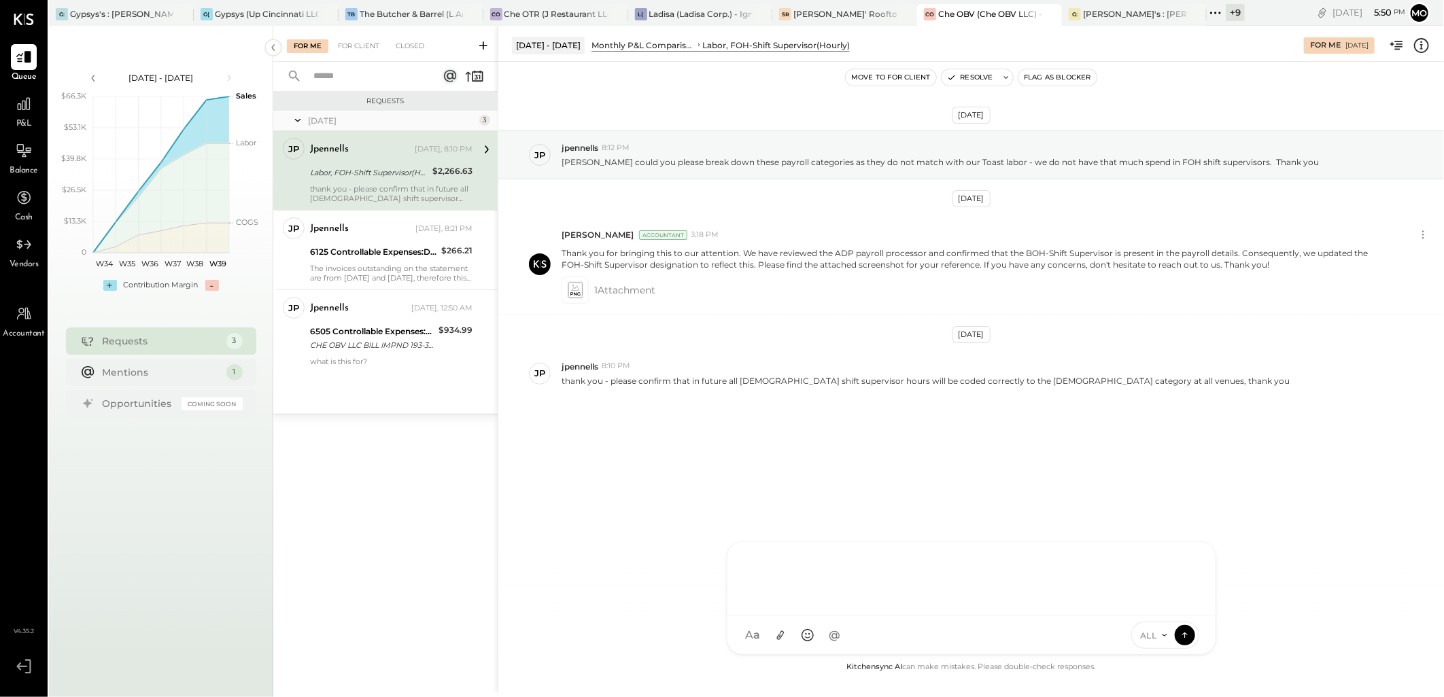
click at [801, 605] on div at bounding box center [971, 578] width 461 height 54
click at [1186, 642] on button at bounding box center [1185, 635] width 20 height 20
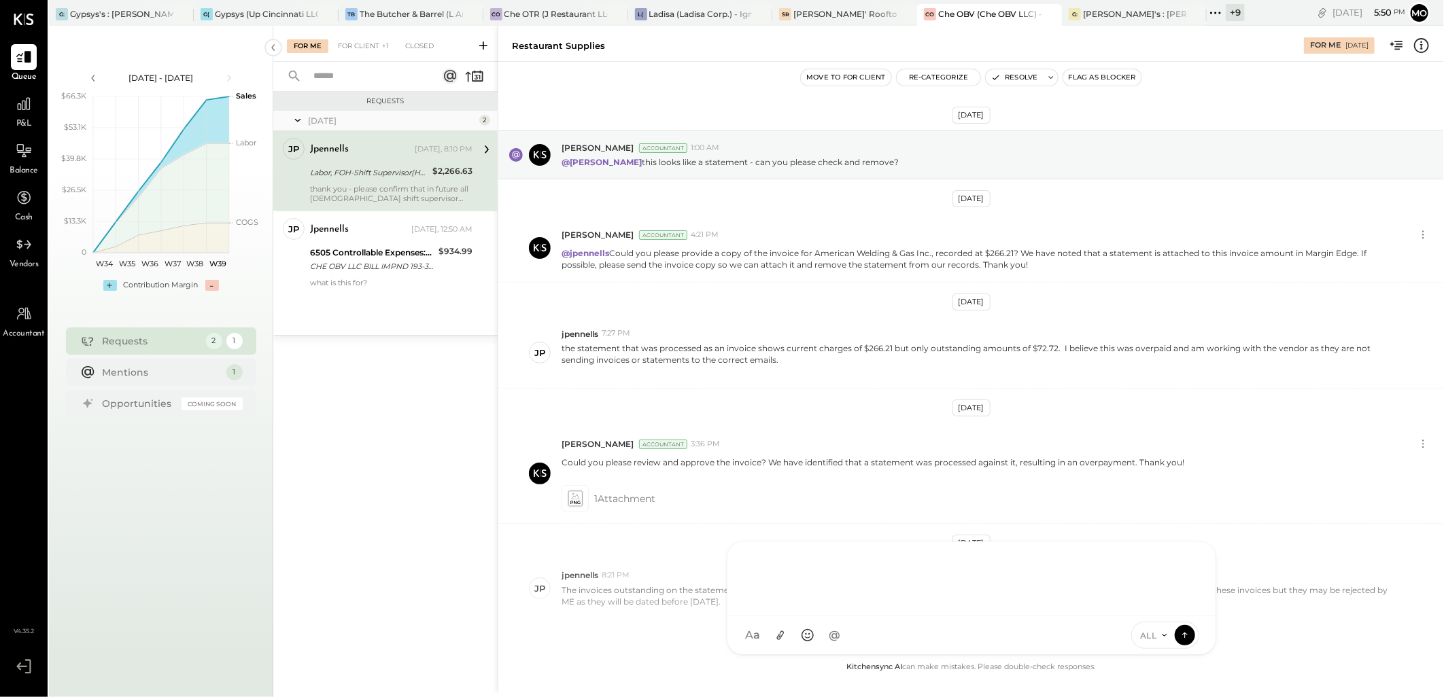
scroll to position [61, 0]
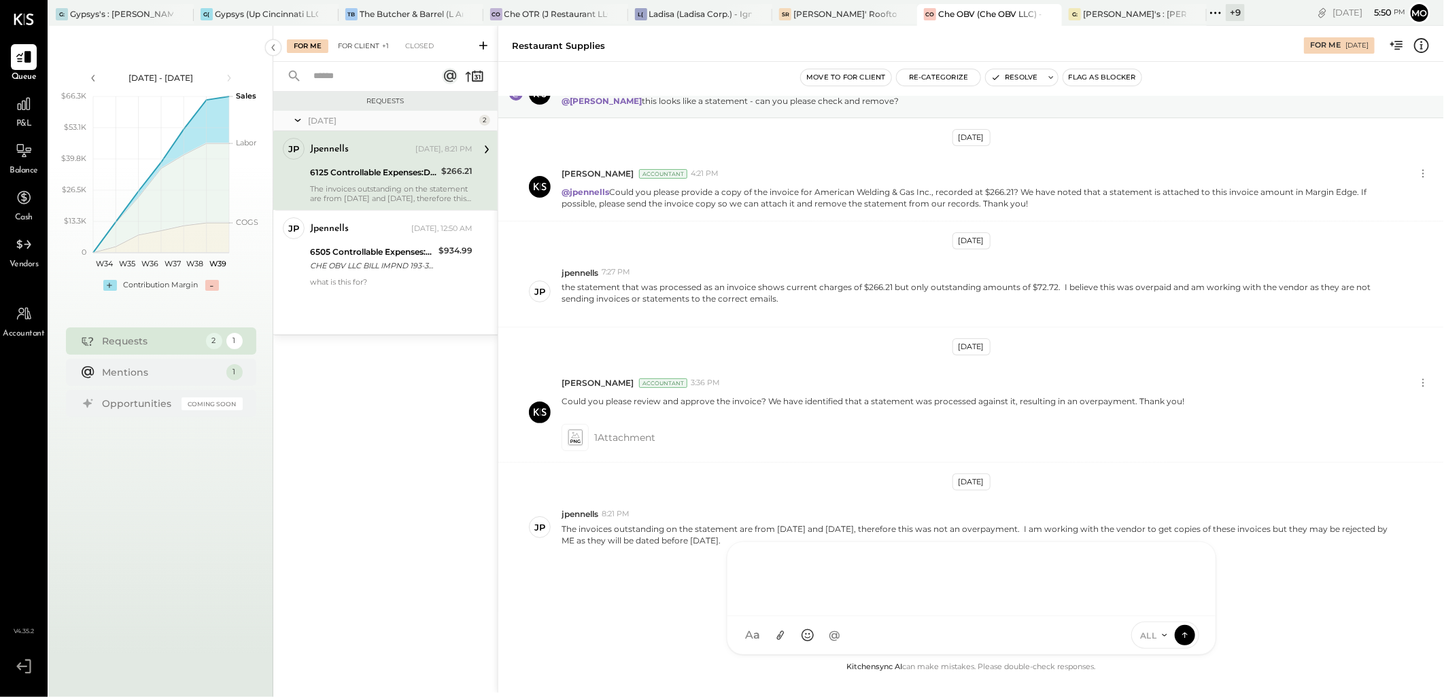
click at [362, 45] on div "For Client +1" at bounding box center [363, 46] width 65 height 14
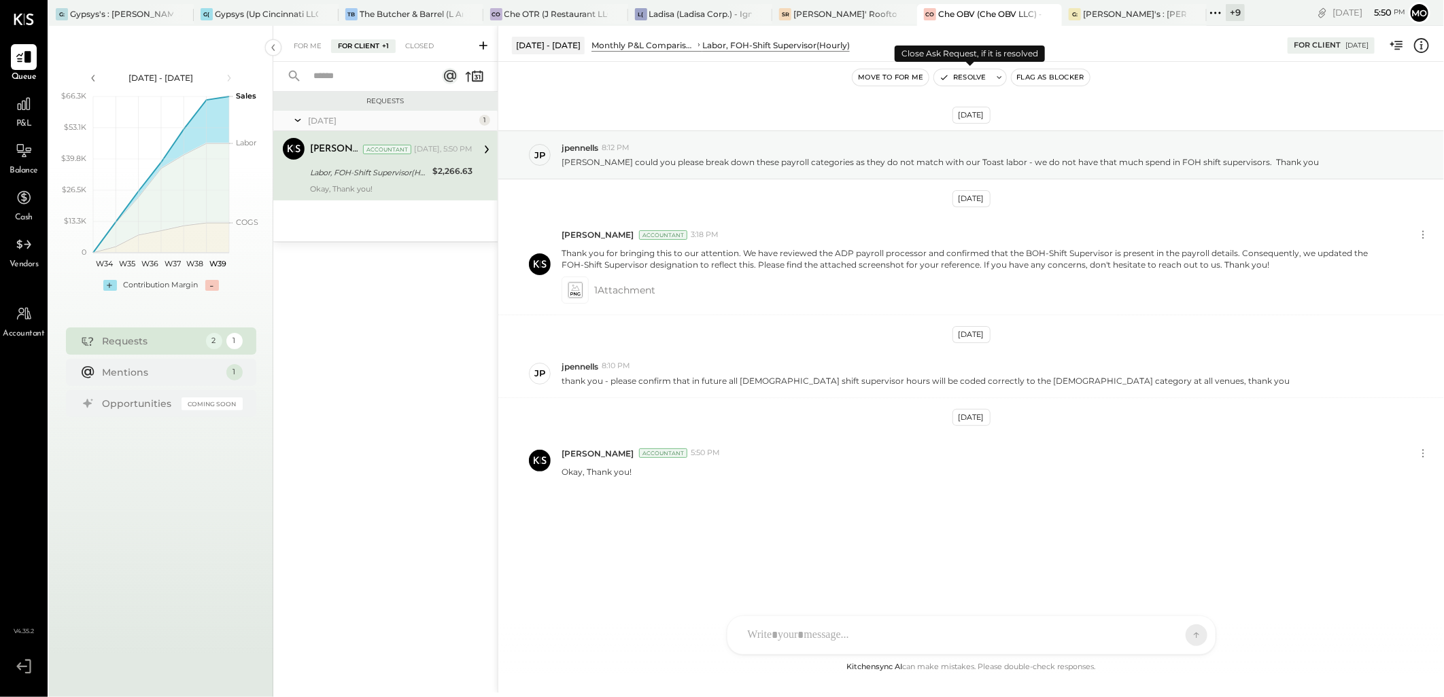
click at [970, 71] on button "Resolve" at bounding box center [962, 77] width 57 height 16
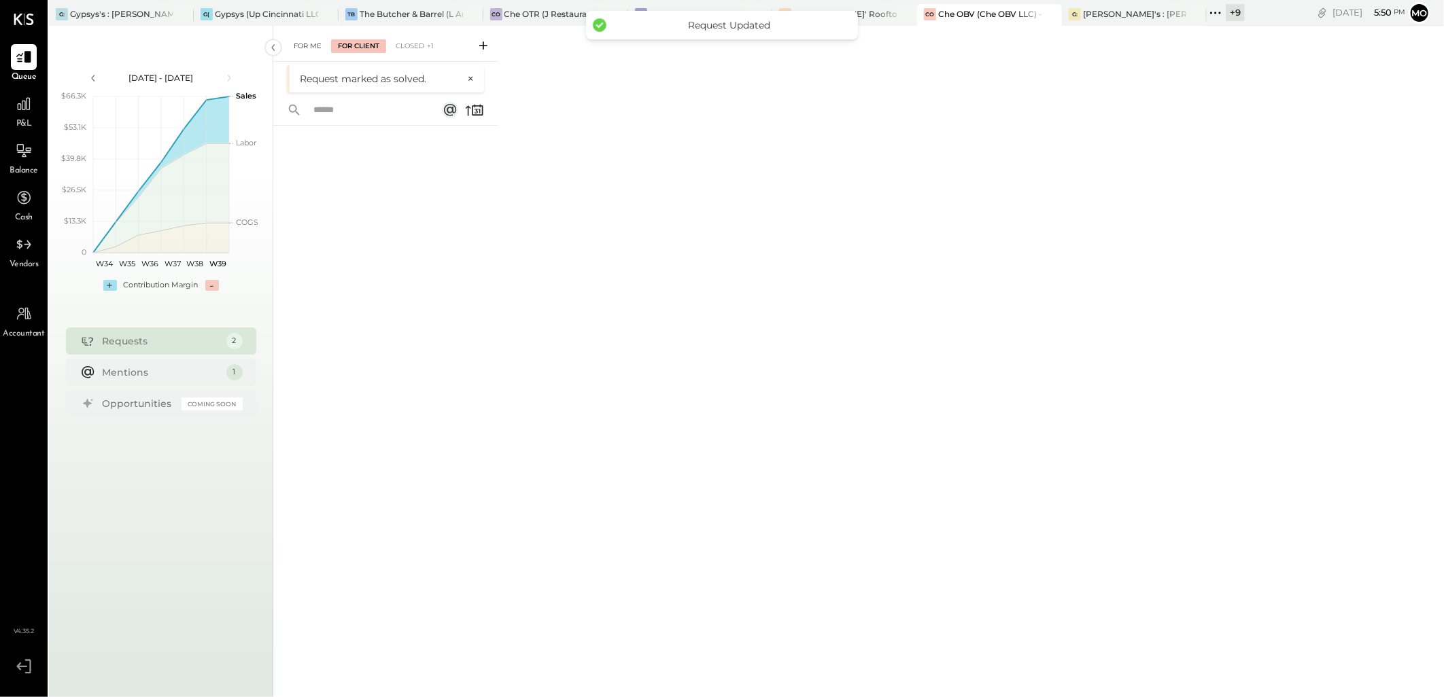
click at [313, 46] on div "For Me" at bounding box center [307, 46] width 41 height 14
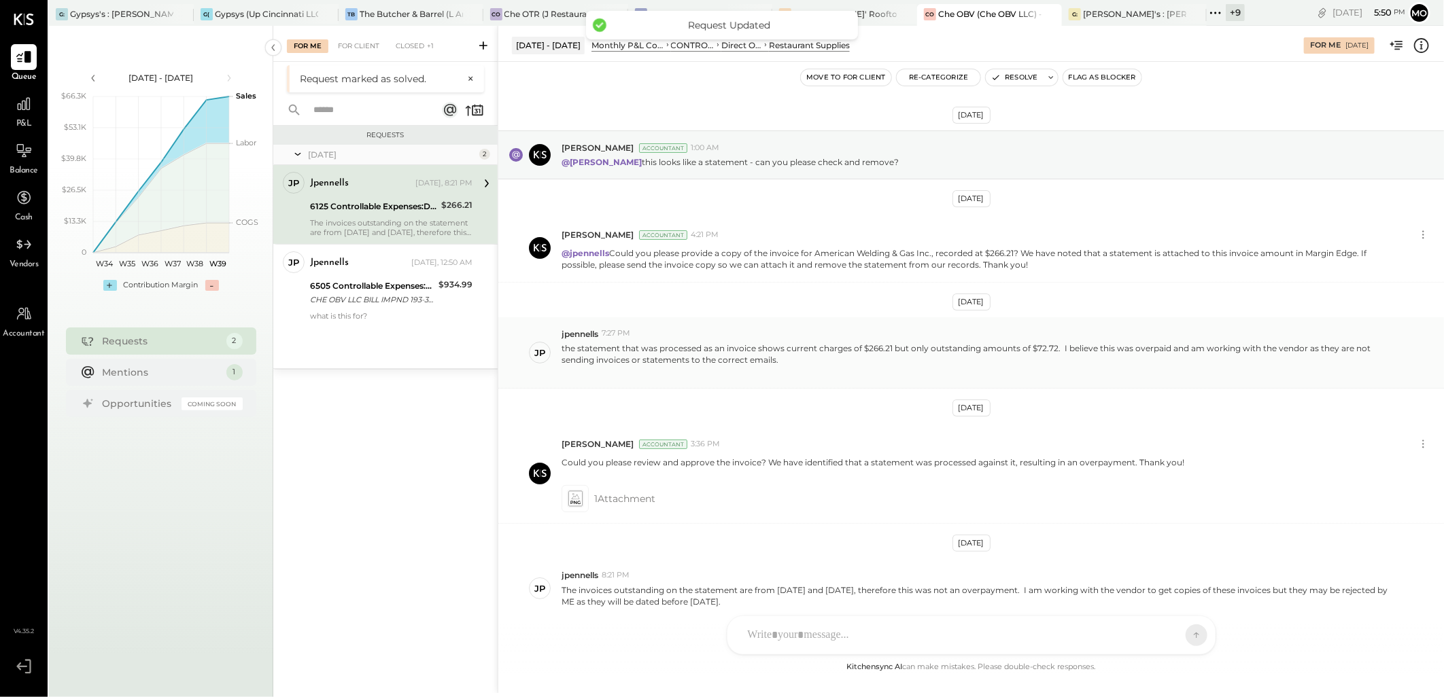
scroll to position [61, 0]
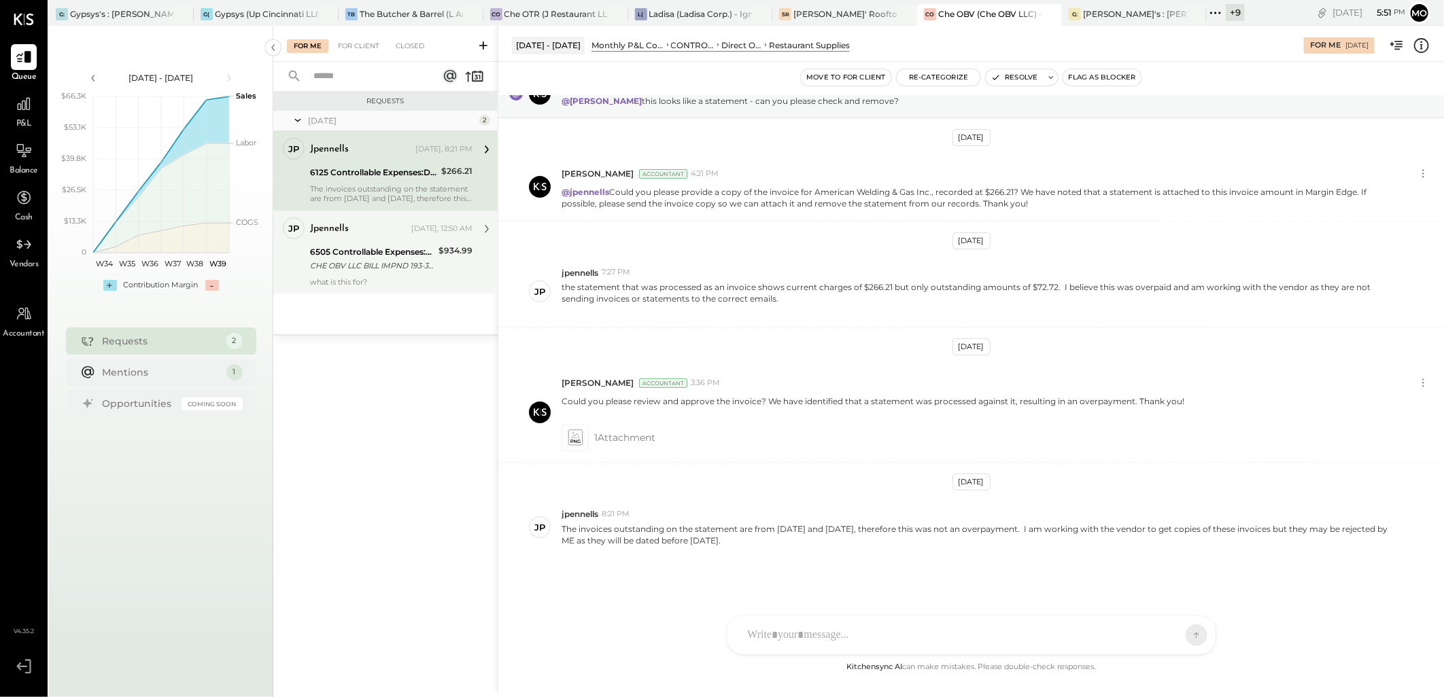
click at [394, 268] on div "CHE OBV LLC BILL IMPND 193-3821157 CHE OBV LLC 071725 [URL][DOMAIN_NAME]" at bounding box center [372, 266] width 124 height 14
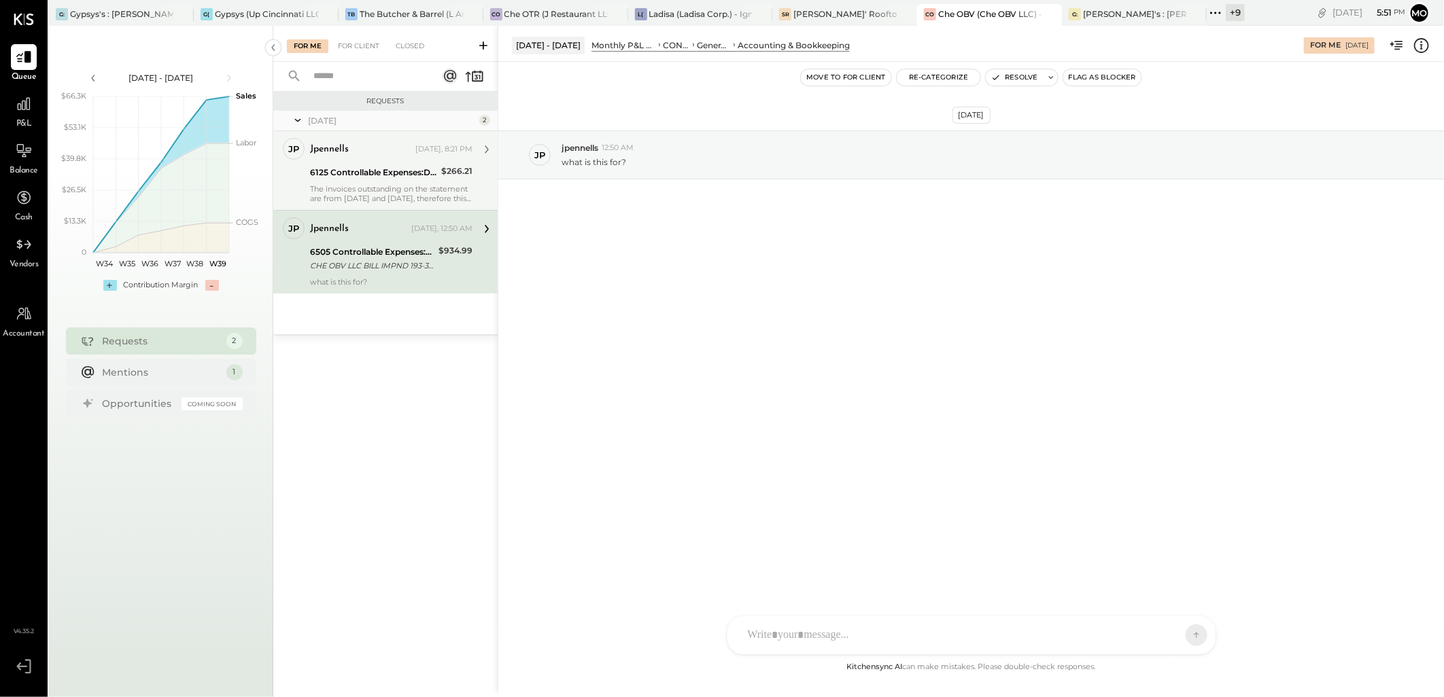
click at [439, 190] on div "The invoices outstanding on the statement are from [DATE] and [DATE], therefore…" at bounding box center [391, 193] width 162 height 19
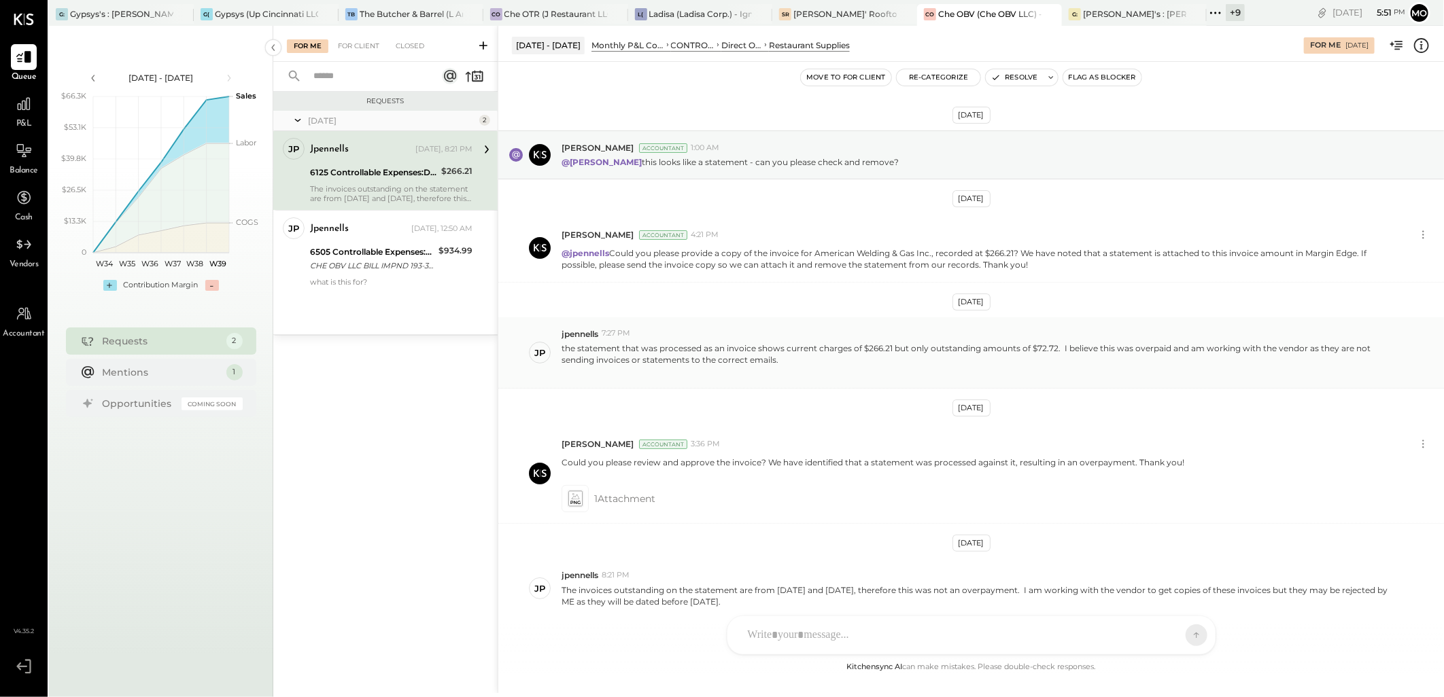
scroll to position [61, 0]
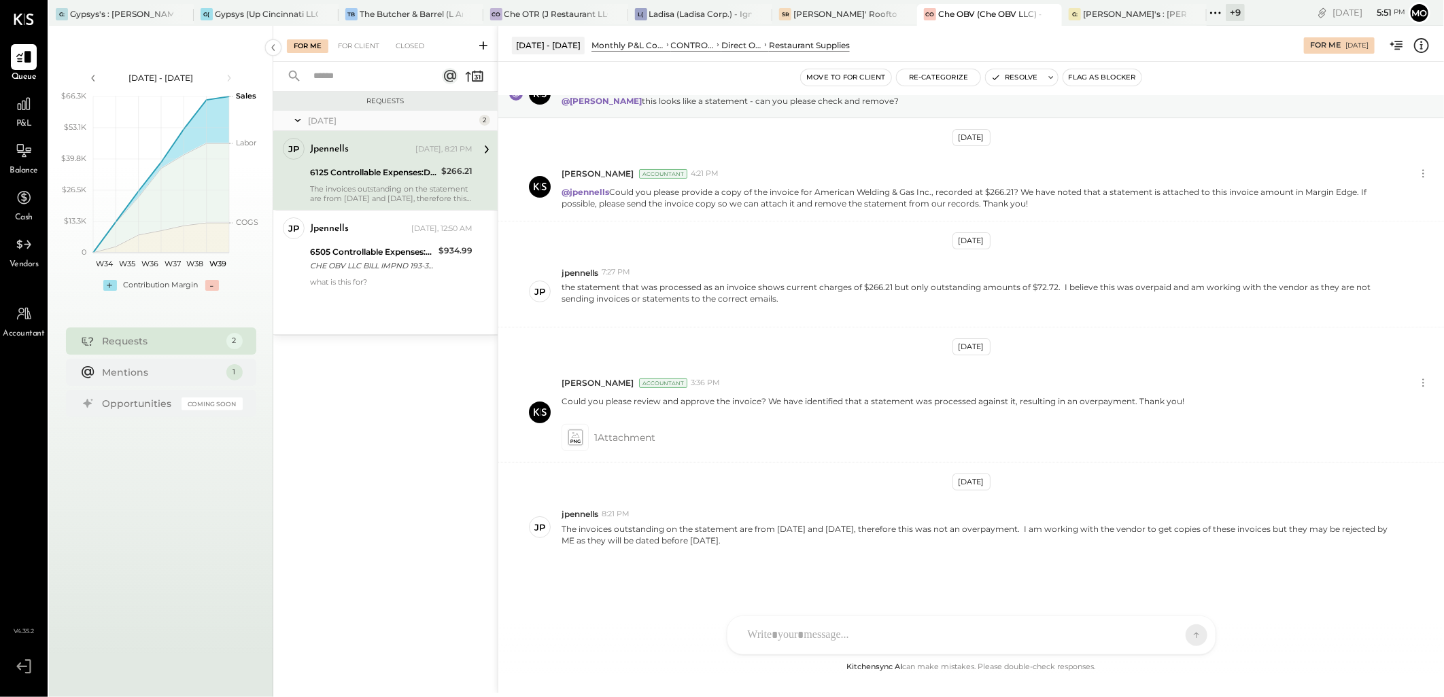
click at [792, 641] on div "AM [PERSON_NAME] I imeronijuan MA [PERSON_NAME] Ansari J jpennells J jpeyton S …" at bounding box center [971, 635] width 489 height 39
drag, startPoint x: 791, startPoint y: 566, endPoint x: 732, endPoint y: 568, distance: 58.5
click at [732, 568] on div "****" at bounding box center [971, 579] width 488 height 74
click at [896, 574] on div "****" at bounding box center [971, 578] width 461 height 54
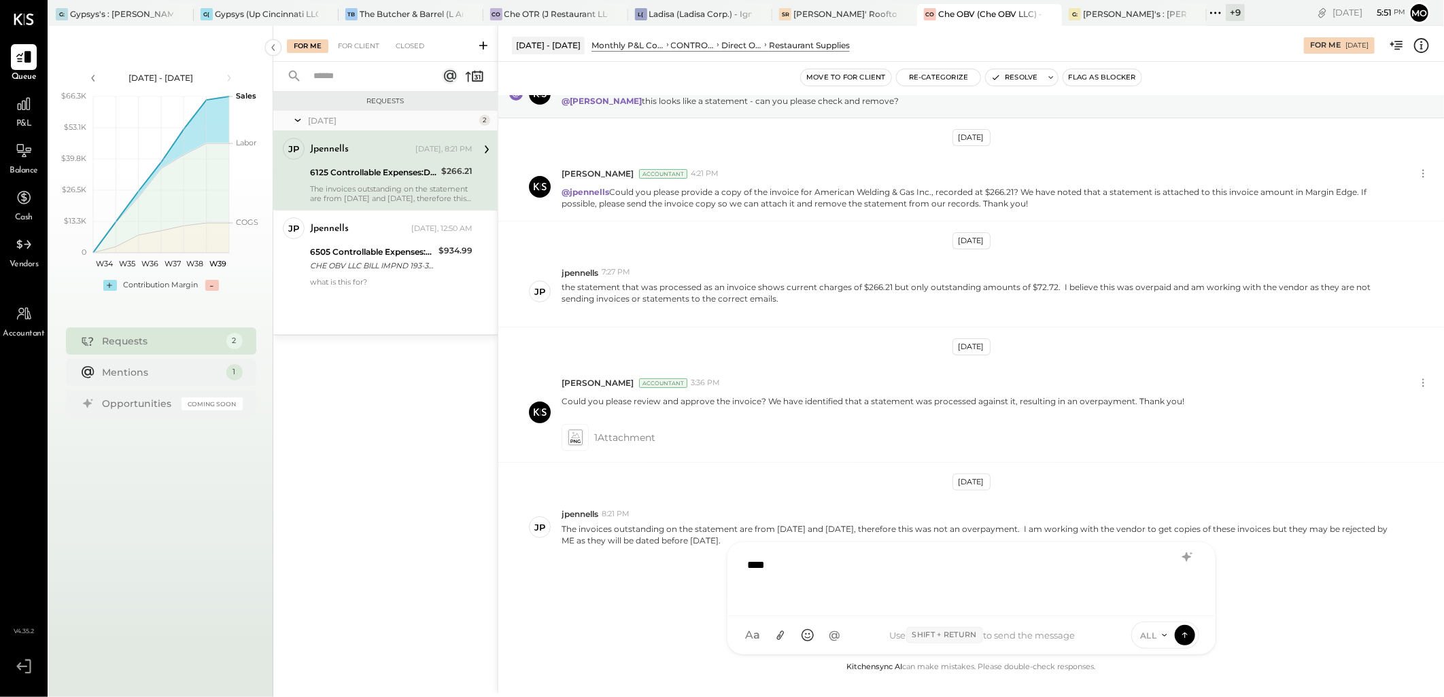
click at [896, 574] on div "****" at bounding box center [971, 578] width 461 height 54
click at [843, 573] on div "****" at bounding box center [971, 578] width 461 height 54
drag, startPoint x: 1137, startPoint y: 566, endPoint x: 642, endPoint y: 553, distance: 495.0
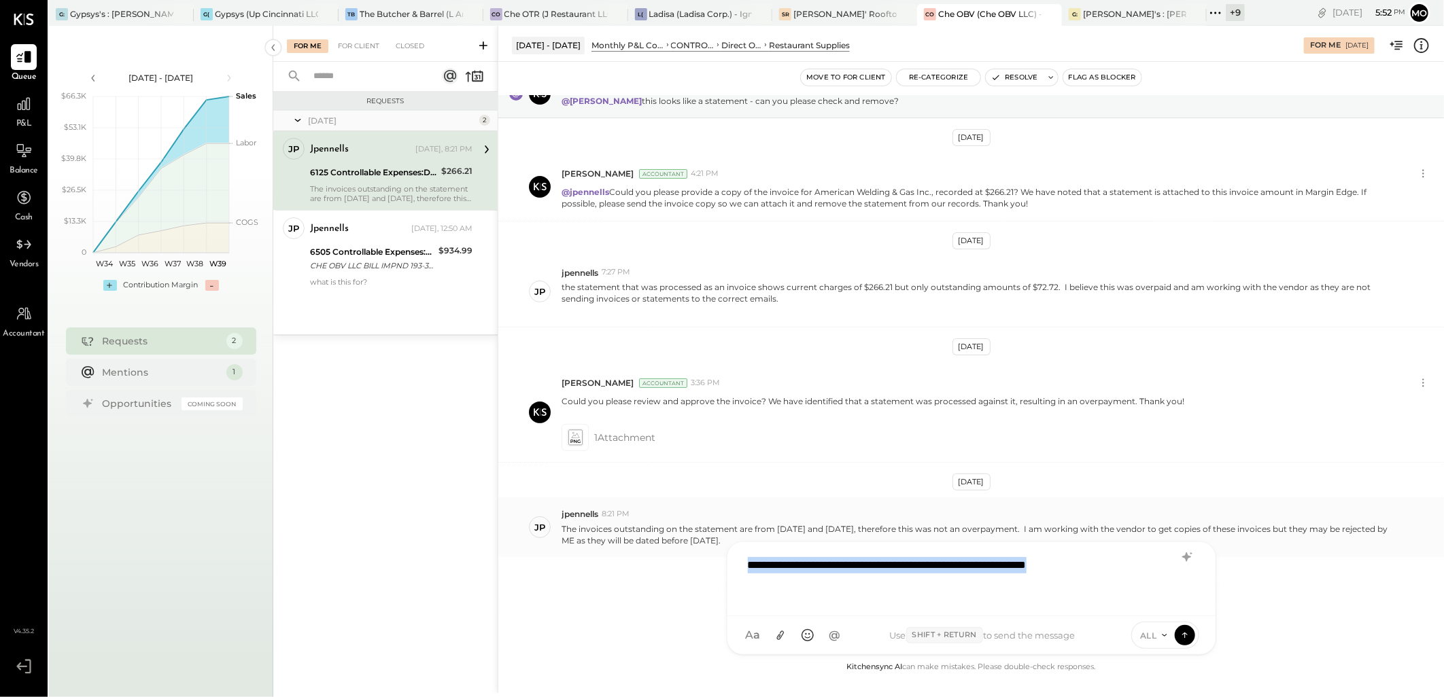
click at [642, 553] on div "[DATE] - [DATE] Monthly P&L Comparison CONTROLLABLE EXPENSES Direct Operating E…" at bounding box center [971, 359] width 946 height 667
click at [1191, 557] on icon at bounding box center [1187, 557] width 16 height 16
click at [1117, 567] on div "Please share the invoice copy with us as soon as you receive it from the vendor." at bounding box center [953, 570] width 424 height 14
drag, startPoint x: 740, startPoint y: 569, endPoint x: 1120, endPoint y: 580, distance: 380.8
click at [1120, 580] on div "Please share the invoice copy with us as soon as you receive it from the vendor." at bounding box center [953, 605] width 424 height 85
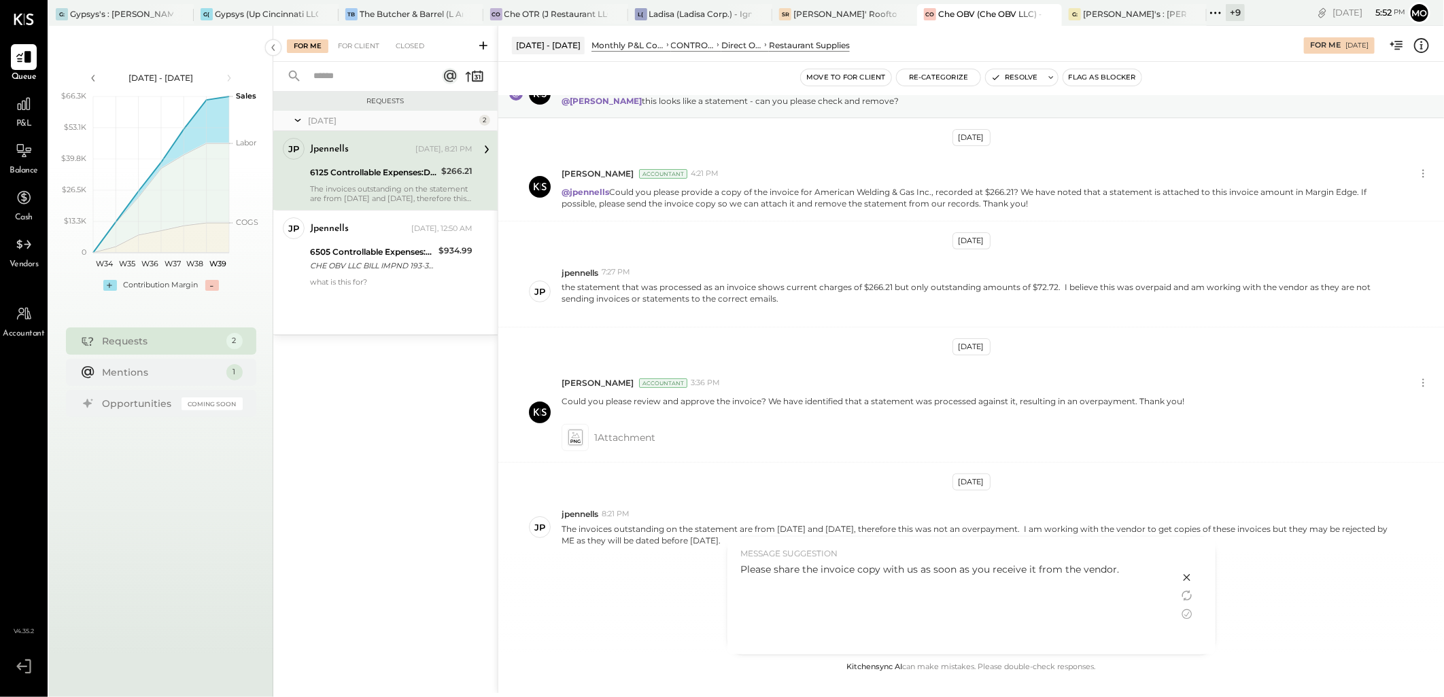
drag, startPoint x: 1120, startPoint y: 580, endPoint x: 1183, endPoint y: 614, distance: 71.2
click at [1183, 614] on icon at bounding box center [1187, 614] width 16 height 16
click at [1184, 637] on icon at bounding box center [1184, 635] width 1 height 5
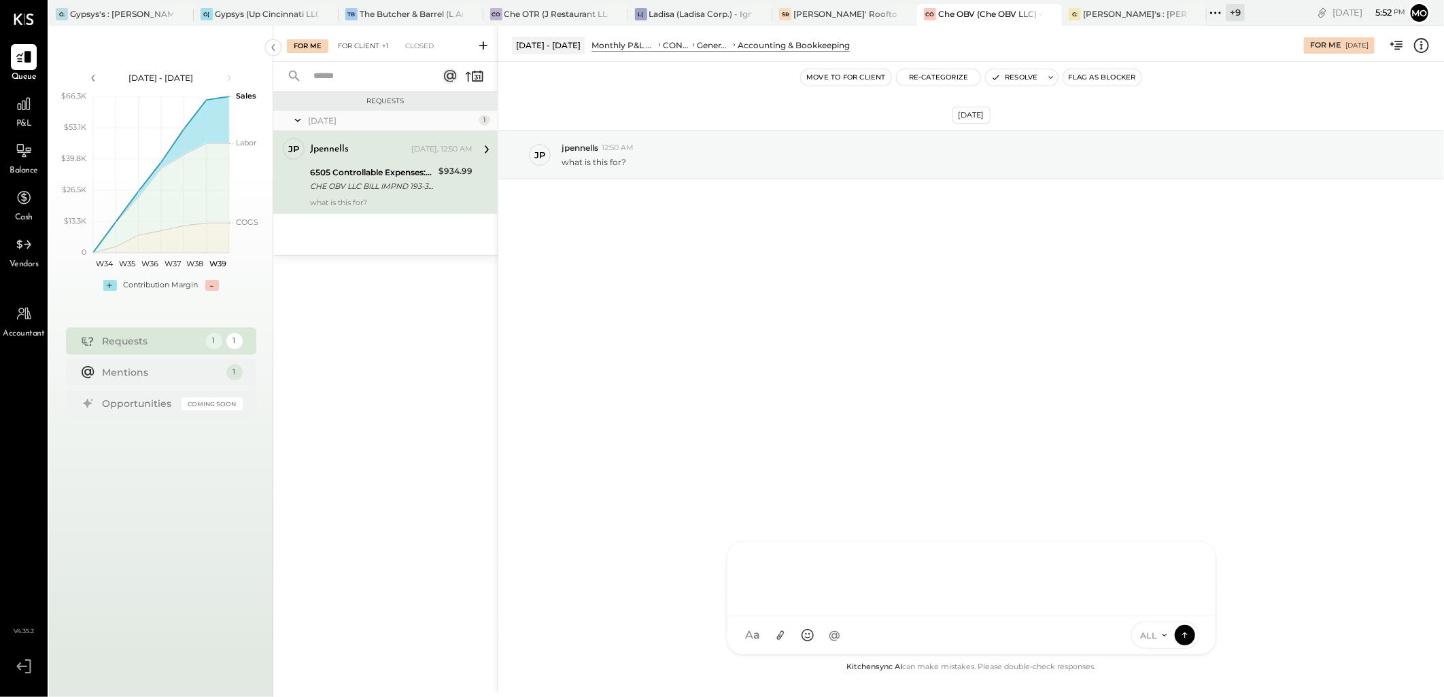
click at [343, 45] on div "For Client +1" at bounding box center [363, 46] width 65 height 14
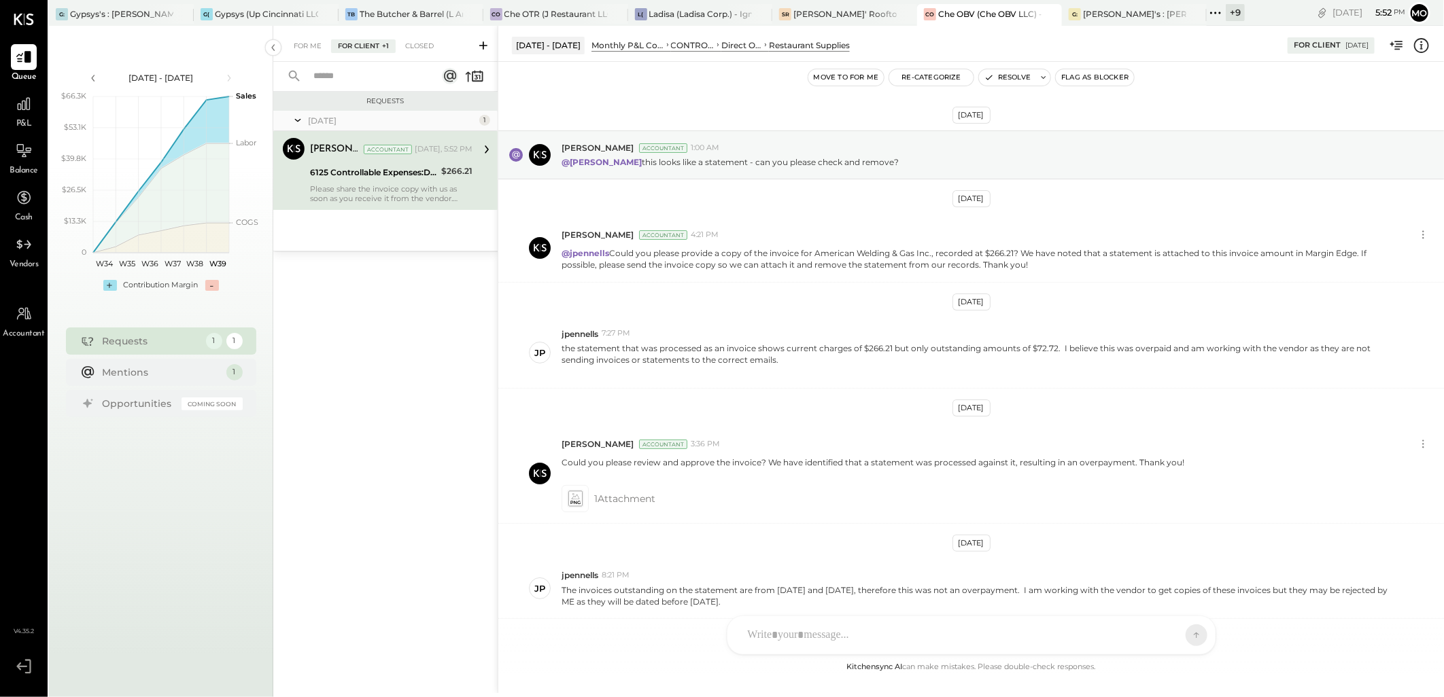
scroll to position [152, 0]
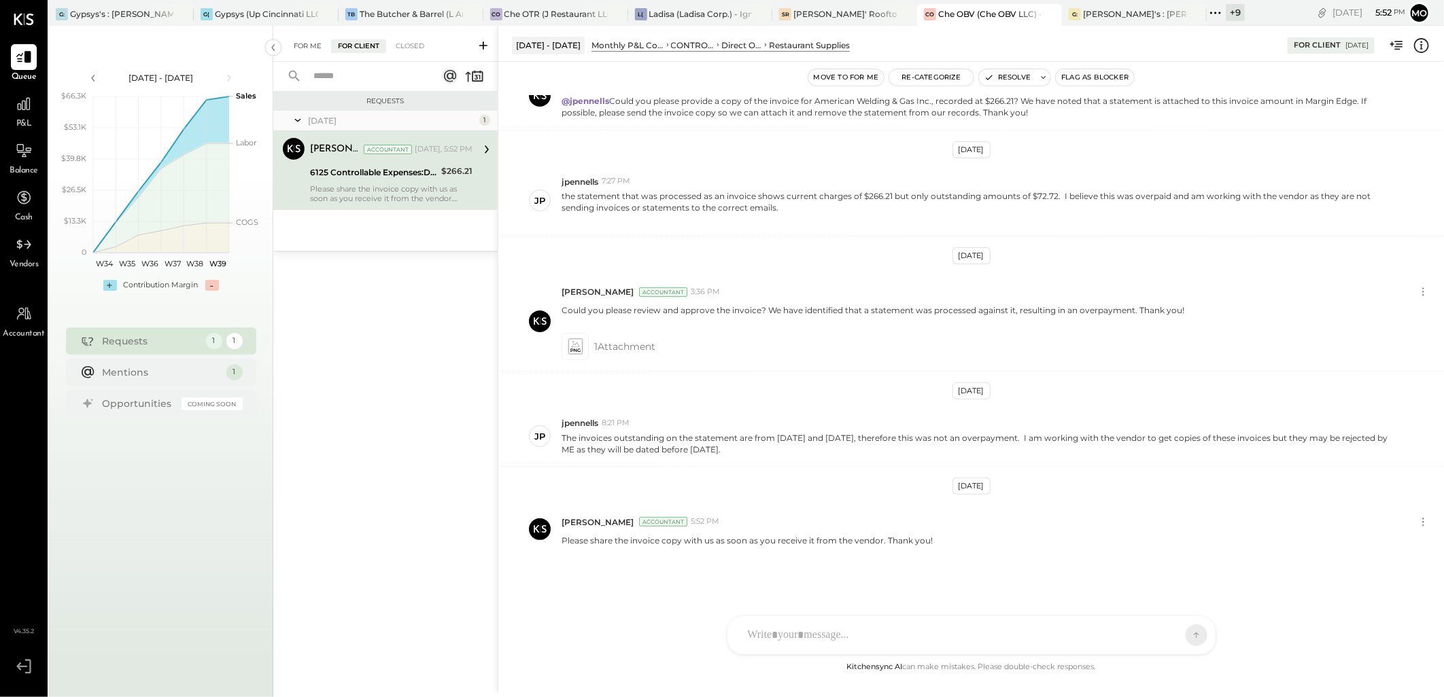
click at [297, 42] on div "For Me" at bounding box center [307, 46] width 41 height 14
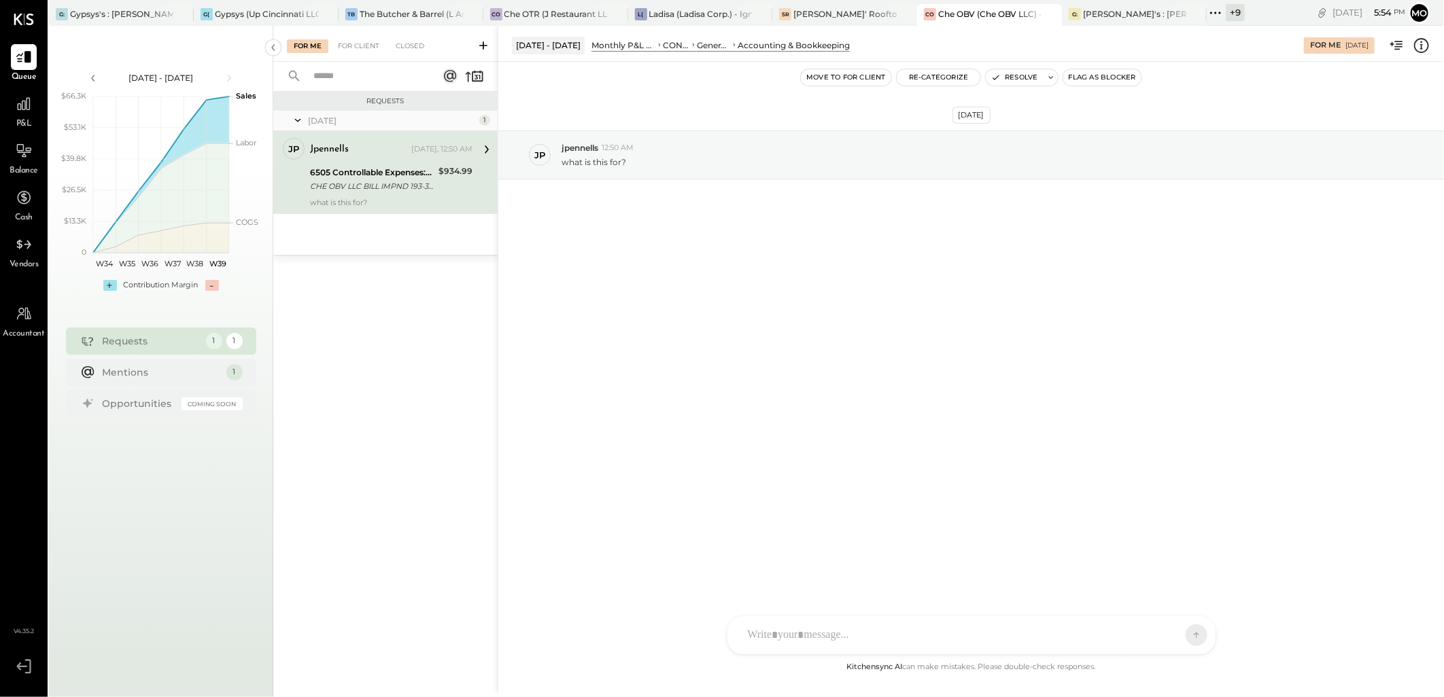
drag, startPoint x: 782, startPoint y: 624, endPoint x: 835, endPoint y: 609, distance: 55.1
click at [782, 624] on div at bounding box center [959, 636] width 436 height 30
click at [788, 572] on div at bounding box center [971, 578] width 461 height 54
drag, startPoint x: 1162, startPoint y: 568, endPoint x: 634, endPoint y: 573, distance: 528.2
click at [634, 573] on div "**********" at bounding box center [971, 359] width 946 height 667
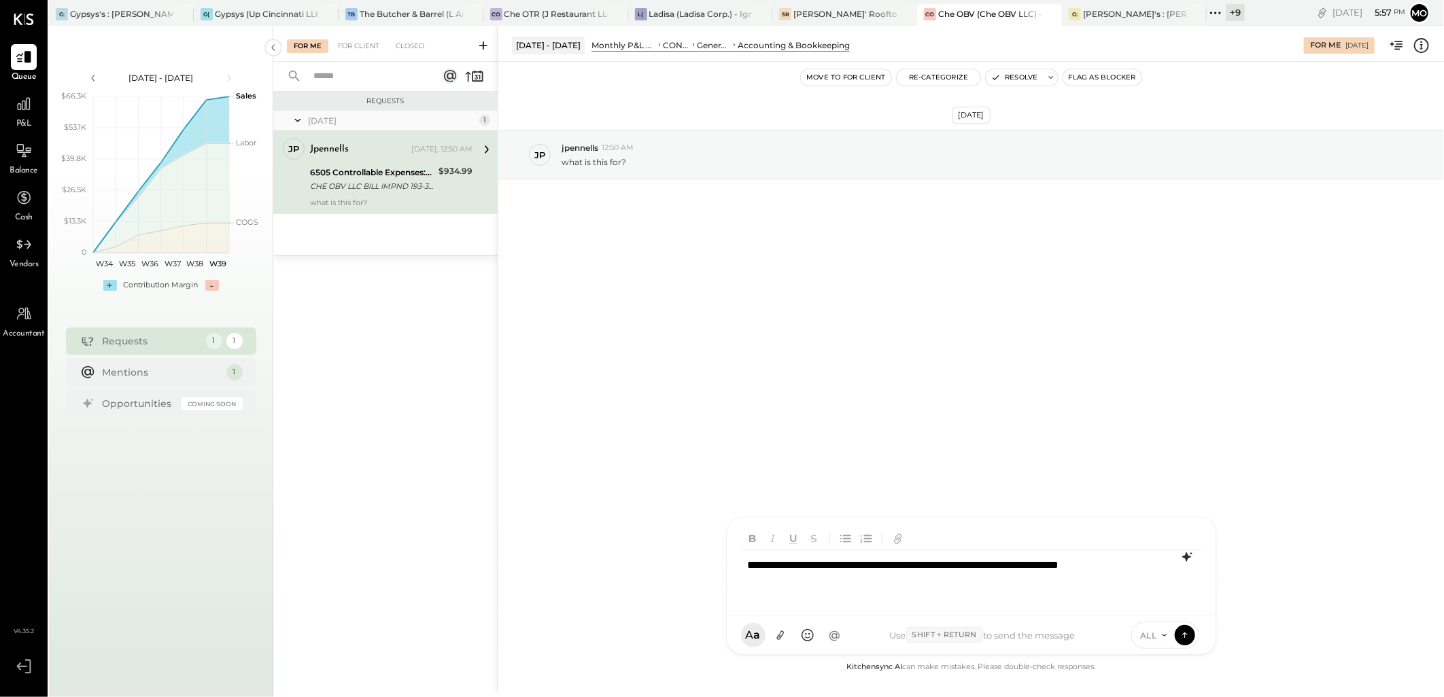
click at [1187, 559] on icon at bounding box center [1185, 558] width 9 height 10
click at [1186, 616] on icon at bounding box center [1186, 615] width 10 height 10
click at [785, 640] on icon at bounding box center [780, 636] width 14 height 14
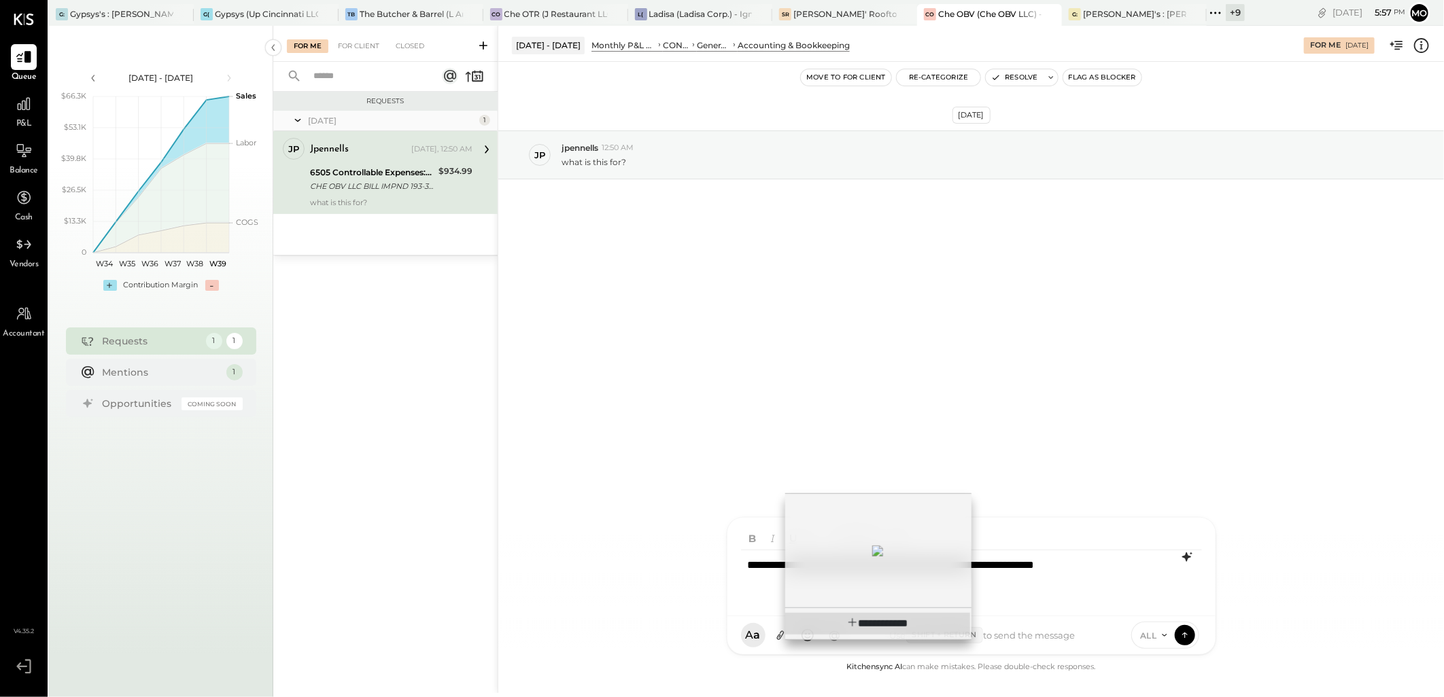
click at [873, 628] on span "**********" at bounding box center [887, 624] width 41 height 10
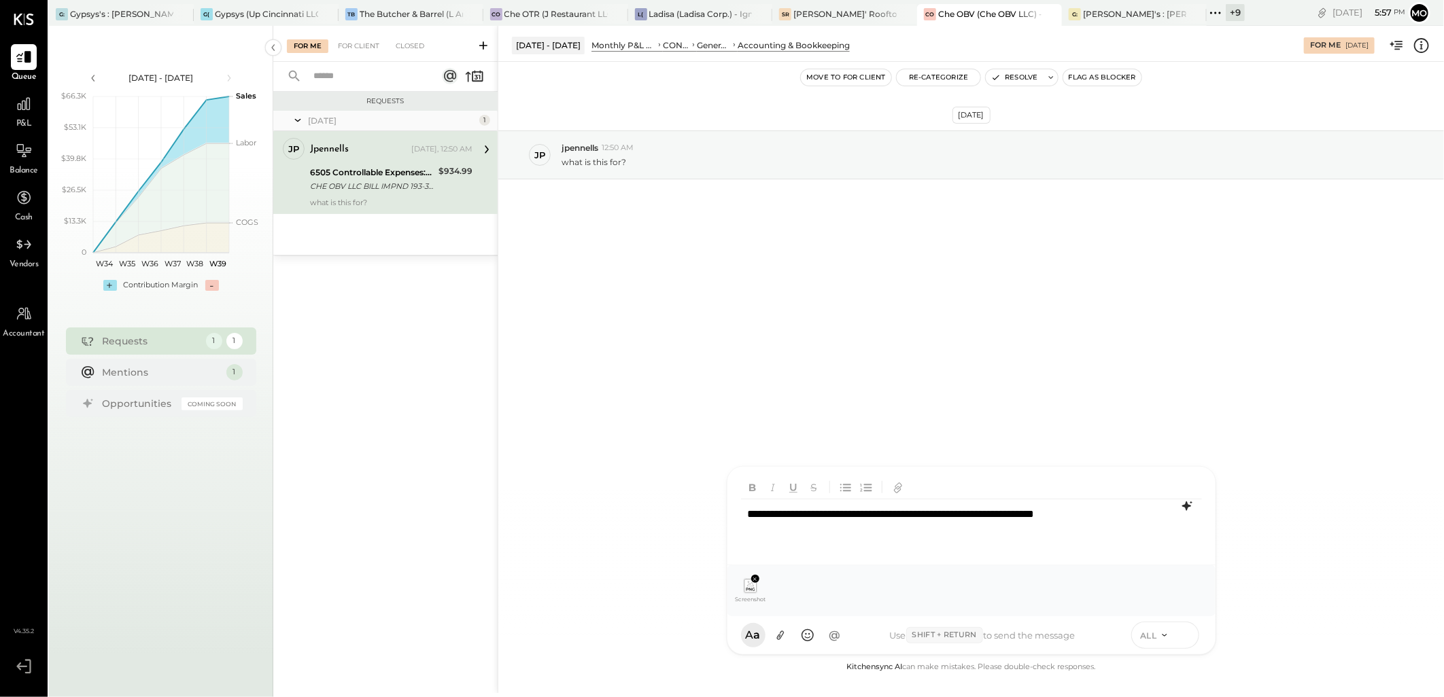
click at [1183, 636] on icon at bounding box center [1185, 635] width 12 height 14
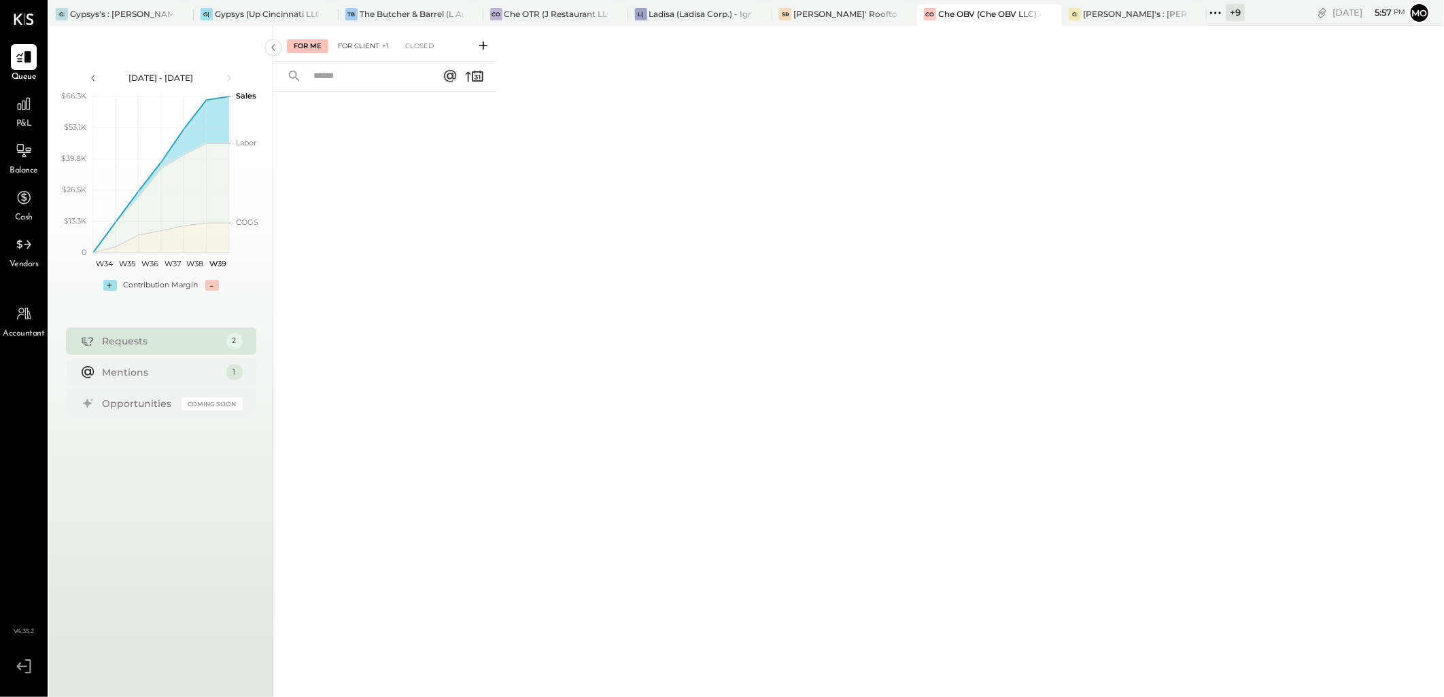
click at [359, 52] on div "For Client +1" at bounding box center [363, 46] width 65 height 14
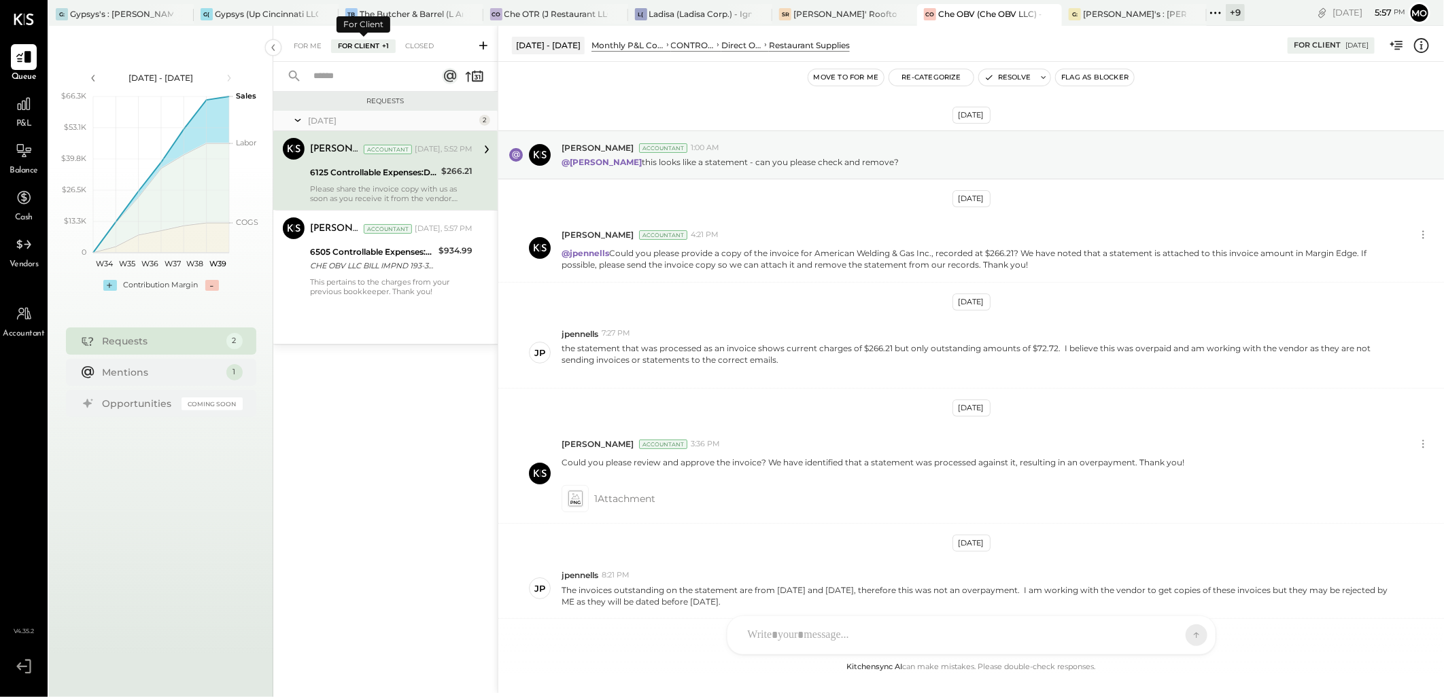
scroll to position [152, 0]
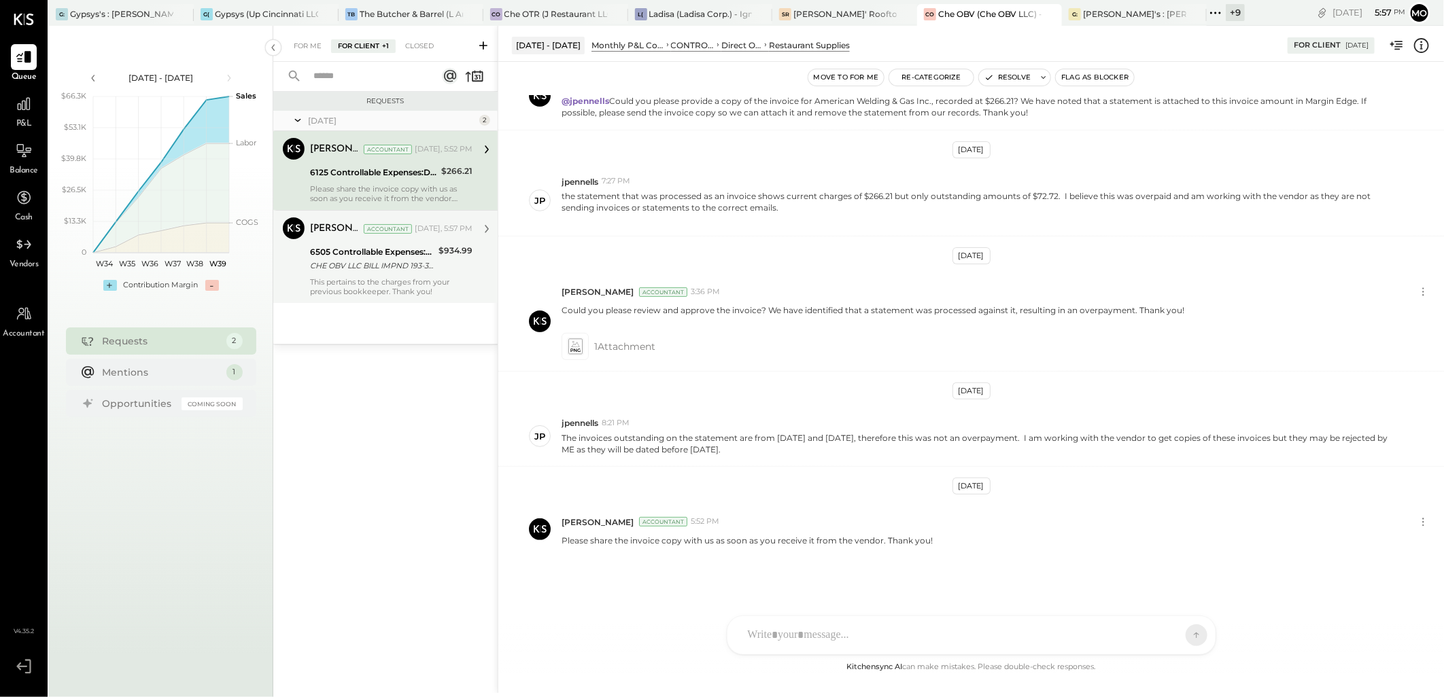
click at [383, 270] on div "CHE OBV LLC BILL IMPND 193-3821157 CHE OBV LLC 071725 [URL][DOMAIN_NAME]" at bounding box center [372, 266] width 124 height 14
